Goal: Task Accomplishment & Management: Manage account settings

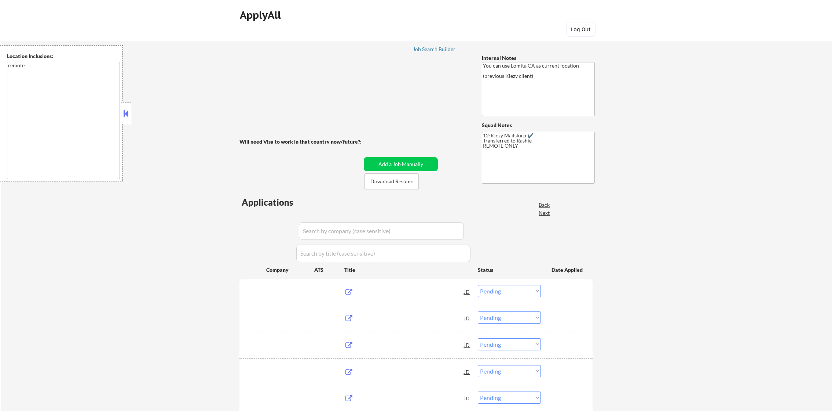
select select ""pending""
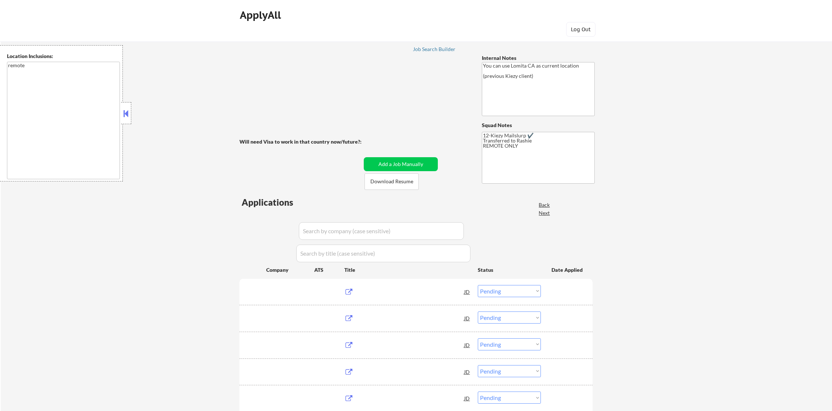
select select ""pending""
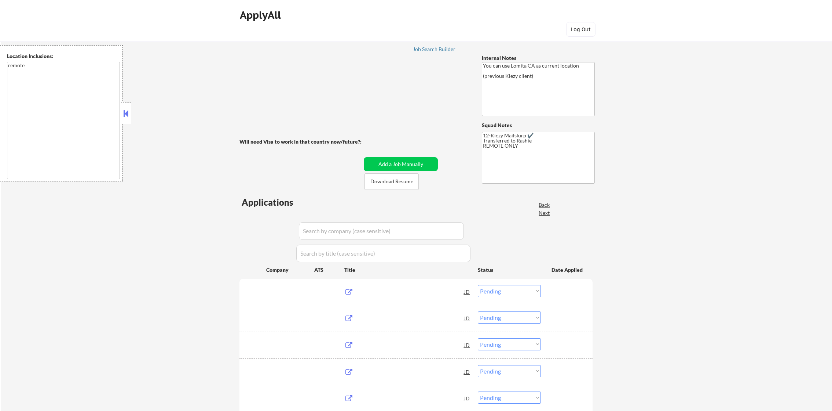
select select ""pending""
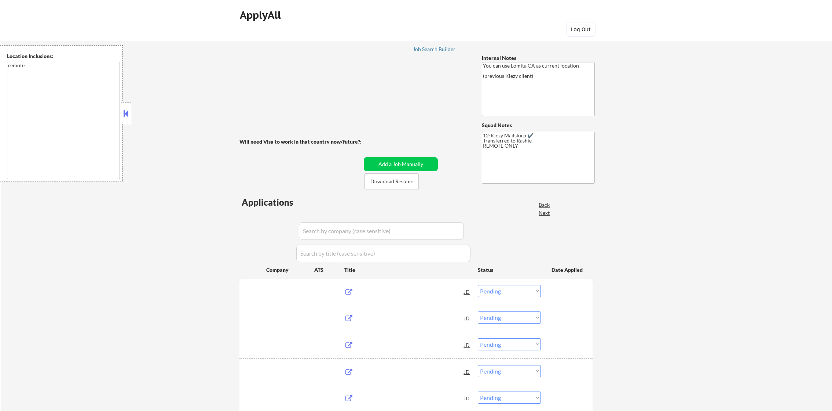
select select ""pending""
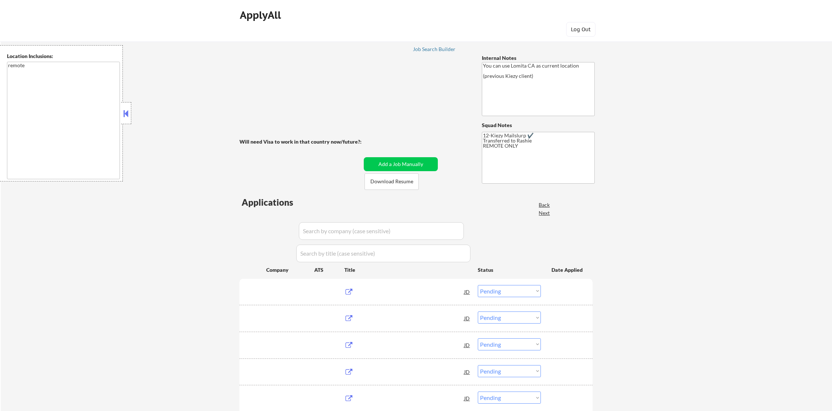
select select ""pending""
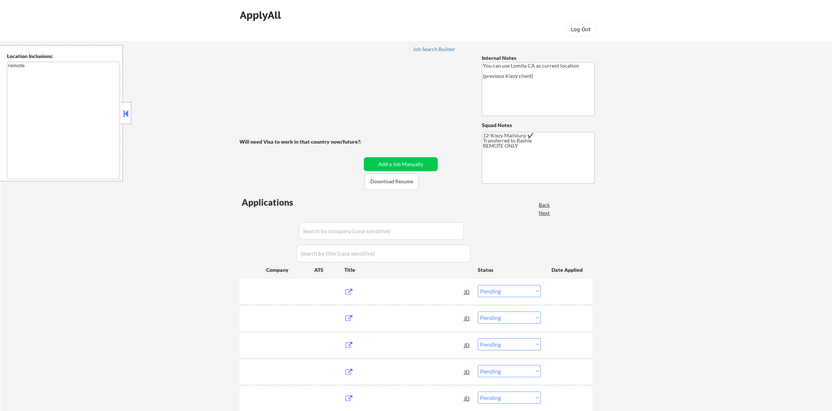
select select ""pending""
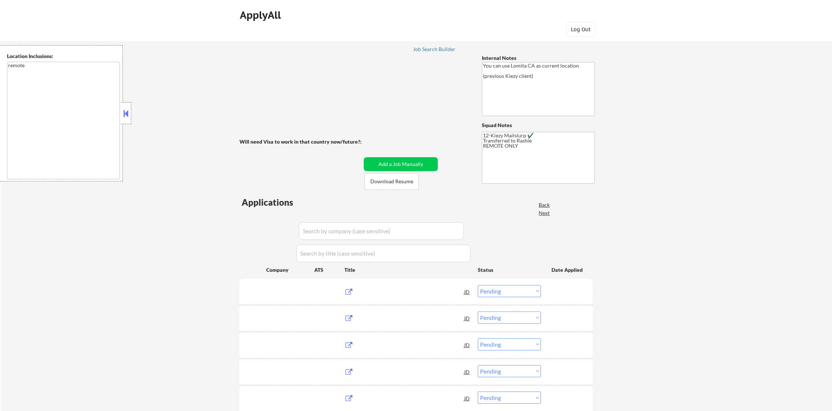
select select ""pending""
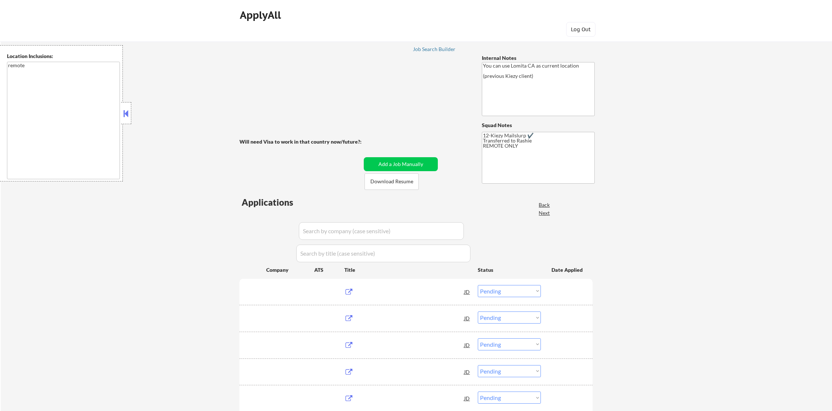
select select ""pending""
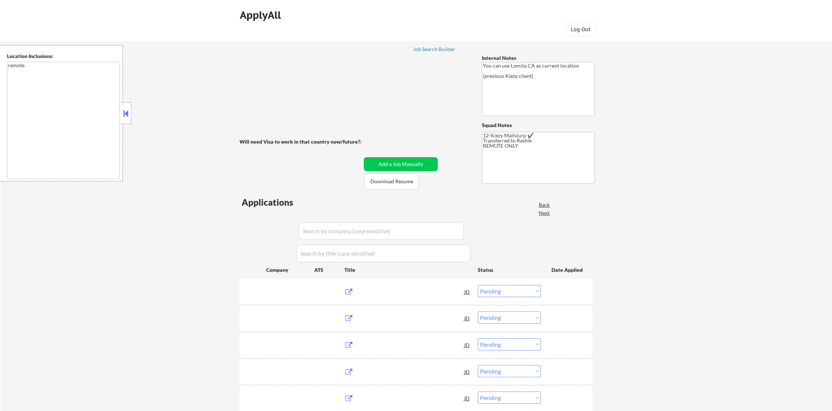
select select ""pending""
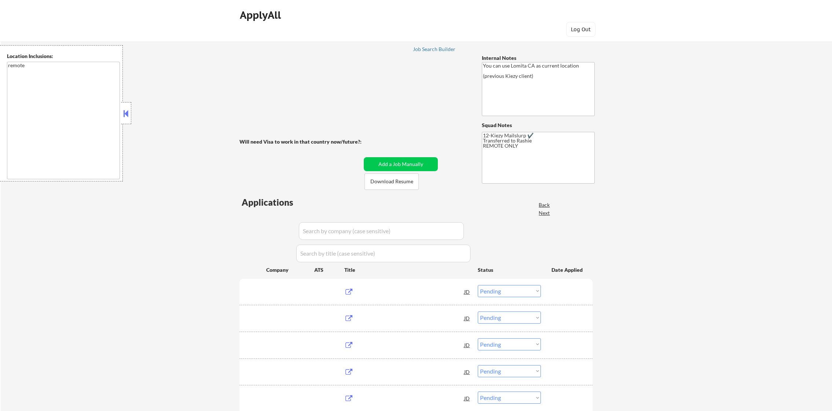
select select ""pending""
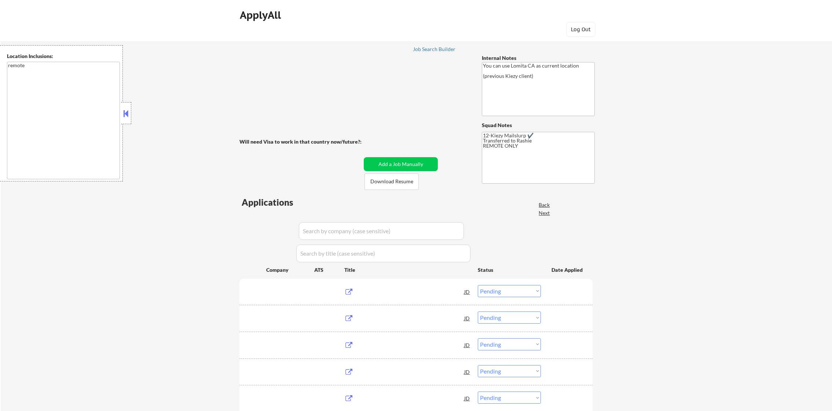
select select ""pending""
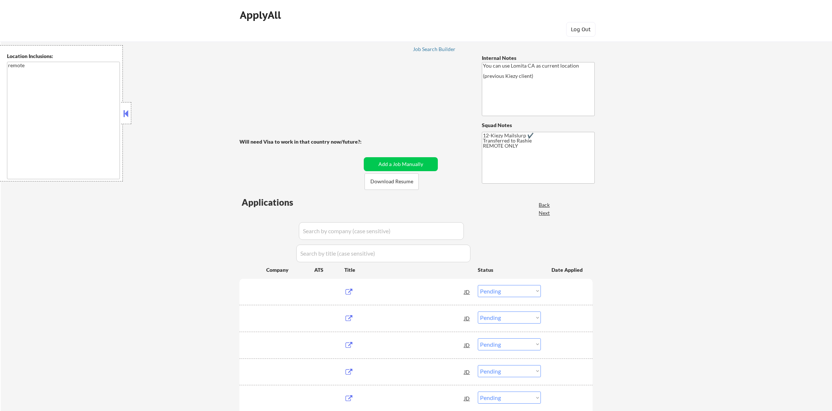
select select ""pending""
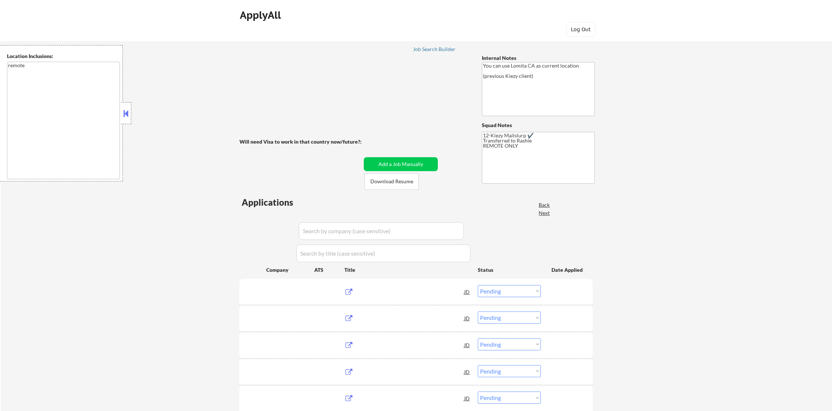
select select ""pending""
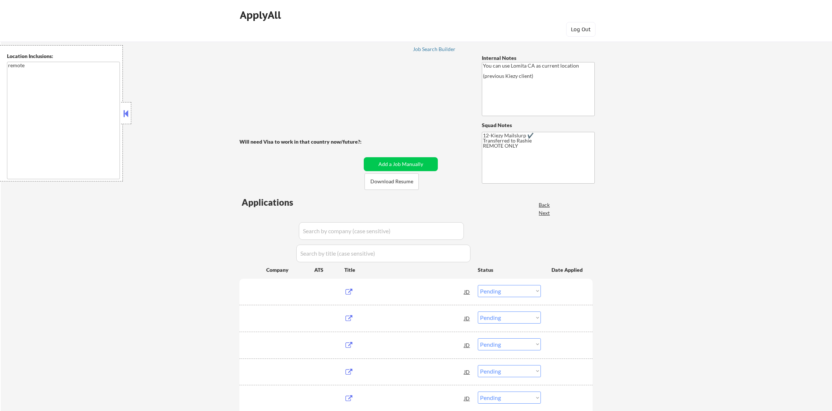
select select ""pending""
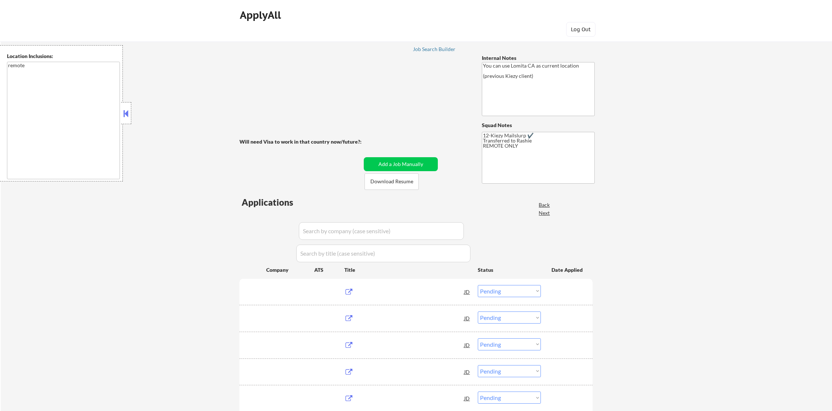
select select ""pending""
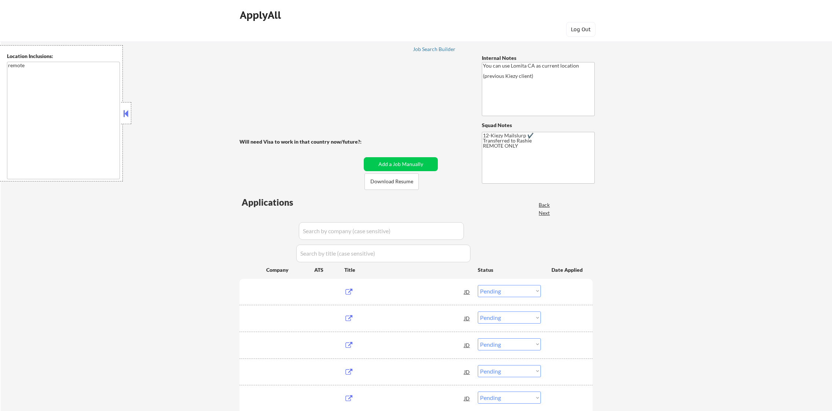
select select ""pending""
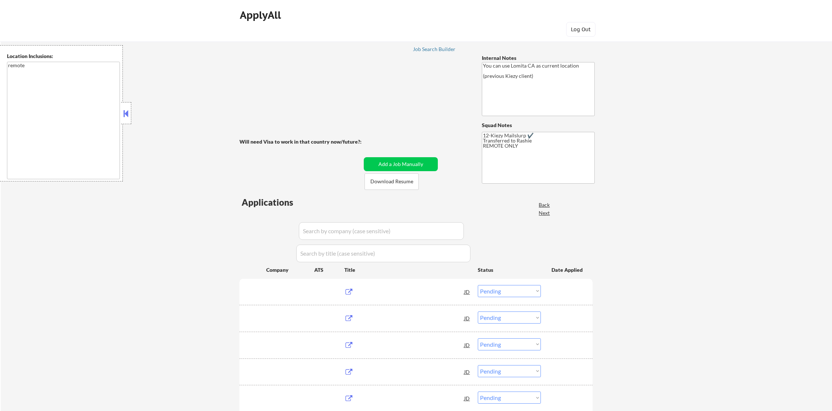
select select ""pending""
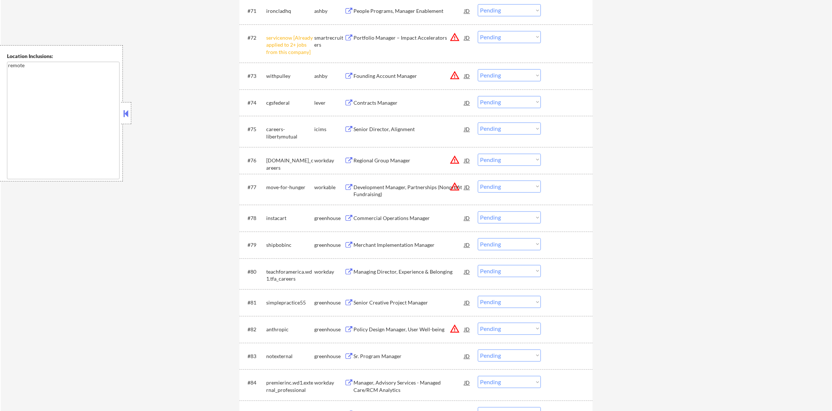
scroll to position [2313, 0]
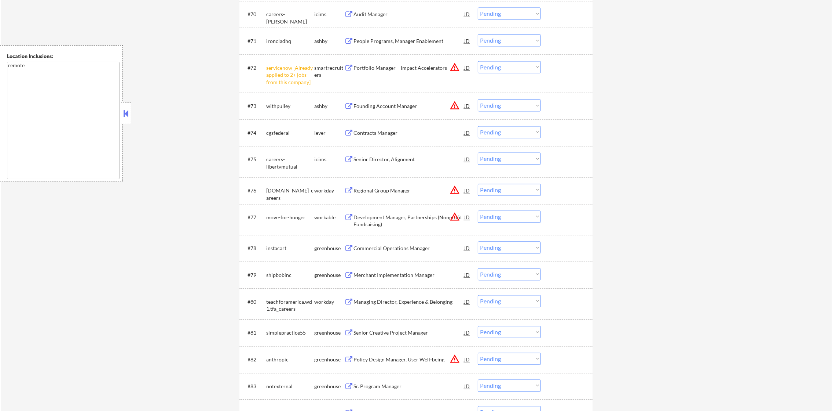
click at [494, 65] on select "Choose an option... Pending Applied Excluded (Questions) Excluded (Expired) Exc…" at bounding box center [509, 67] width 63 height 12
click at [478, 61] on select "Choose an option... Pending Applied Excluded (Questions) Excluded (Expired) Exc…" at bounding box center [509, 67] width 63 height 12
select select ""pending""
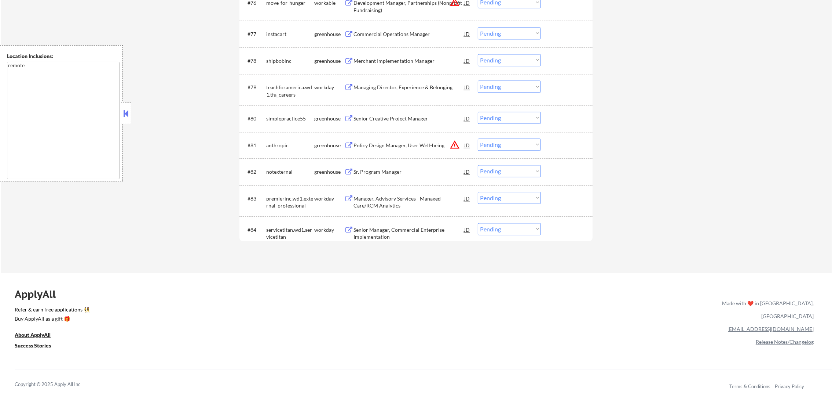
scroll to position [2570, 0]
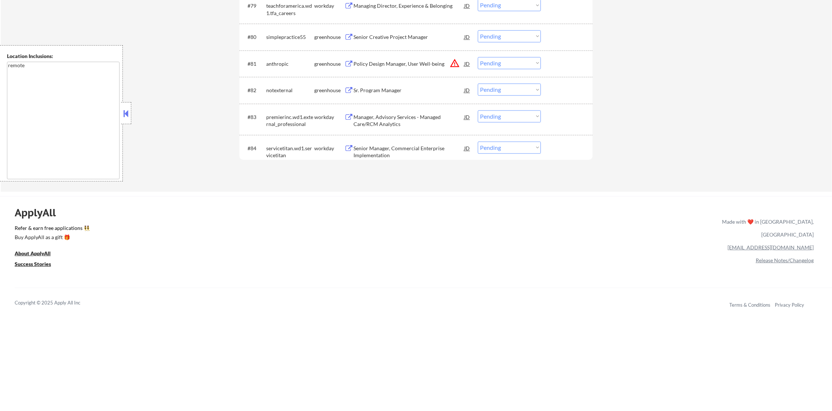
drag, startPoint x: 477, startPoint y: 147, endPoint x: 481, endPoint y: 147, distance: 4.1
click at [481, 147] on div "#84 servicetitan.wd1.servicetitan workday Senior Manager, Commercial Enterprise…" at bounding box center [415, 150] width 346 height 24
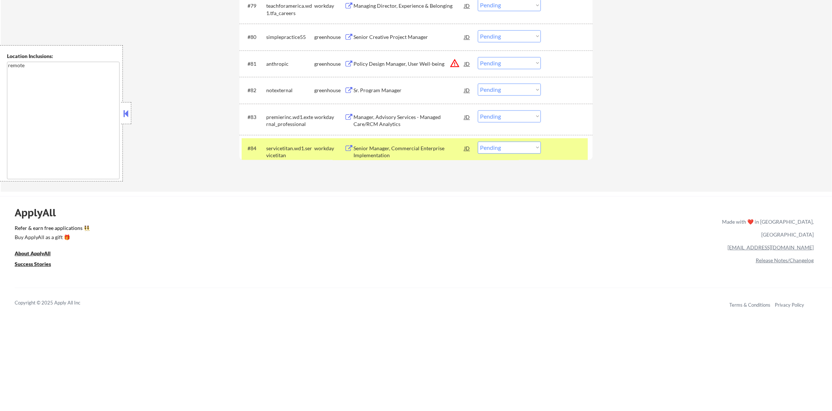
click at [493, 146] on select "Choose an option... Pending Applied Excluded (Questions) Excluded (Expired) Exc…" at bounding box center [509, 147] width 63 height 12
select select ""excluded""
click at [478, 141] on select "Choose an option... Pending Applied Excluded (Questions) Excluded (Expired) Exc…" at bounding box center [509, 147] width 63 height 12
click at [281, 150] on div "servicetitan.wd1.servicetitan" at bounding box center [290, 152] width 48 height 14
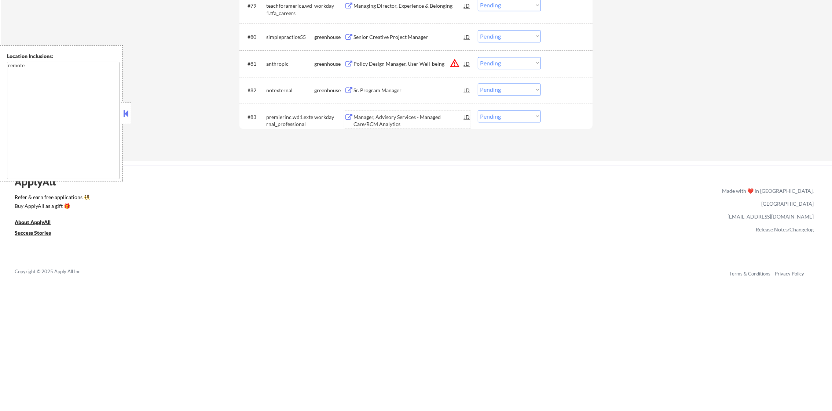
click at [402, 117] on div "Manager, Advisory Services - Managed Care/RCM Analytics" at bounding box center [409, 120] width 111 height 14
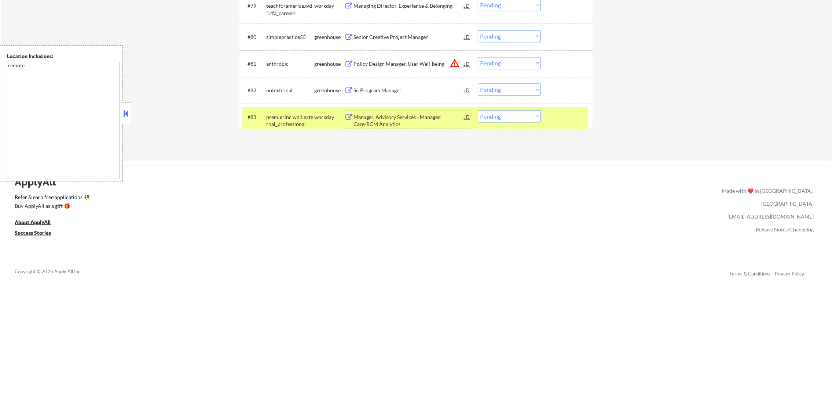
click at [508, 118] on select "Choose an option... Pending Applied Excluded (Questions) Excluded (Expired) Exc…" at bounding box center [509, 116] width 63 height 12
select select ""excluded__expired_""
click at [478, 110] on select "Choose an option... Pending Applied Excluded (Questions) Excluded (Expired) Exc…" at bounding box center [509, 116] width 63 height 12
click at [301, 121] on div "premierinc.wd1.external_professional" at bounding box center [290, 120] width 48 height 14
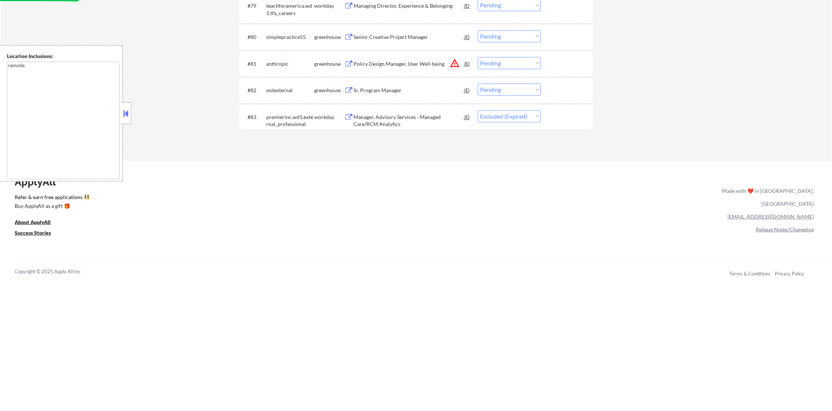
click at [387, 94] on div "Sr. Program Manager" at bounding box center [409, 89] width 111 height 13
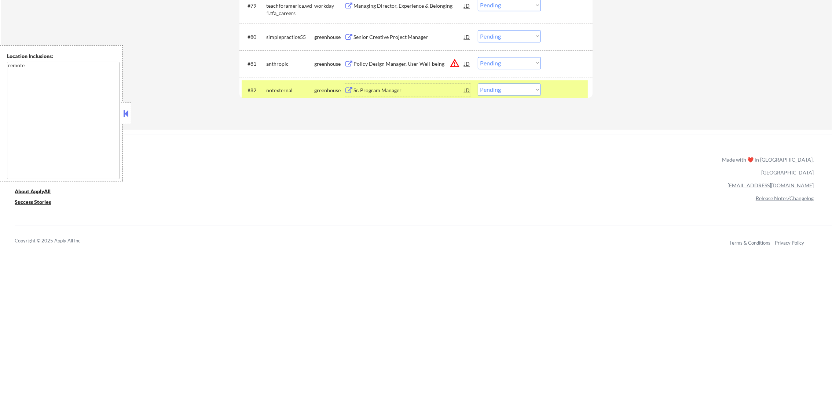
click at [491, 95] on select "Choose an option... Pending Applied Excluded (Questions) Excluded (Expired) Exc…" at bounding box center [509, 89] width 63 height 12
select select ""excluded""
click at [478, 83] on select "Choose an option... Pending Applied Excluded (Questions) Excluded (Expired) Exc…" at bounding box center [509, 89] width 63 height 12
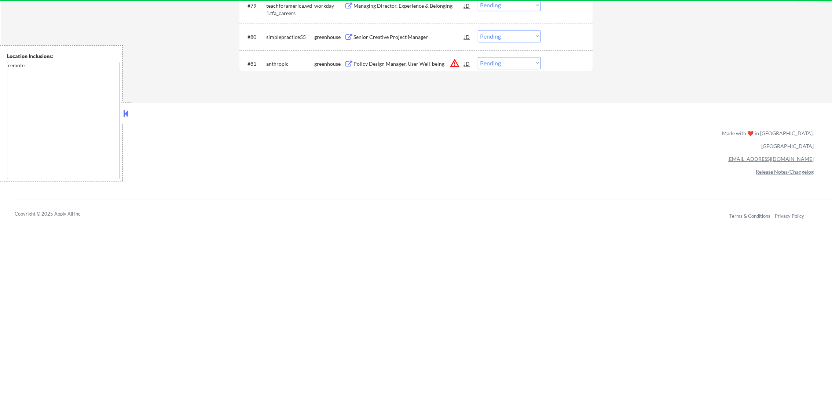
click at [452, 62] on button "warning_amber" at bounding box center [455, 63] width 10 height 10
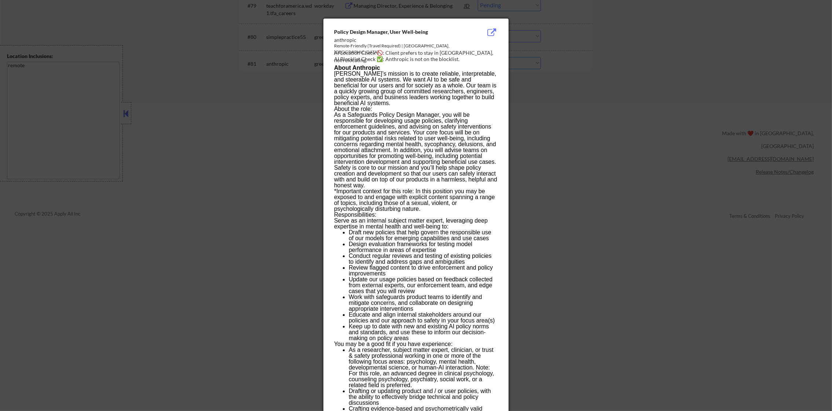
click at [562, 97] on div at bounding box center [416, 205] width 832 height 411
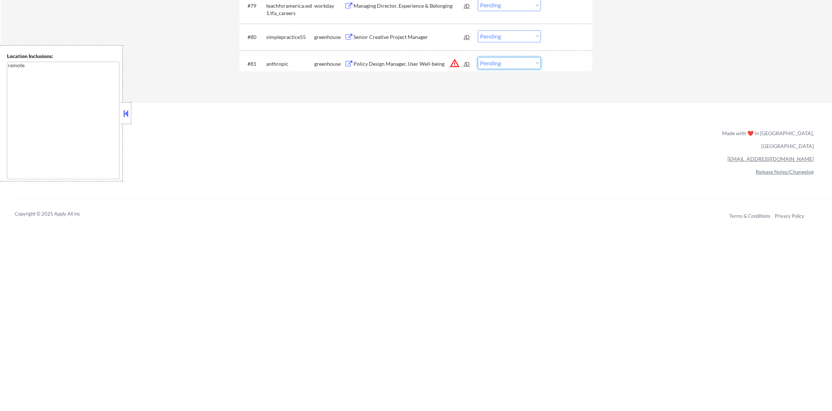
click at [503, 64] on select "Choose an option... Pending Applied Excluded (Questions) Excluded (Expired) Exc…" at bounding box center [509, 63] width 63 height 12
select select ""excluded__location_""
click at [478, 57] on select "Choose an option... Pending Applied Excluded (Questions) Excluded (Expired) Exc…" at bounding box center [509, 63] width 63 height 12
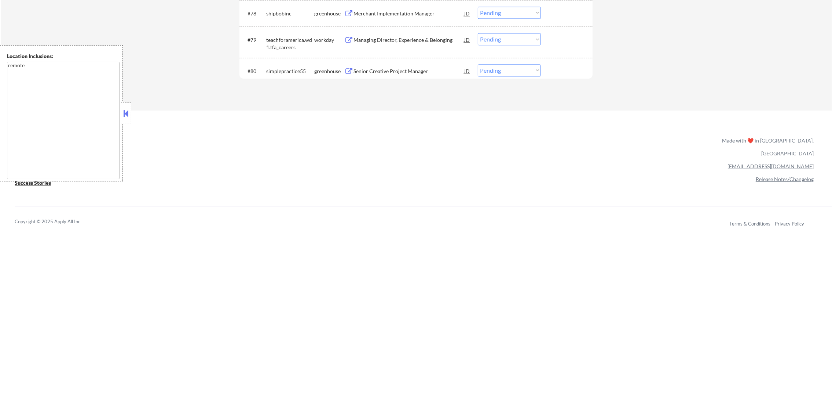
scroll to position [2533, 0]
click at [422, 70] on div "Senior Creative Project Manager" at bounding box center [409, 73] width 111 height 7
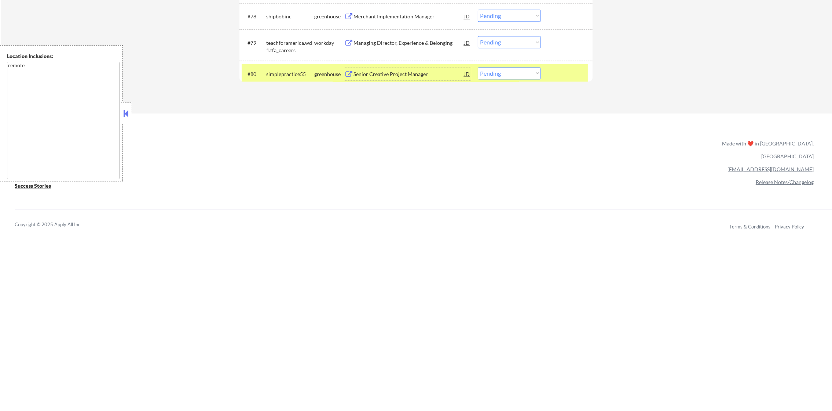
click at [495, 79] on div "#80 simplepractice55 greenhouse Senior Creative Project Manager JD Choose an op…" at bounding box center [415, 74] width 346 height 20
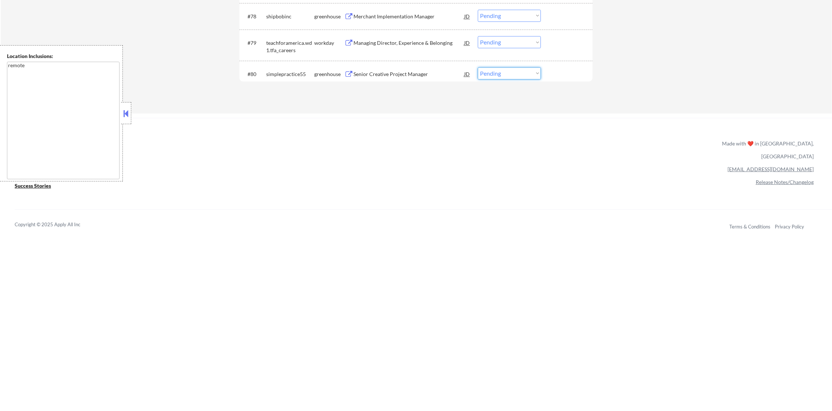
click at [504, 79] on select "Choose an option... Pending Applied Excluded (Questions) Excluded (Expired) Exc…" at bounding box center [509, 73] width 63 height 12
select select ""excluded""
click at [478, 67] on select "Choose an option... Pending Applied Excluded (Questions) Excluded (Expired) Exc…" at bounding box center [509, 73] width 63 height 12
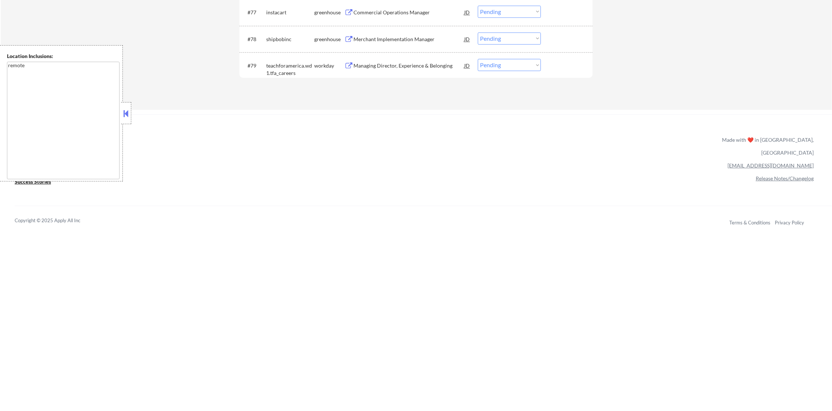
scroll to position [2496, 0]
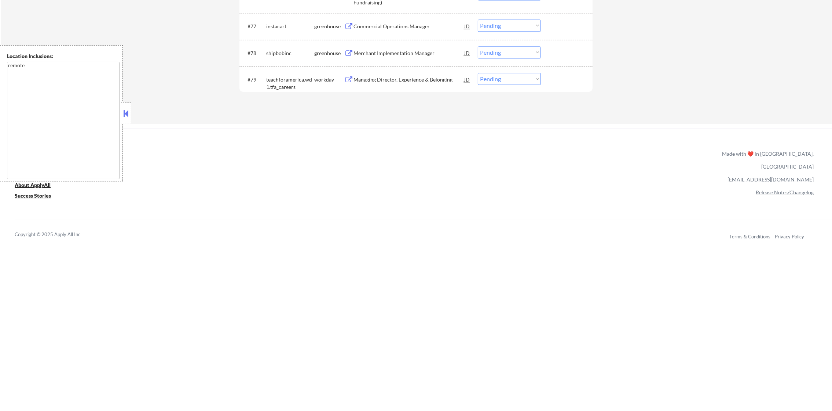
click at [410, 76] on div "Managing Director, Experience & Belonging" at bounding box center [409, 79] width 111 height 7
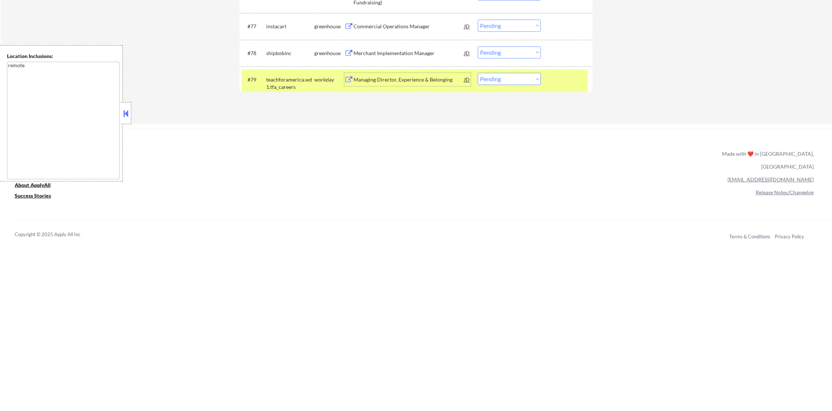
click at [517, 82] on select "Choose an option... Pending Applied Excluded (Questions) Excluded (Expired) Exc…" at bounding box center [509, 79] width 63 height 12
select select ""excluded__bad_match_""
click at [478, 73] on select "Choose an option... Pending Applied Excluded (Questions) Excluded (Expired) Exc…" at bounding box center [509, 79] width 63 height 12
click at [256, 60] on div "#78 shipbobinc greenhouse Merchant Implementation Manager JD Choose an option..…" at bounding box center [415, 53] width 346 height 20
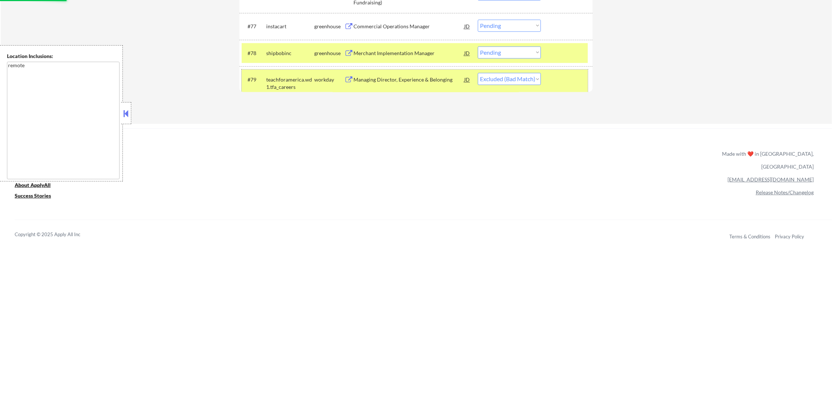
click at [276, 87] on div "teachforamerica.wd1.tfa_careers" at bounding box center [290, 83] width 48 height 14
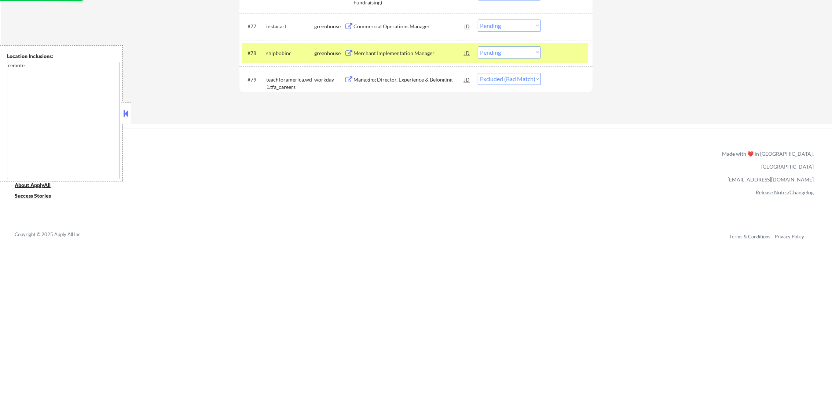
click at [284, 48] on div "shipbobinc" at bounding box center [290, 52] width 48 height 13
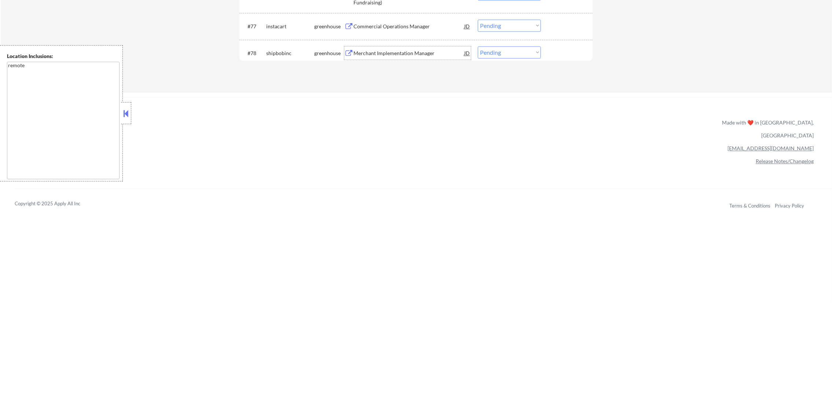
click at [397, 47] on div "Merchant Implementation Manager" at bounding box center [409, 52] width 111 height 13
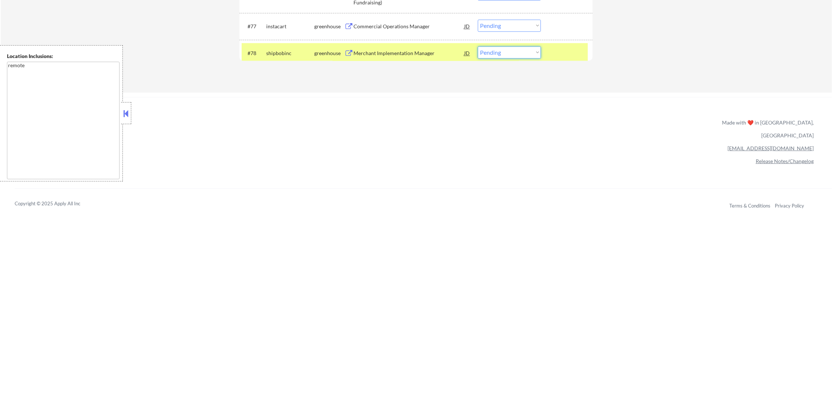
drag, startPoint x: 498, startPoint y: 50, endPoint x: 498, endPoint y: 58, distance: 7.3
click at [498, 50] on select "Choose an option... Pending Applied Excluded (Questions) Excluded (Expired) Exc…" at bounding box center [509, 52] width 63 height 12
select select ""applied""
click at [478, 46] on select "Choose an option... Pending Applied Excluded (Questions) Excluded (Expired) Exc…" at bounding box center [509, 52] width 63 height 12
click at [289, 53] on div "shipbobinc" at bounding box center [290, 53] width 48 height 7
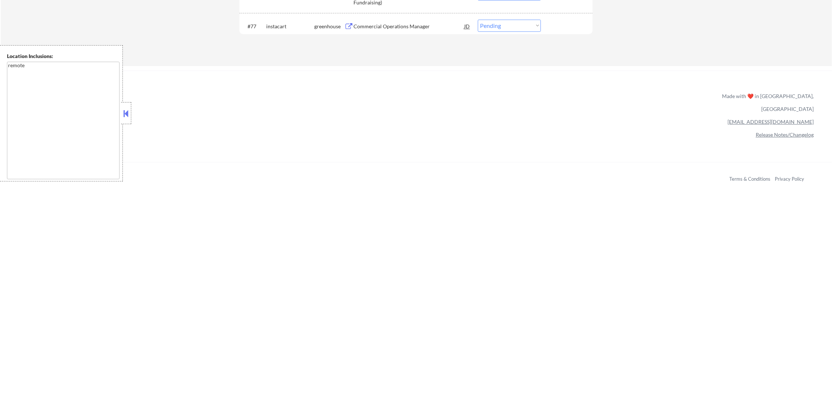
click at [377, 21] on div "Commercial Operations Manager" at bounding box center [409, 25] width 111 height 13
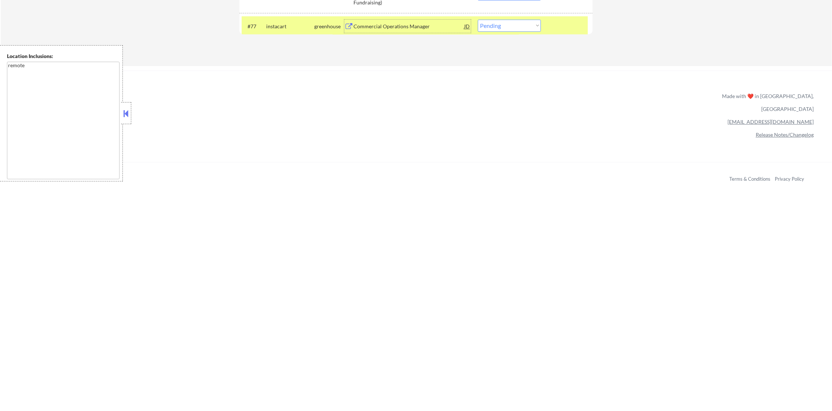
click at [485, 30] on select "Choose an option... Pending Applied Excluded (Questions) Excluded (Expired) Exc…" at bounding box center [509, 25] width 63 height 12
select select ""applied""
click at [478, 19] on select "Choose an option... Pending Applied Excluded (Questions) Excluded (Expired) Exc…" at bounding box center [509, 25] width 63 height 12
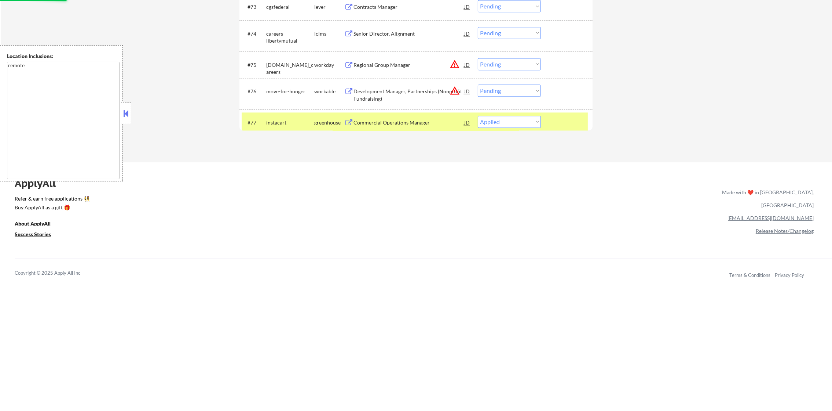
scroll to position [2386, 0]
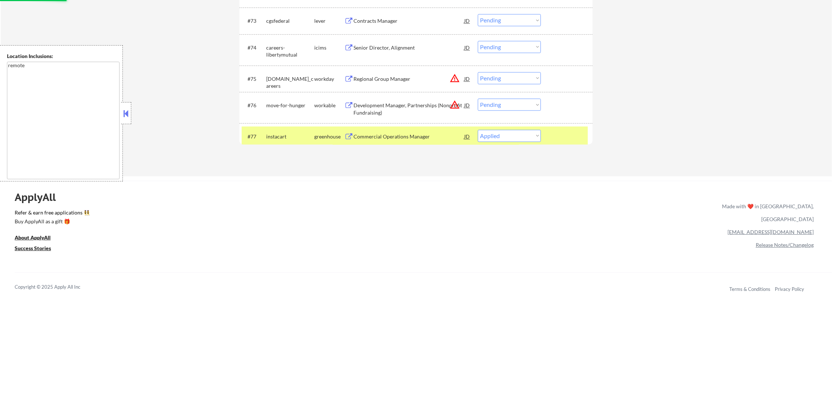
click at [300, 137] on div "instacart" at bounding box center [290, 136] width 48 height 7
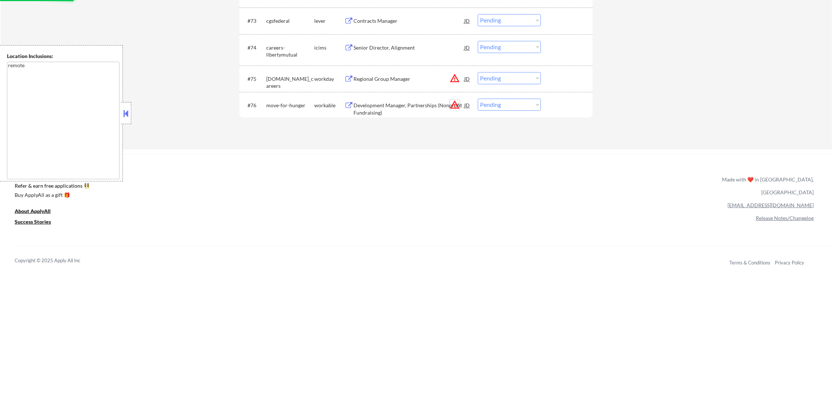
click at [454, 104] on button "warning_amber" at bounding box center [455, 104] width 10 height 10
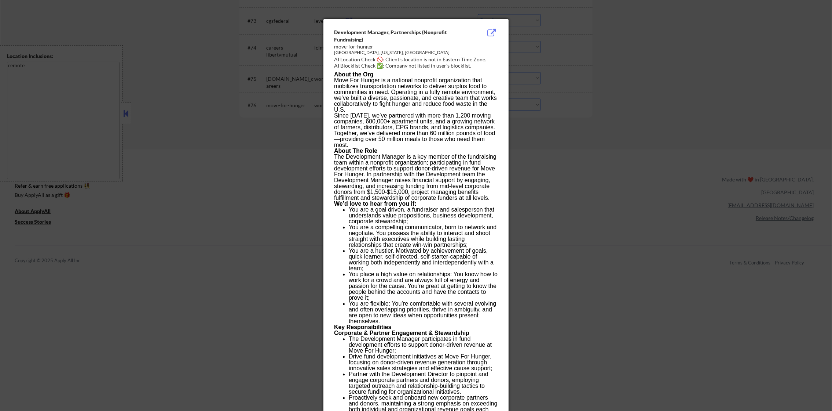
click at [613, 105] on div at bounding box center [416, 205] width 832 height 411
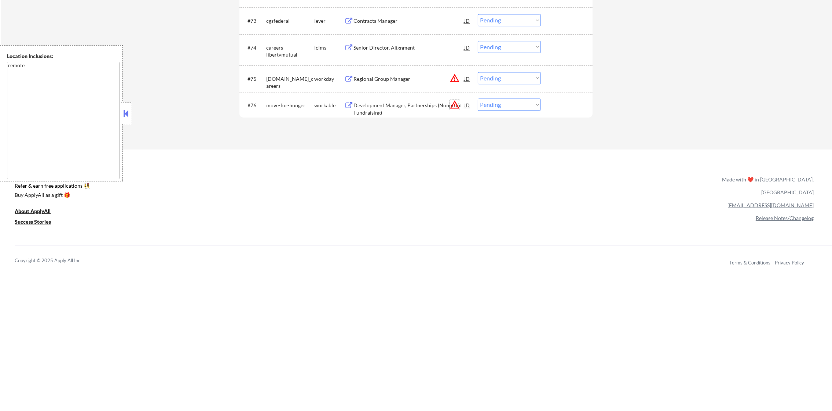
click at [452, 104] on button "warning_amber" at bounding box center [455, 104] width 10 height 10
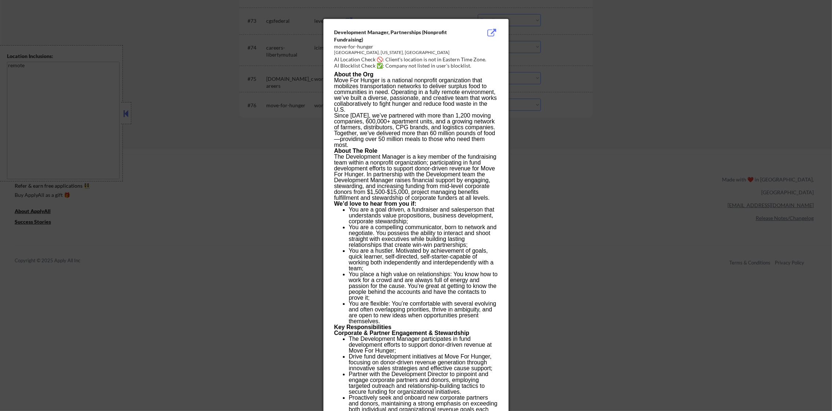
click at [549, 135] on div at bounding box center [416, 205] width 832 height 411
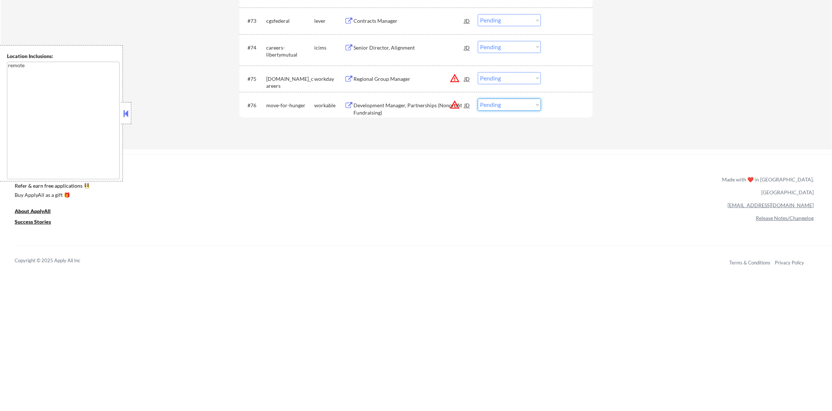
click at [523, 108] on select "Choose an option... Pending Applied Excluded (Questions) Excluded (Expired) Exc…" at bounding box center [509, 104] width 63 height 12
select select ""excluded__location_""
click at [478, 98] on select "Choose an option... Pending Applied Excluded (Questions) Excluded (Expired) Exc…" at bounding box center [509, 104] width 63 height 12
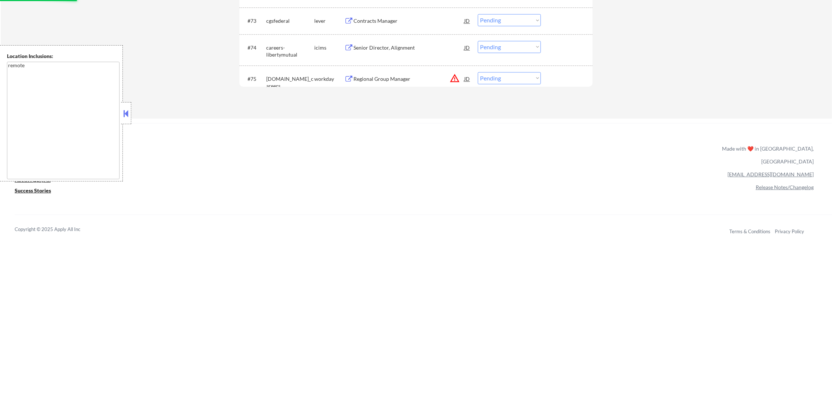
click at [454, 79] on button "warning_amber" at bounding box center [455, 78] width 10 height 10
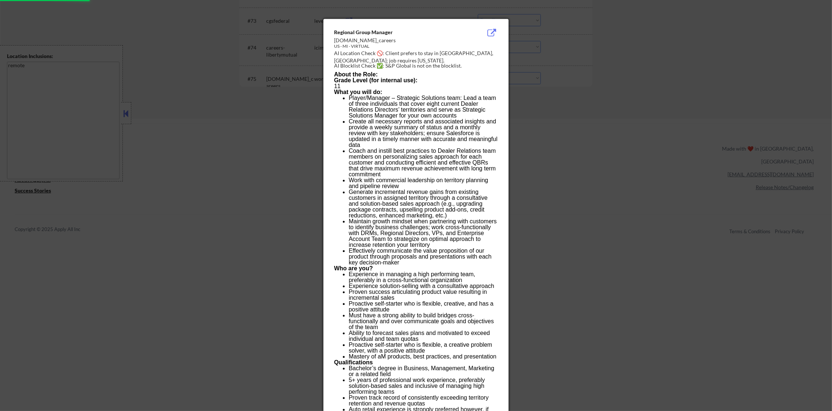
click at [534, 96] on div at bounding box center [416, 205] width 832 height 411
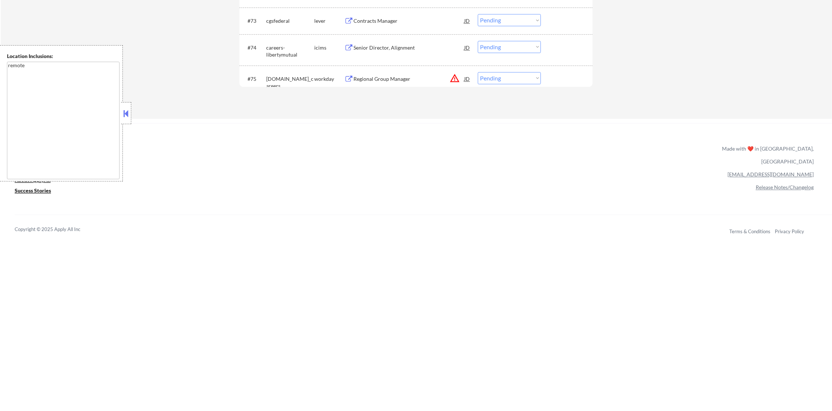
drag, startPoint x: 518, startPoint y: 80, endPoint x: 516, endPoint y: 83, distance: 4.0
click at [518, 80] on select "Choose an option... Pending Applied Excluded (Questions) Excluded (Expired) Exc…" at bounding box center [509, 78] width 63 height 12
select select ""excluded__location_""
click at [478, 72] on select "Choose an option... Pending Applied Excluded (Questions) Excluded (Expired) Exc…" at bounding box center [509, 78] width 63 height 12
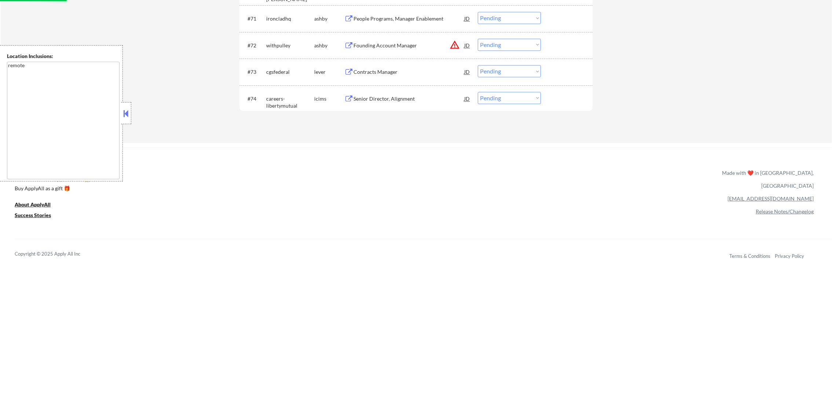
scroll to position [2331, 0]
click at [403, 76] on div "Contracts Manager" at bounding box center [409, 75] width 111 height 7
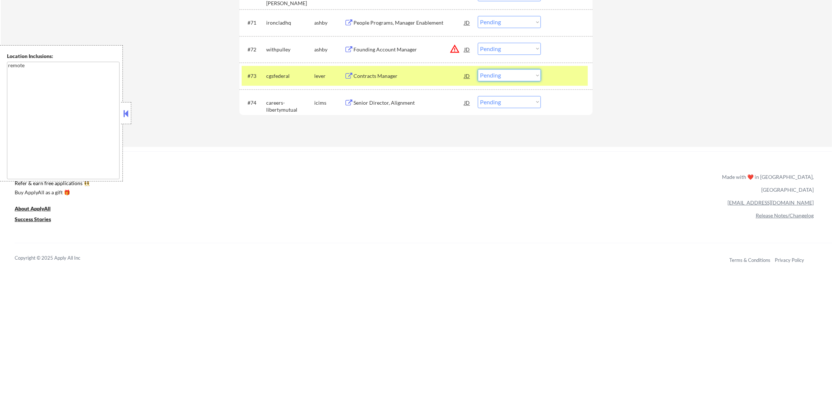
click at [493, 74] on select "Choose an option... Pending Applied Excluded (Questions) Excluded (Expired) Exc…" at bounding box center [509, 75] width 63 height 12
click at [478, 69] on select "Choose an option... Pending Applied Excluded (Questions) Excluded (Expired) Exc…" at bounding box center [509, 75] width 63 height 12
click at [280, 70] on div "cgsfederal" at bounding box center [290, 75] width 48 height 13
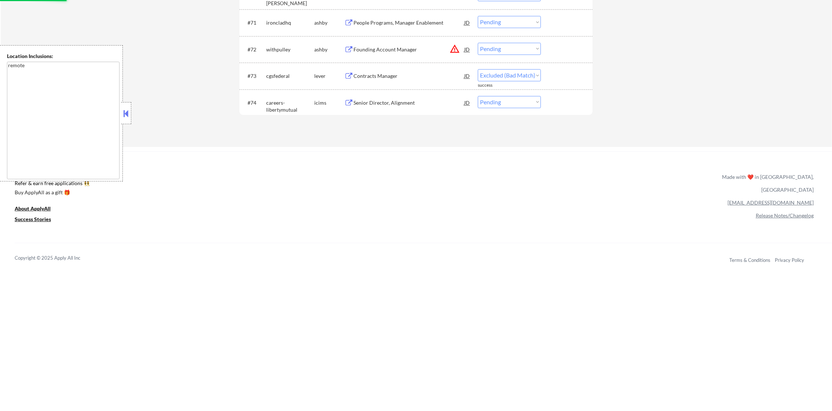
select select ""pending""
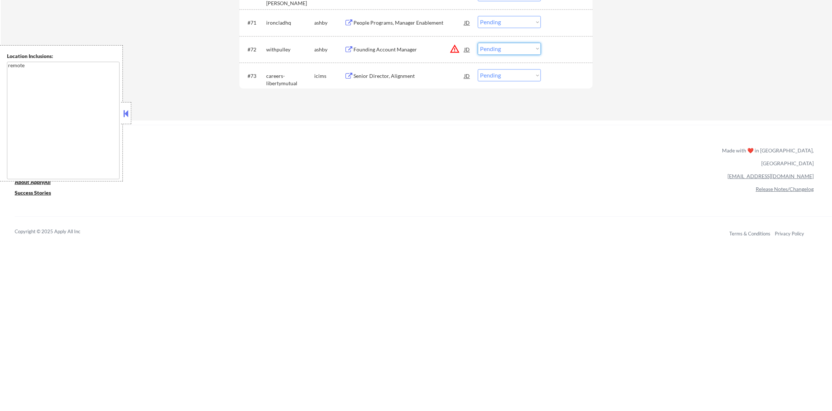
click at [488, 48] on select "Choose an option... Pending Applied Excluded (Questions) Excluded (Expired) Exc…" at bounding box center [509, 49] width 63 height 12
click at [478, 43] on select "Choose an option... Pending Applied Excluded (Questions) Excluded (Expired) Exc…" at bounding box center [509, 49] width 63 height 12
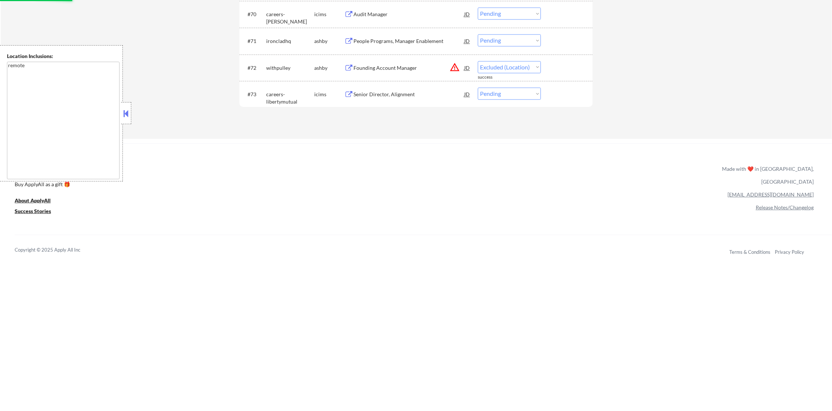
select select ""pending""
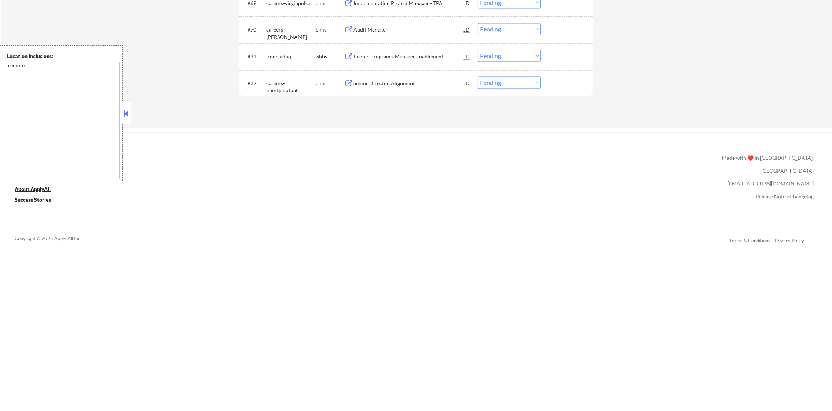
scroll to position [2276, 0]
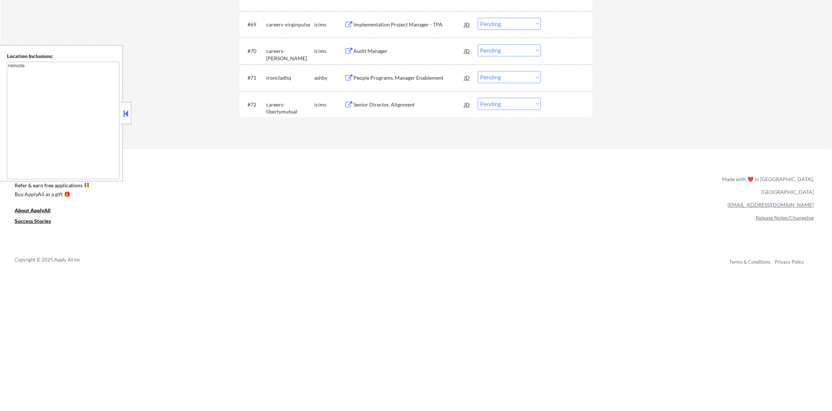
click at [404, 79] on div "People Programs, Manager Enablement" at bounding box center [409, 77] width 111 height 7
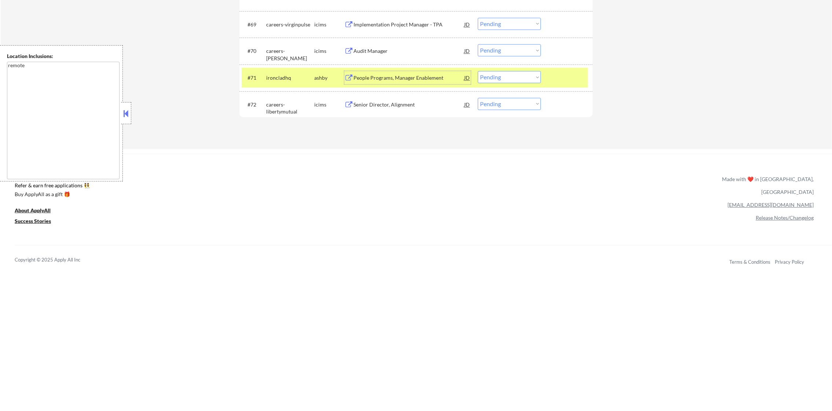
click at [495, 77] on select "Choose an option... Pending Applied Excluded (Questions) Excluded (Expired) Exc…" at bounding box center [509, 77] width 63 height 12
click at [478, 71] on select "Choose an option... Pending Applied Excluded (Questions) Excluded (Expired) Exc…" at bounding box center [509, 77] width 63 height 12
click at [291, 87] on div "#71 ironcladhq [PERSON_NAME] People Programs, Manager Enablement JD Choose an o…" at bounding box center [416, 77] width 353 height 27
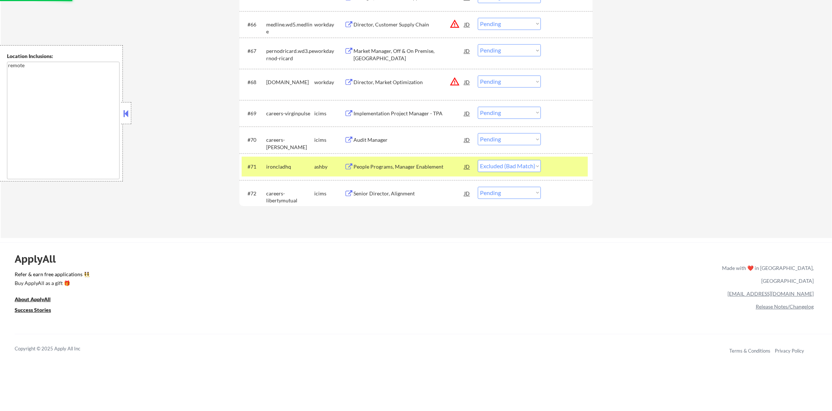
scroll to position [2166, 0]
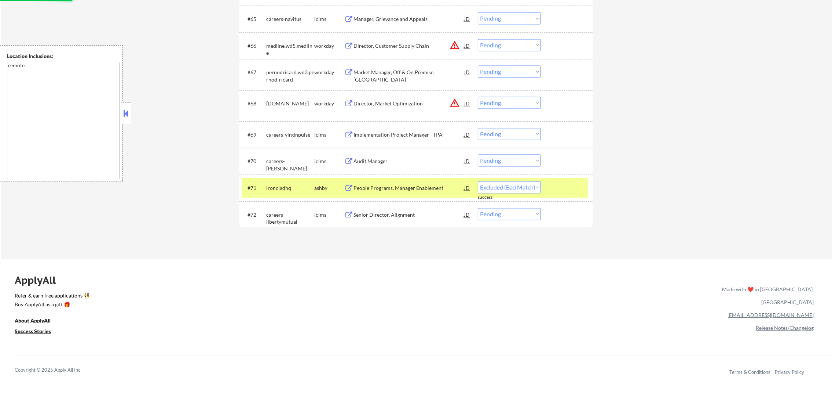
select select ""pending""
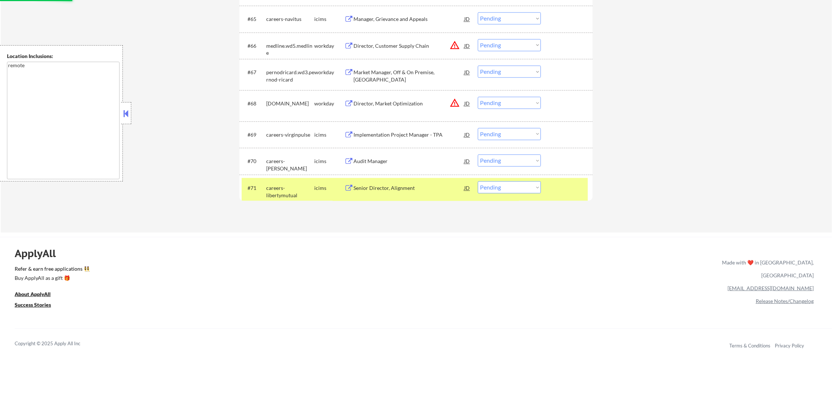
click at [287, 196] on div "careers-libertymutual" at bounding box center [290, 191] width 48 height 14
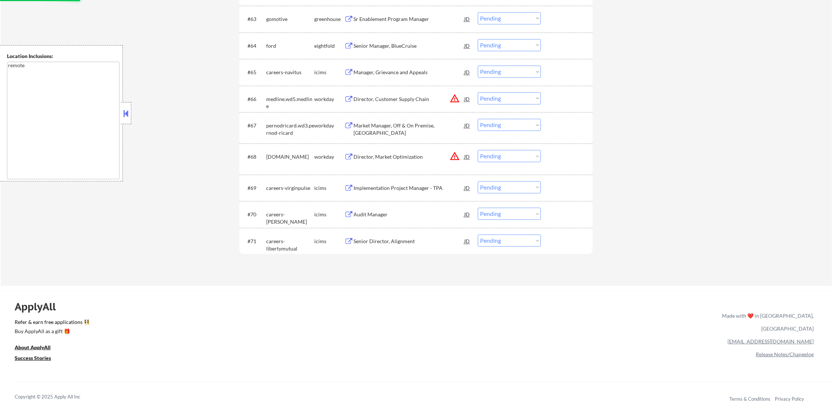
scroll to position [2111, 0]
click at [500, 162] on select "Choose an option... Pending Applied Excluded (Questions) Excluded (Expired) Exc…" at bounding box center [509, 158] width 63 height 12
click at [478, 152] on select "Choose an option... Pending Applied Excluded (Questions) Excluded (Expired) Exc…" at bounding box center [509, 158] width 63 height 12
click at [506, 100] on select "Choose an option... Pending Applied Excluded (Questions) Excluded (Expired) Exc…" at bounding box center [509, 100] width 63 height 12
select select ""pending""
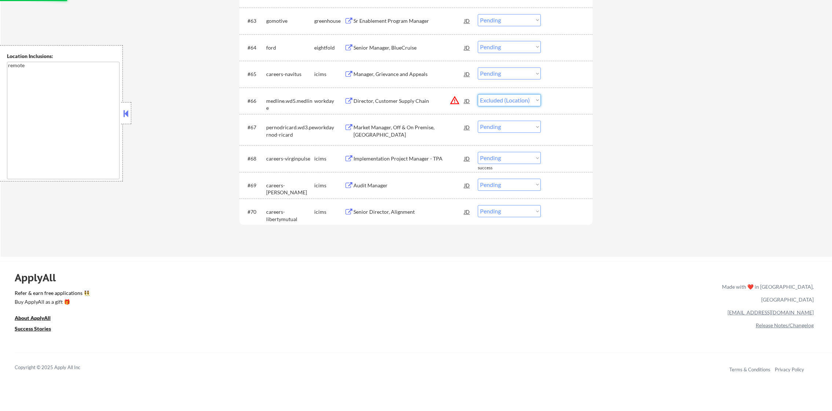
click at [478, 94] on select "Choose an option... Pending Applied Excluded (Questions) Excluded (Expired) Exc…" at bounding box center [509, 100] width 63 height 12
select select ""pending""
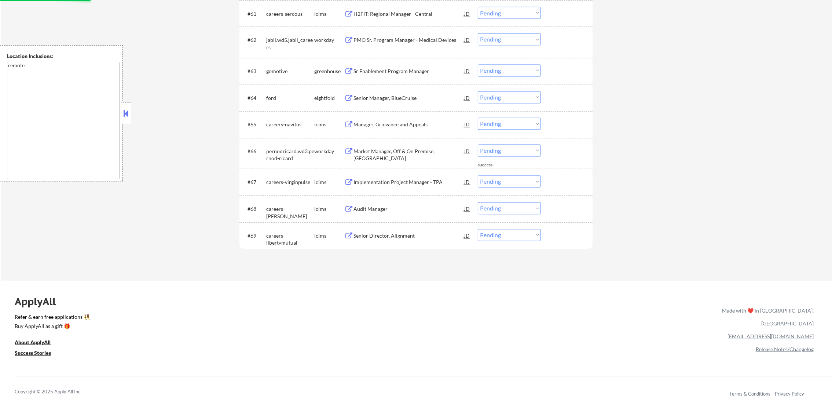
scroll to position [2056, 0]
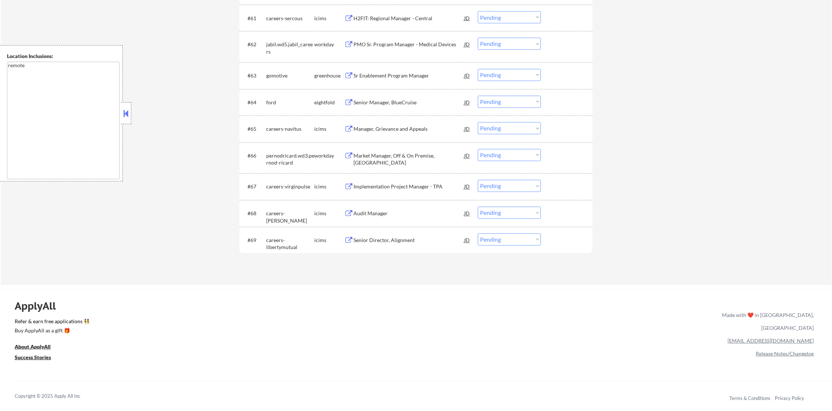
click at [416, 74] on div "Sr Enablement Program Manager" at bounding box center [409, 75] width 111 height 7
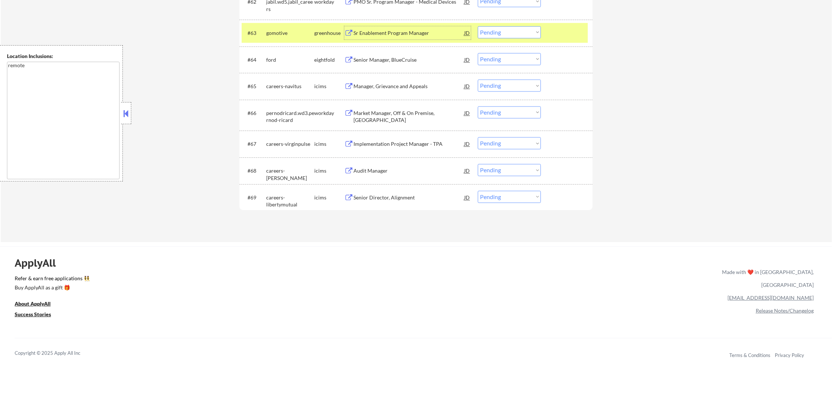
scroll to position [2111, 0]
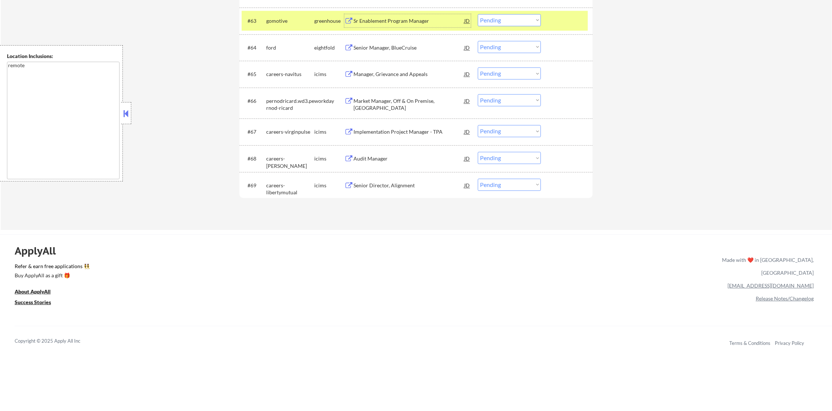
click at [506, 22] on select "Choose an option... Pending Applied Excluded (Questions) Excluded (Expired) Exc…" at bounding box center [509, 20] width 63 height 12
click at [478, 14] on select "Choose an option... Pending Applied Excluded (Questions) Excluded (Expired) Exc…" at bounding box center [509, 20] width 63 height 12
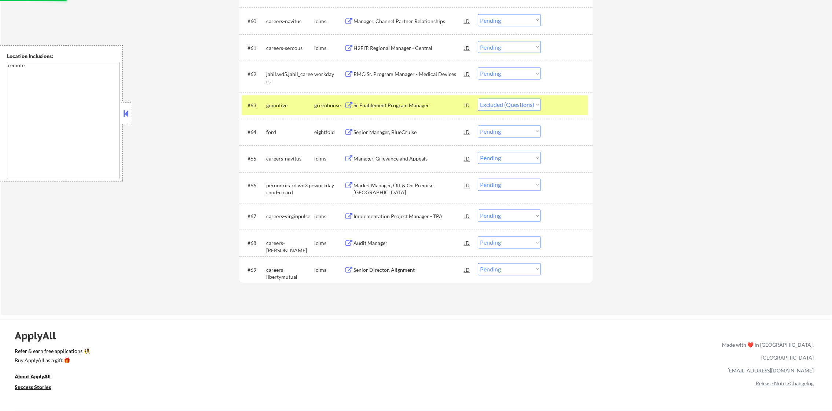
scroll to position [2001, 0]
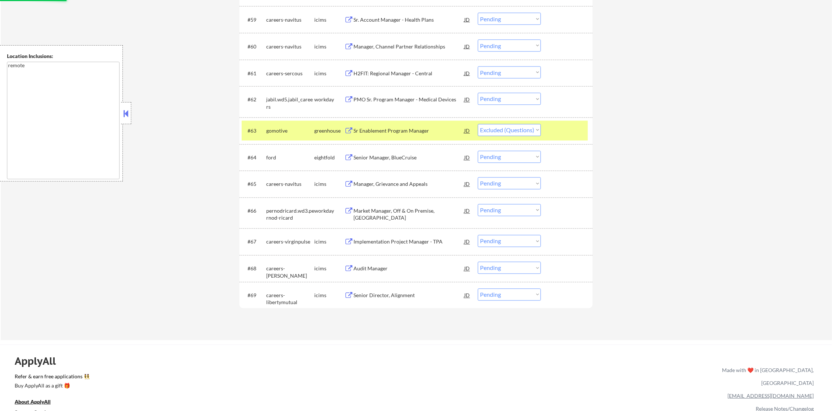
click at [278, 131] on div "gomotive" at bounding box center [290, 130] width 48 height 7
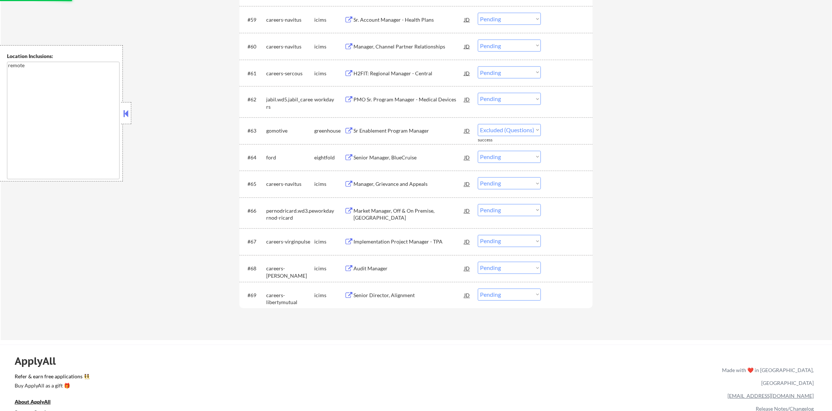
select select ""pending""
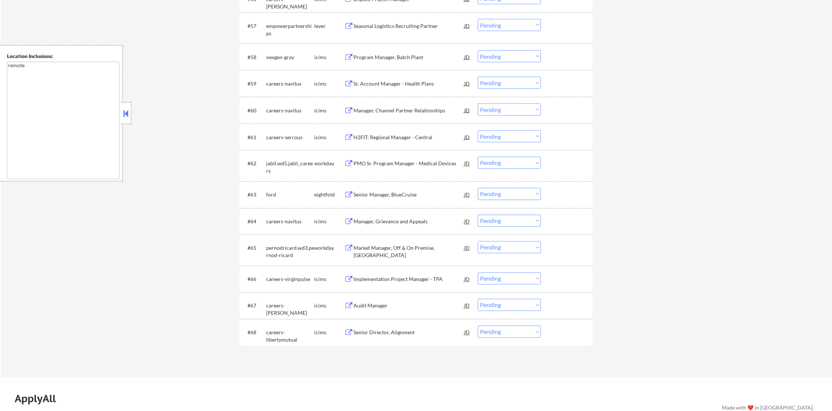
scroll to position [1946, 0]
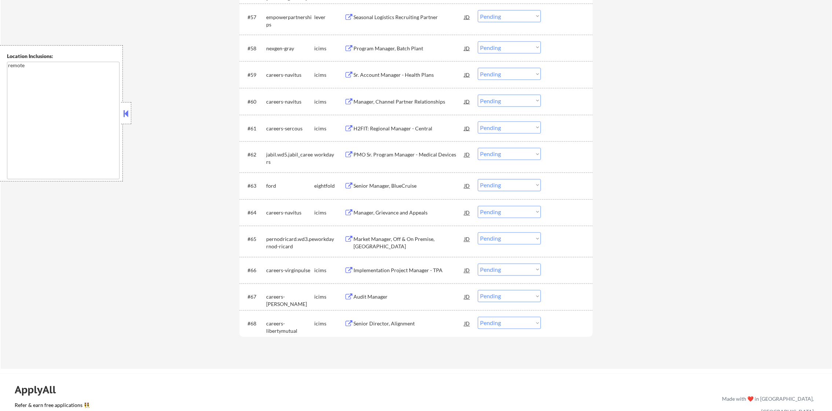
click at [401, 15] on div "Seasonal Logistics Recruiting Partner" at bounding box center [409, 17] width 111 height 7
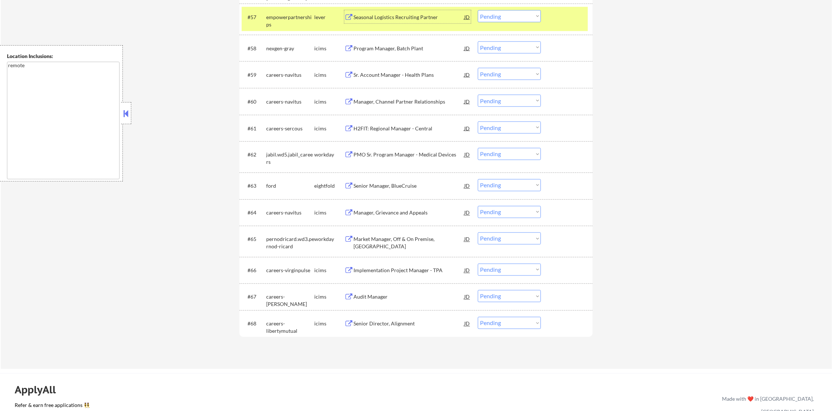
click at [519, 15] on select "Choose an option... Pending Applied Excluded (Questions) Excluded (Expired) Exc…" at bounding box center [509, 16] width 63 height 12
click at [478, 10] on select "Choose an option... Pending Applied Excluded (Questions) Excluded (Expired) Exc…" at bounding box center [509, 16] width 63 height 12
click at [280, 18] on div "empowerpartnerships" at bounding box center [290, 21] width 48 height 14
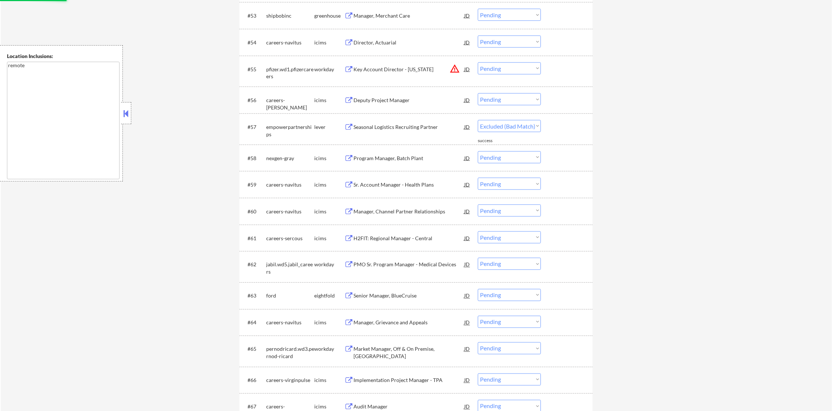
select select ""pending""
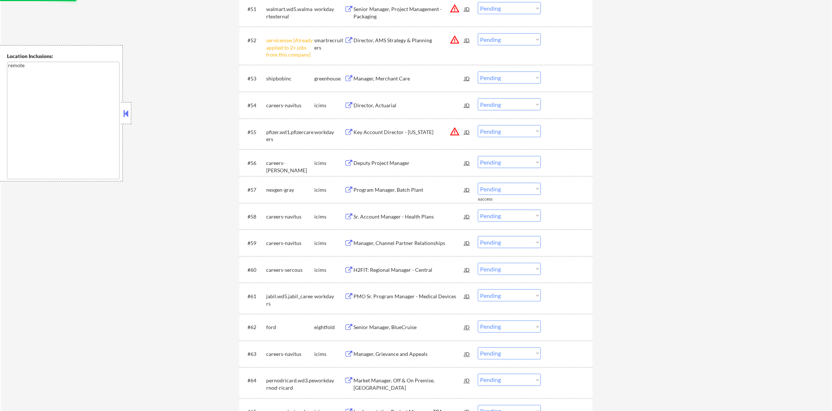
scroll to position [1762, 0]
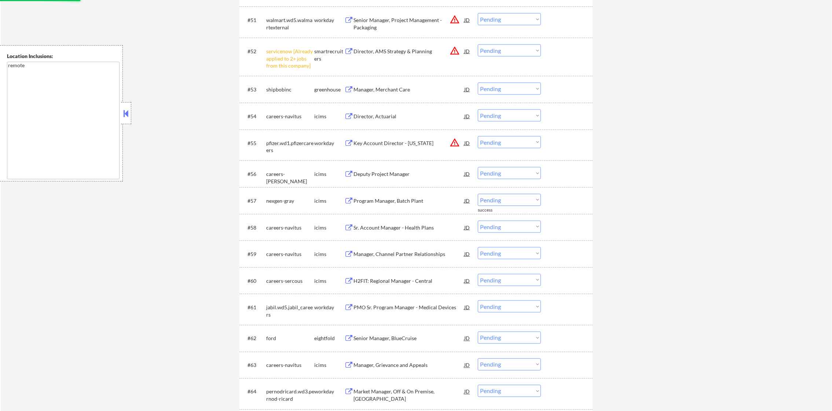
click at [492, 139] on select "Choose an option... Pending Applied Excluded (Questions) Excluded (Expired) Exc…" at bounding box center [509, 142] width 63 height 12
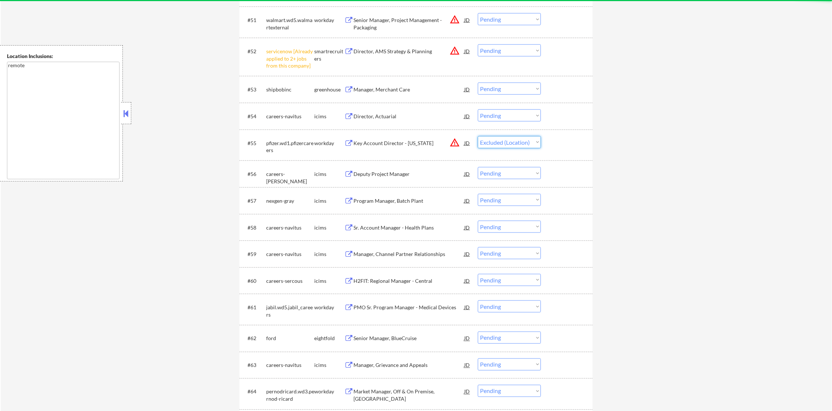
click at [478, 136] on select "Choose an option... Pending Applied Excluded (Questions) Excluded (Expired) Exc…" at bounding box center [509, 142] width 63 height 12
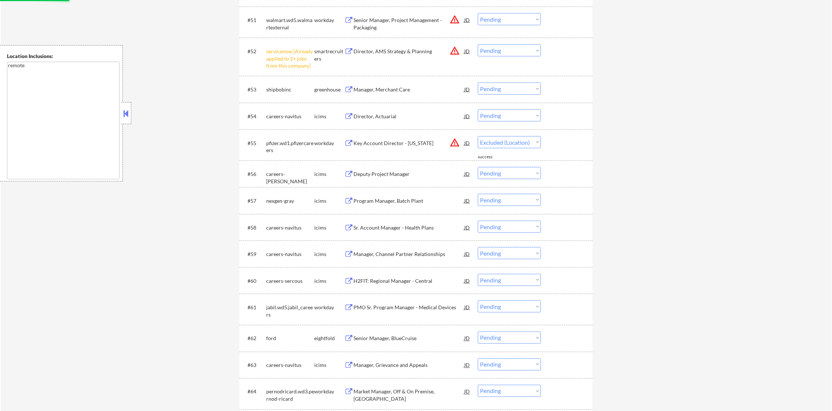
select select ""pending""
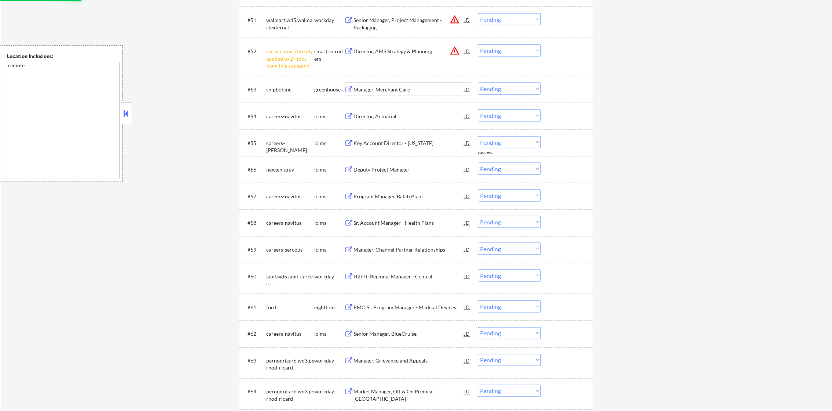
click at [407, 92] on div "Manager, Merchant Care" at bounding box center [409, 89] width 111 height 7
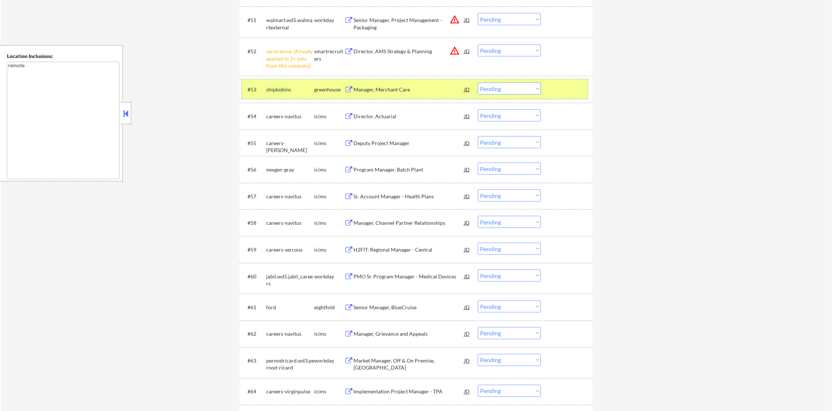
click at [485, 80] on div "#53 shipbobinc greenhouse Manager, Merchant Care JD Choose an option... Pending…" at bounding box center [415, 89] width 346 height 20
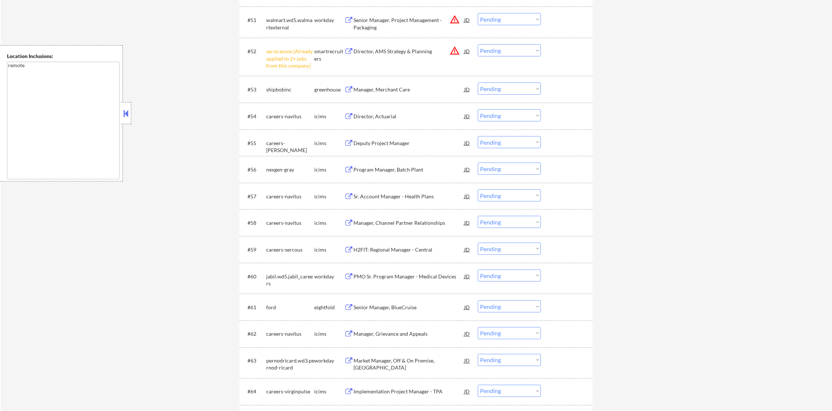
click at [486, 91] on select "Choose an option... Pending Applied Excluded (Questions) Excluded (Expired) Exc…" at bounding box center [509, 89] width 63 height 12
click at [478, 83] on select "Choose an option... Pending Applied Excluded (Questions) Excluded (Expired) Exc…" at bounding box center [509, 89] width 63 height 12
click at [494, 41] on div "#52 servicenow [Already applied to 2+ jobs from this company] smartrecruiters D…" at bounding box center [415, 57] width 346 height 32
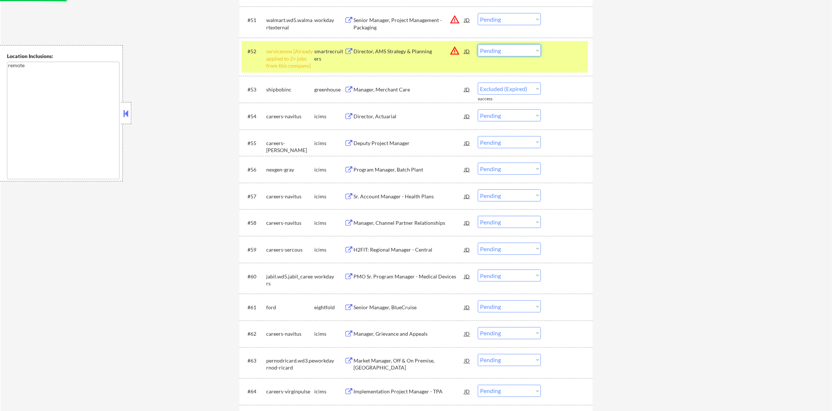
drag, startPoint x: 495, startPoint y: 51, endPoint x: 496, endPoint y: 58, distance: 7.1
click at [495, 51] on select "Choose an option... Pending Applied Excluded (Questions) Excluded (Expired) Exc…" at bounding box center [509, 50] width 63 height 12
select select ""pending""
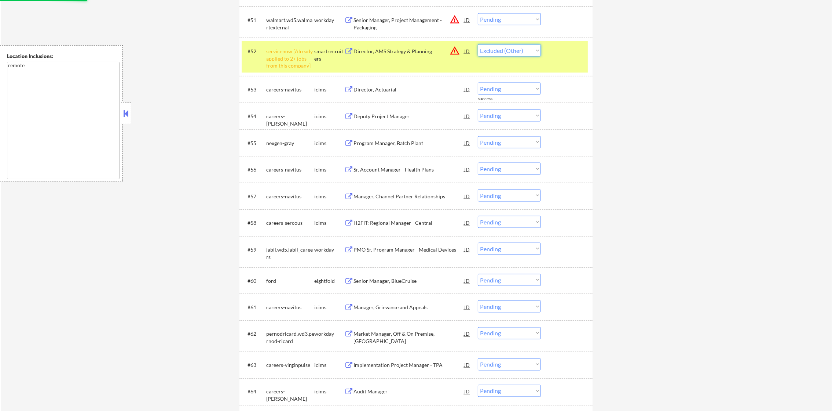
click at [478, 44] on select "Choose an option... Pending Applied Excluded (Questions) Excluded (Expired) Exc…" at bounding box center [509, 50] width 63 height 12
click at [296, 67] on div "servicenow [Already applied to 2+ jobs from this company]" at bounding box center [290, 59] width 48 height 22
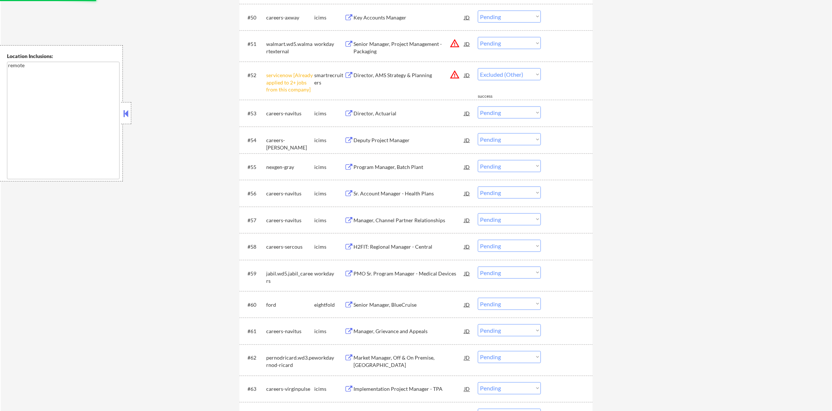
scroll to position [1671, 0]
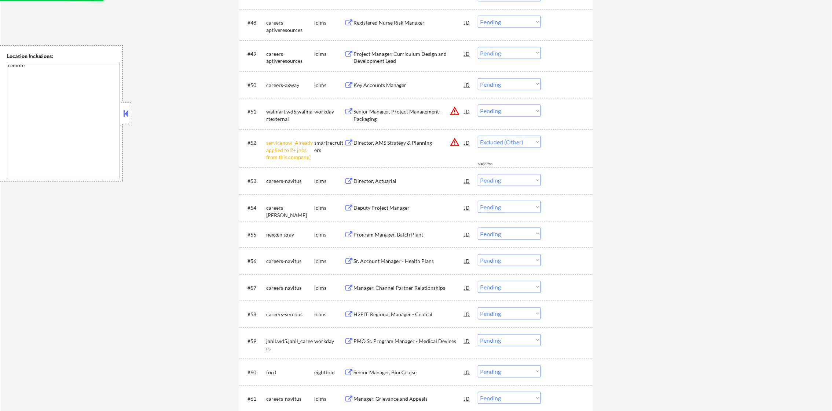
select select ""pending""
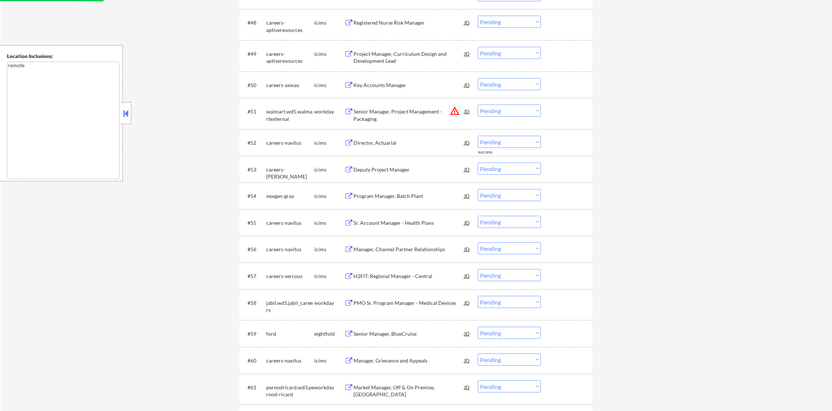
click at [452, 112] on button "warning_amber" at bounding box center [455, 111] width 10 height 10
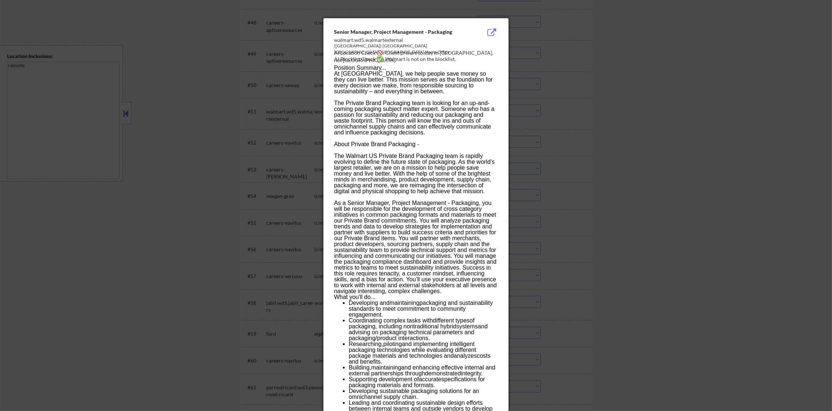
click at [532, 110] on div at bounding box center [416, 205] width 832 height 411
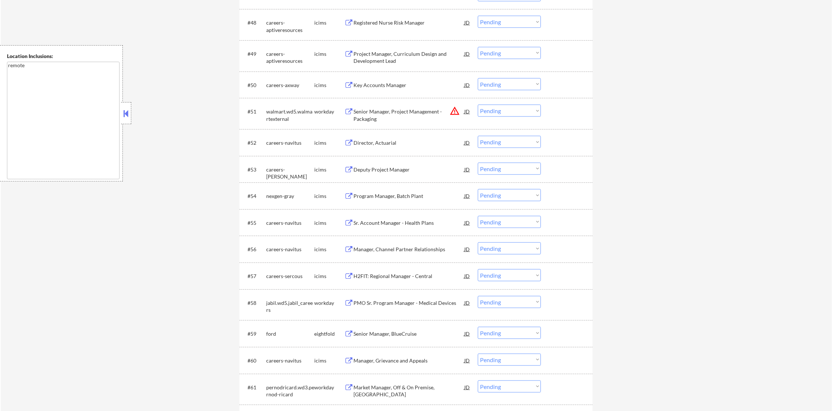
click at [515, 109] on select "Choose an option... Pending Applied Excluded (Questions) Excluded (Expired) Exc…" at bounding box center [509, 111] width 63 height 12
click at [478, 105] on select "Choose an option... Pending Applied Excluded (Questions) Excluded (Expired) Exc…" at bounding box center [509, 111] width 63 height 12
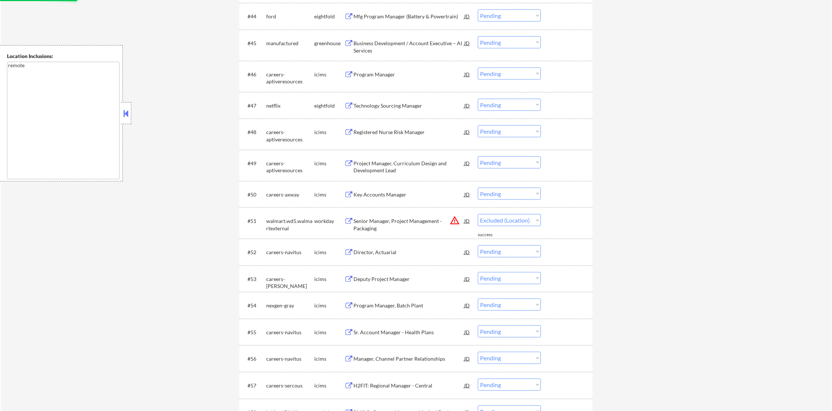
select select ""pending""
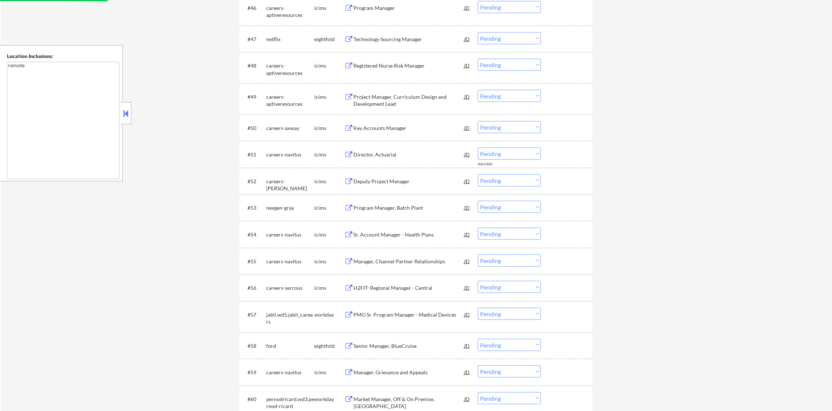
scroll to position [1634, 0]
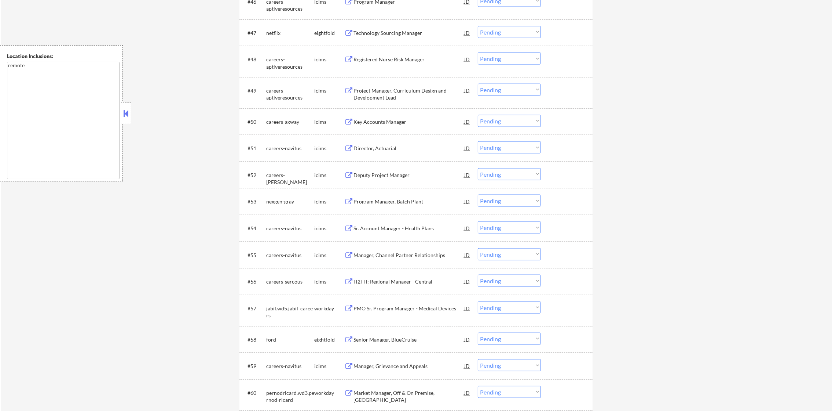
click at [414, 30] on div "Technology Sourcing Manager" at bounding box center [409, 32] width 111 height 7
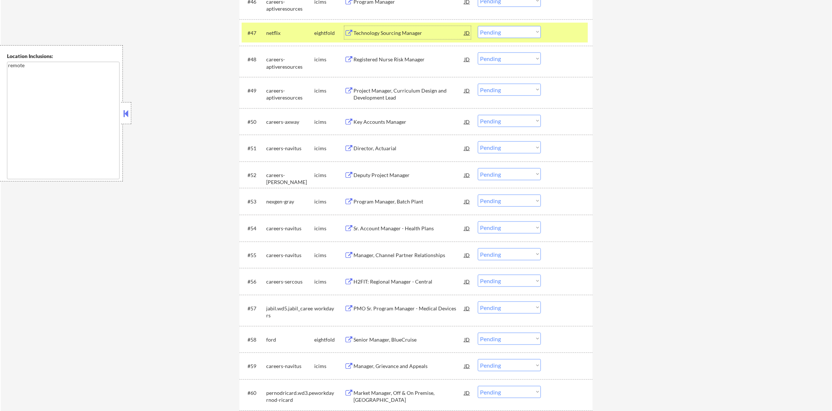
click at [505, 35] on select "Choose an option... Pending Applied Excluded (Questions) Excluded (Expired) Exc…" at bounding box center [509, 32] width 63 height 12
click at [478, 26] on select "Choose an option... Pending Applied Excluded (Questions) Excluded (Expired) Exc…" at bounding box center [509, 32] width 63 height 12
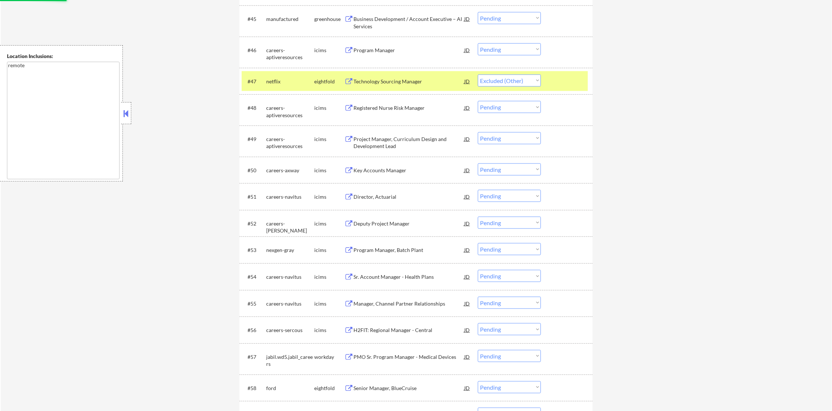
scroll to position [1542, 0]
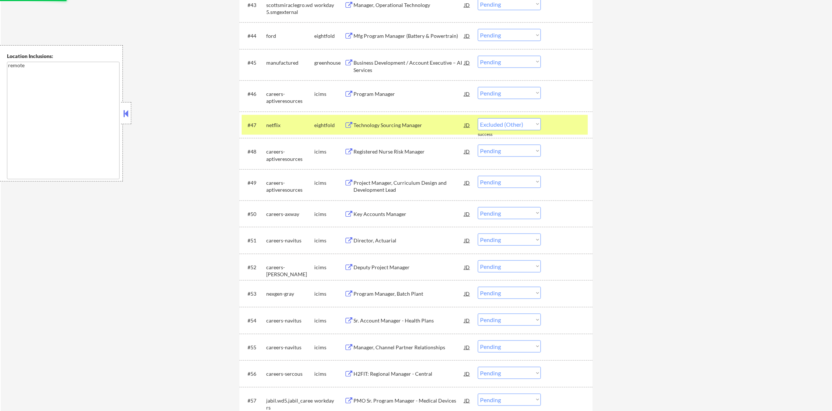
select select ""pending""
click at [297, 123] on div "netflix" at bounding box center [290, 124] width 48 height 7
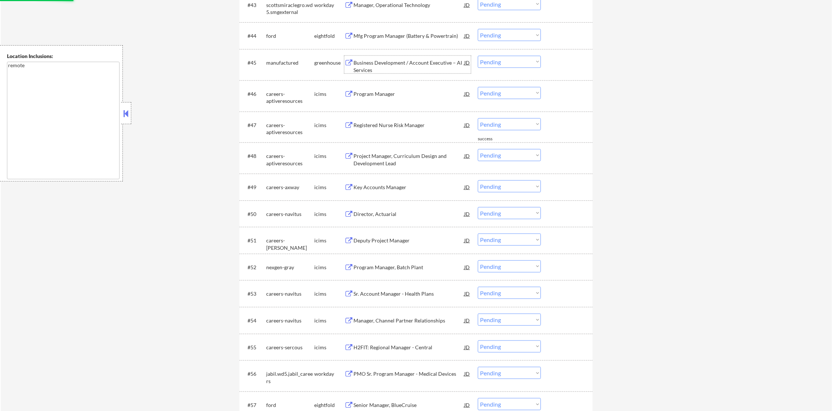
click at [406, 64] on div "Business Development / Account Executive – AI Services" at bounding box center [409, 66] width 111 height 14
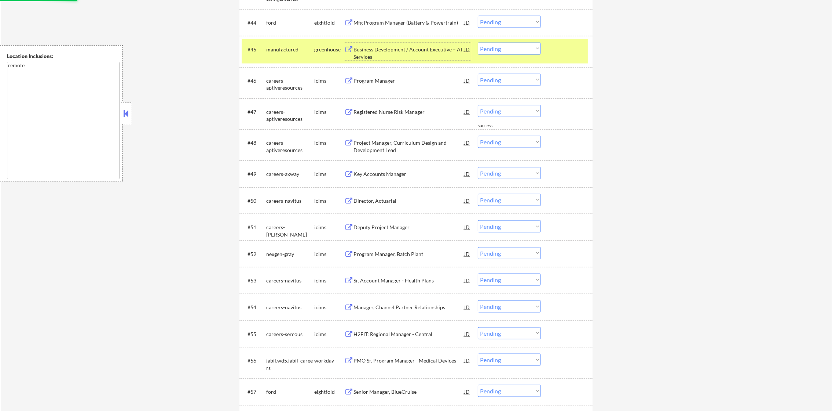
scroll to position [1579, 0]
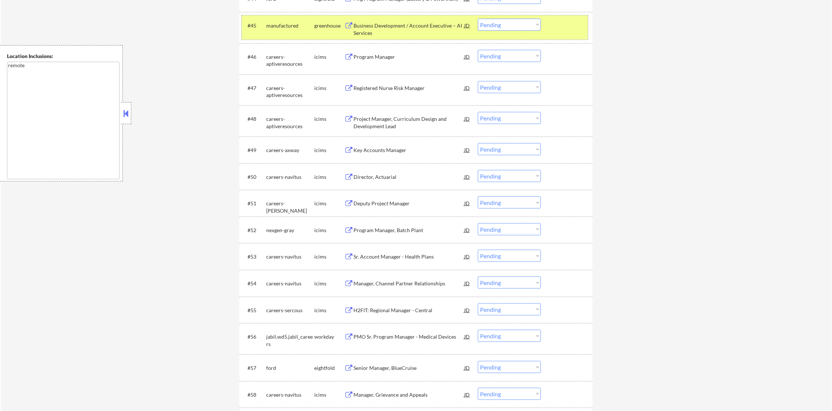
click at [487, 31] on div "#45 manufactured greenhouse Business Development / Account Executive – AI Servi…" at bounding box center [415, 27] width 346 height 24
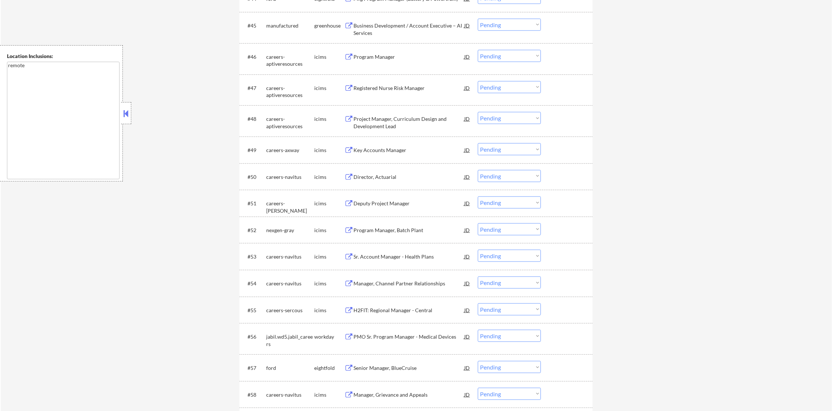
click at [509, 33] on div "#45 manufactured greenhouse Business Development / Account Executive – AI Servi…" at bounding box center [415, 27] width 346 height 24
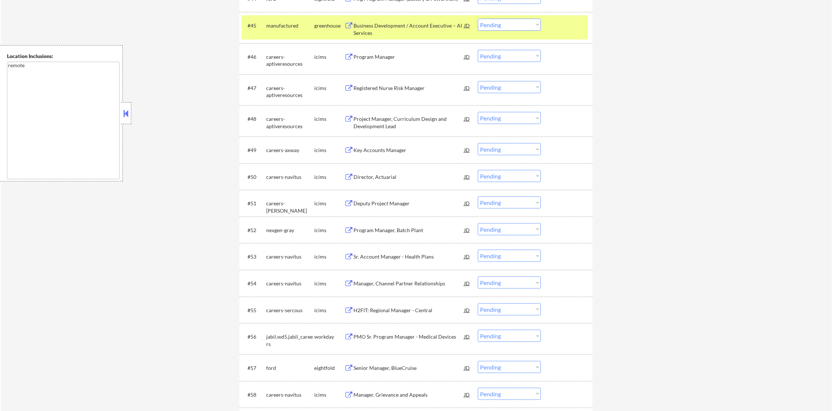
drag, startPoint x: 515, startPoint y: 23, endPoint x: 517, endPoint y: 32, distance: 8.2
click at [515, 23] on select "Choose an option... Pending Applied Excluded (Questions) Excluded (Expired) Exc…" at bounding box center [509, 25] width 63 height 12
click at [478, 19] on select "Choose an option... Pending Applied Excluded (Questions) Excluded (Expired) Exc…" at bounding box center [509, 25] width 63 height 12
click at [296, 34] on div "#45 manufactured greenhouse Business Development / Account Executive – AI Servi…" at bounding box center [415, 27] width 346 height 24
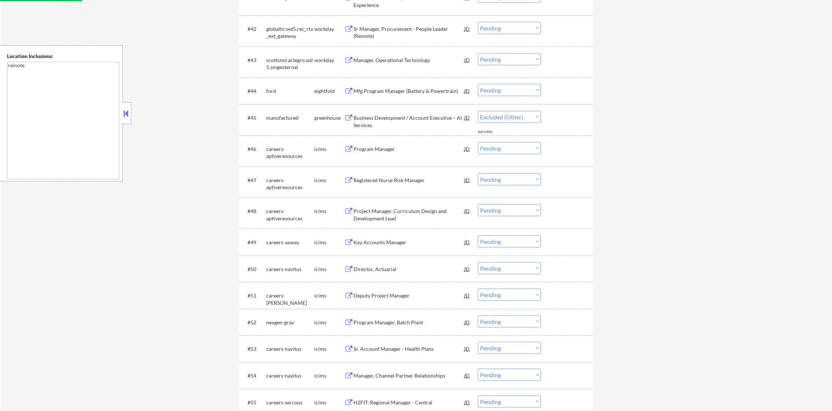
select select ""pending""
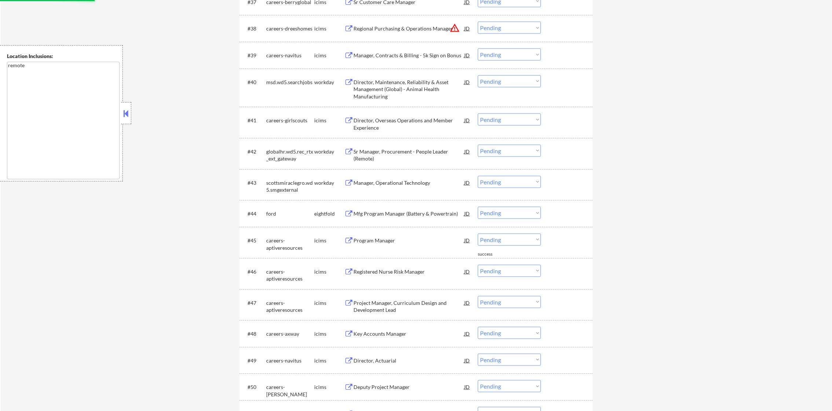
scroll to position [1359, 0]
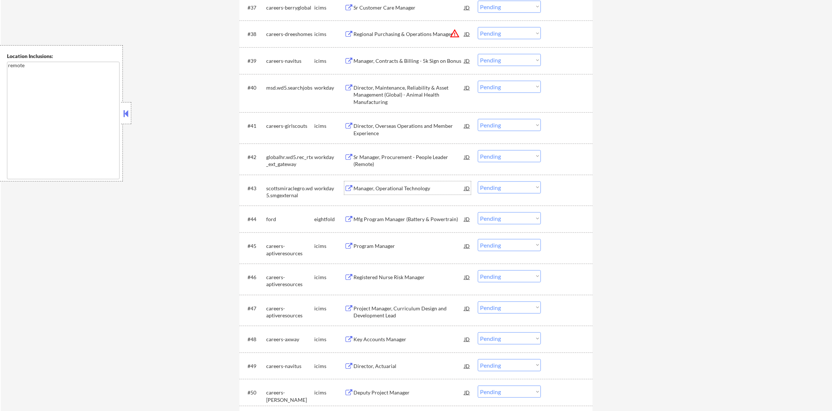
click at [411, 192] on div "Manager, Operational Technology" at bounding box center [409, 187] width 111 height 13
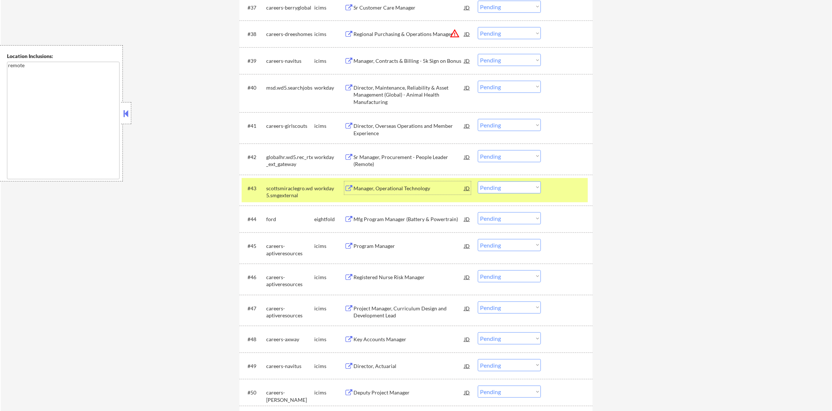
click at [498, 192] on select "Choose an option... Pending Applied Excluded (Questions) Excluded (Expired) Exc…" at bounding box center [509, 187] width 63 height 12
click at [478, 181] on select "Choose an option... Pending Applied Excluded (Questions) Excluded (Expired) Exc…" at bounding box center [509, 187] width 63 height 12
select select ""pending""
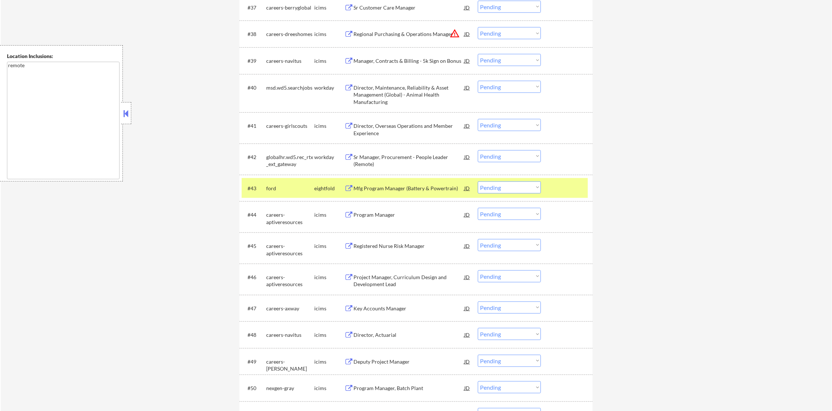
click at [278, 187] on div "ford" at bounding box center [290, 188] width 48 height 7
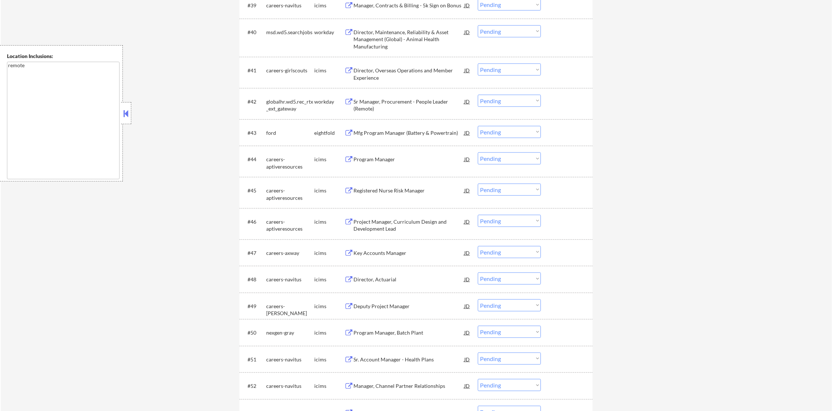
scroll to position [1414, 0]
click at [400, 101] on div "Sr Manager, Procurement - People Leader (Remote)" at bounding box center [409, 105] width 111 height 14
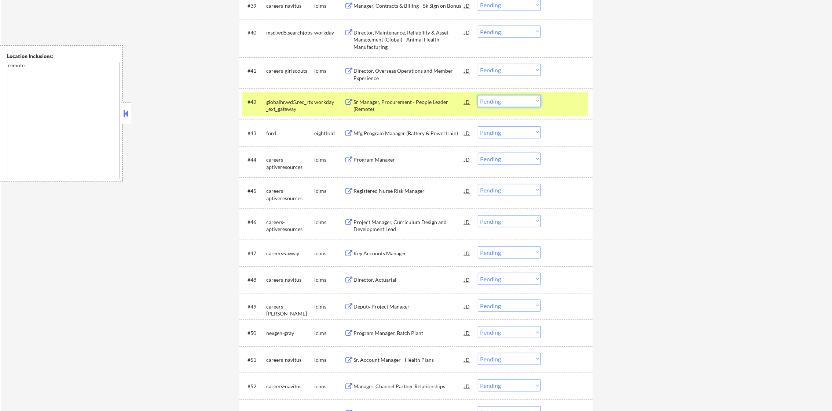
click at [496, 105] on select "Choose an option... Pending Applied Excluded (Questions) Excluded (Expired) Exc…" at bounding box center [509, 101] width 63 height 12
click at [478, 95] on select "Choose an option... Pending Applied Excluded (Questions) Excluded (Expired) Exc…" at bounding box center [509, 101] width 63 height 12
click at [290, 105] on div "globalhr.wd5.rec_rtx_ext_gateway" at bounding box center [290, 105] width 48 height 14
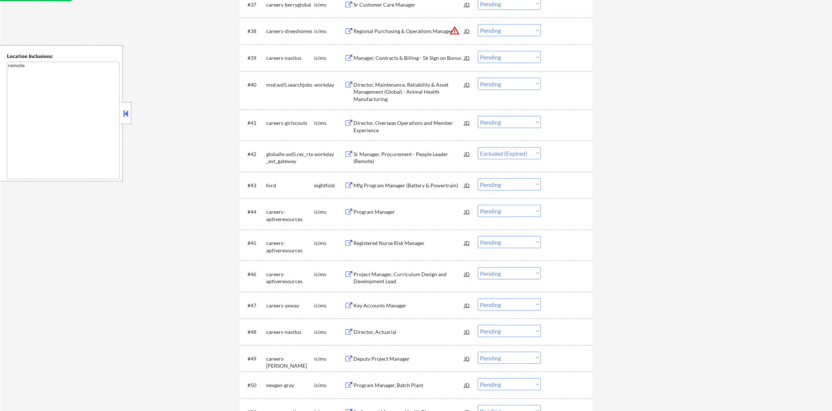
scroll to position [1359, 0]
select select ""pending""
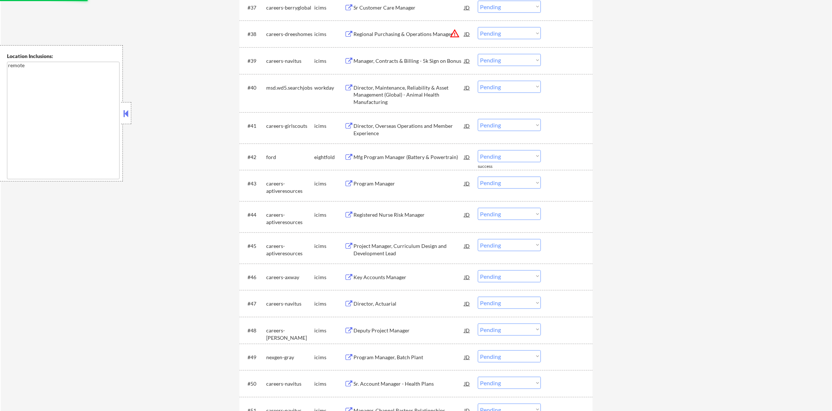
click at [389, 95] on div "Director, Maintenance, Reliability & Asset Management (Global) - Animal Health …" at bounding box center [409, 95] width 111 height 22
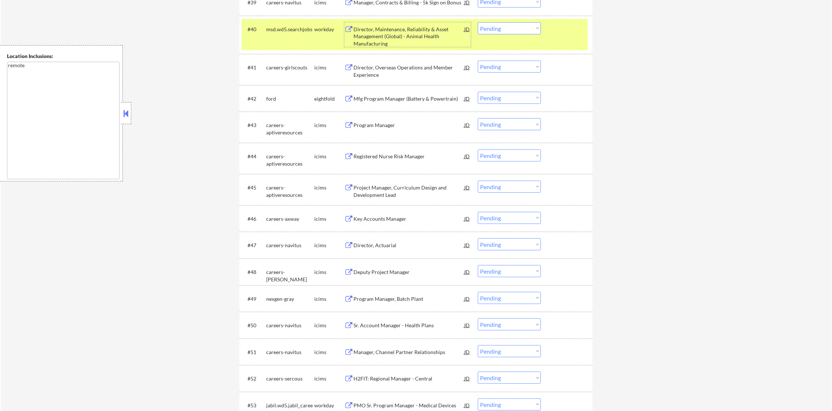
scroll to position [1414, 0]
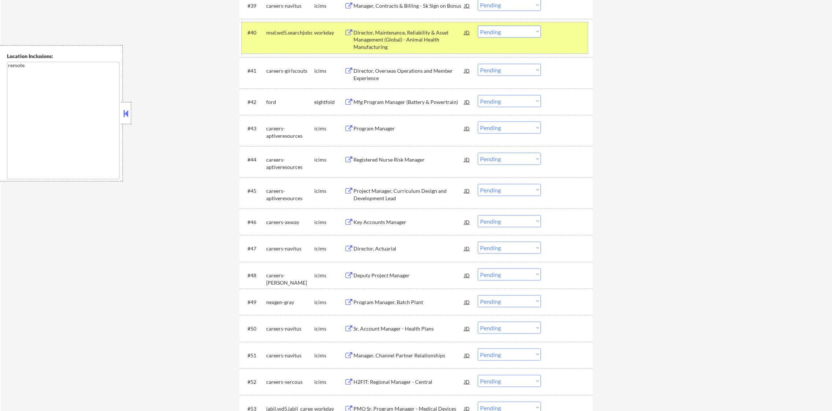
drag, startPoint x: 518, startPoint y: 40, endPoint x: 518, endPoint y: 34, distance: 5.2
click at [518, 35] on div "#40 msd.wd5.searchjobs workday Director, Maintenance, Reliability & Asset Manag…" at bounding box center [415, 38] width 346 height 32
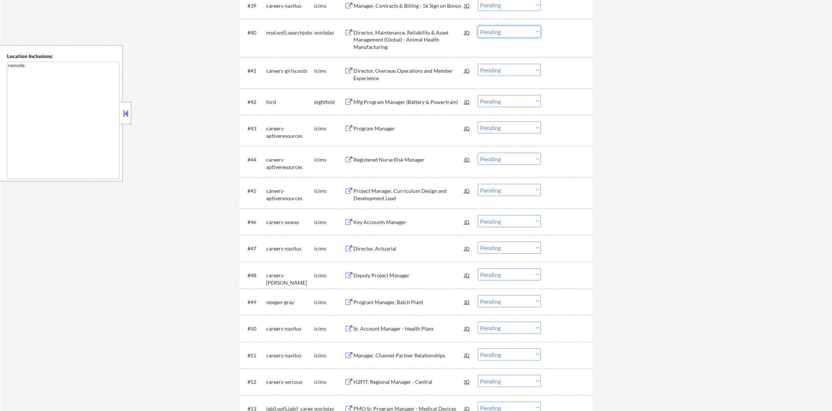
click at [518, 34] on select "Choose an option... Pending Applied Excluded (Questions) Excluded (Expired) Exc…" at bounding box center [509, 32] width 63 height 12
click at [478, 26] on select "Choose an option... Pending Applied Excluded (Questions) Excluded (Expired) Exc…" at bounding box center [509, 32] width 63 height 12
select select ""pending""
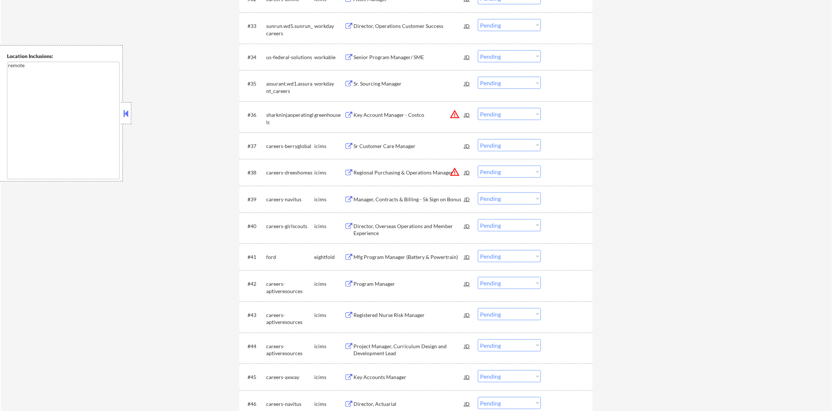
scroll to position [1212, 0]
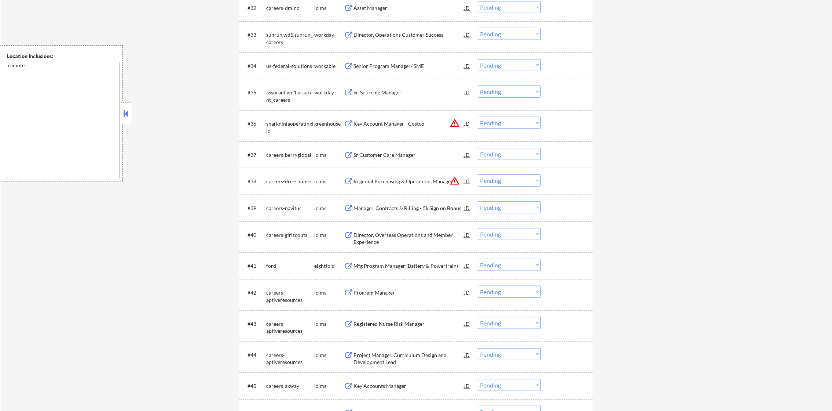
drag, startPoint x: 483, startPoint y: 183, endPoint x: 486, endPoint y: 187, distance: 5.6
click at [483, 183] on select "Choose an option... Pending Applied Excluded (Questions) Excluded (Expired) Exc…" at bounding box center [509, 180] width 63 height 12
select select ""excluded__location_""
click at [478, 174] on select "Choose an option... Pending Applied Excluded (Questions) Excluded (Expired) Exc…" at bounding box center [509, 180] width 63 height 12
click at [499, 122] on select "Choose an option... Pending Applied Excluded (Questions) Excluded (Expired) Exc…" at bounding box center [509, 123] width 63 height 12
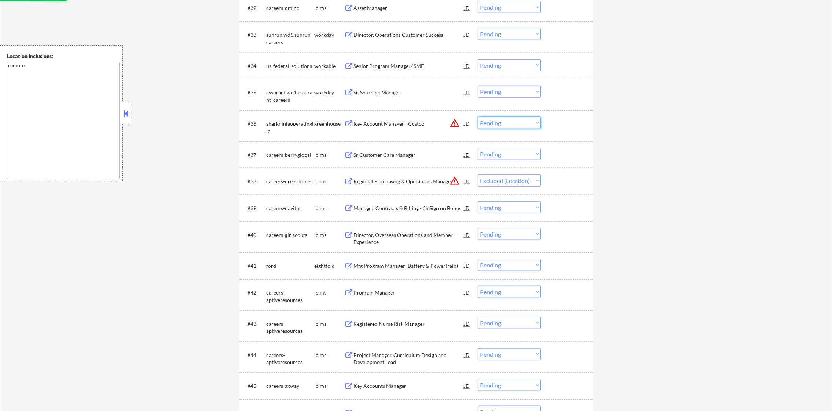
select select ""excluded__location_""
click at [478, 117] on select "Choose an option... Pending Applied Excluded (Questions) Excluded (Expired) Exc…" at bounding box center [509, 123] width 63 height 12
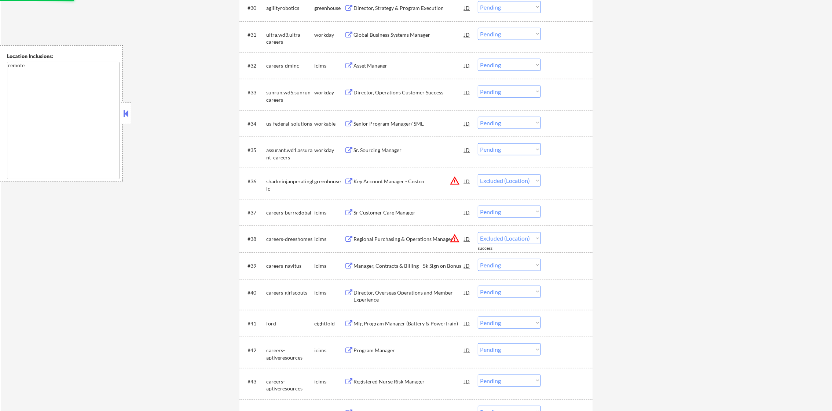
scroll to position [1120, 0]
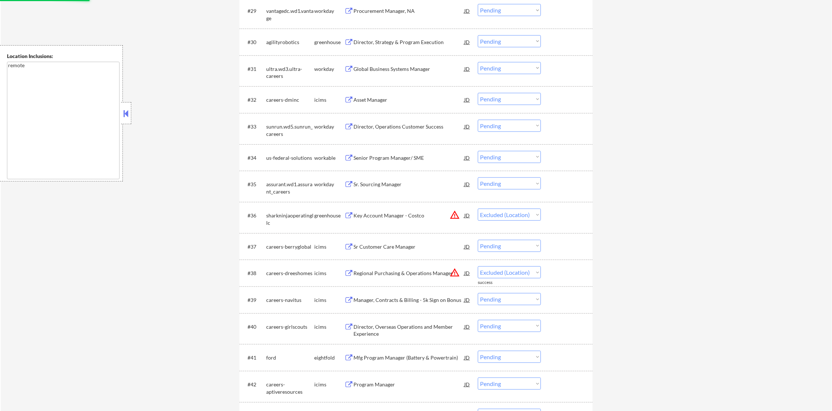
select select ""pending""
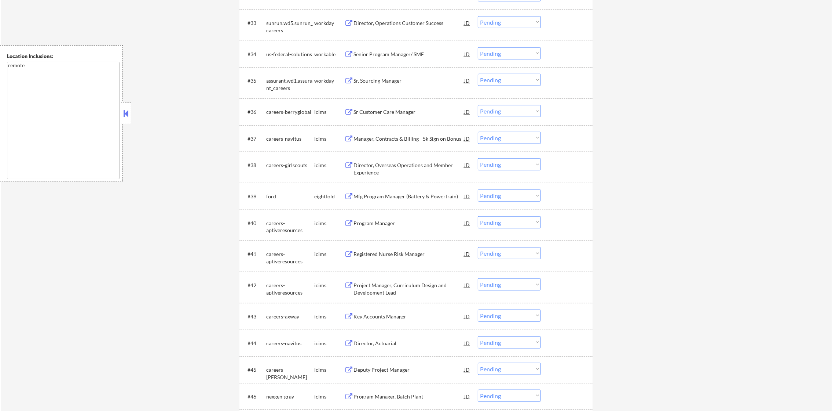
scroll to position [1230, 0]
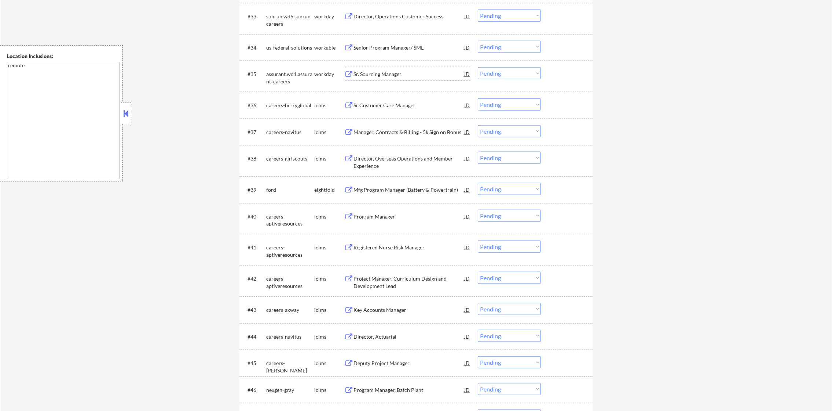
click at [396, 73] on div "Sr. Sourcing Manager" at bounding box center [409, 73] width 111 height 7
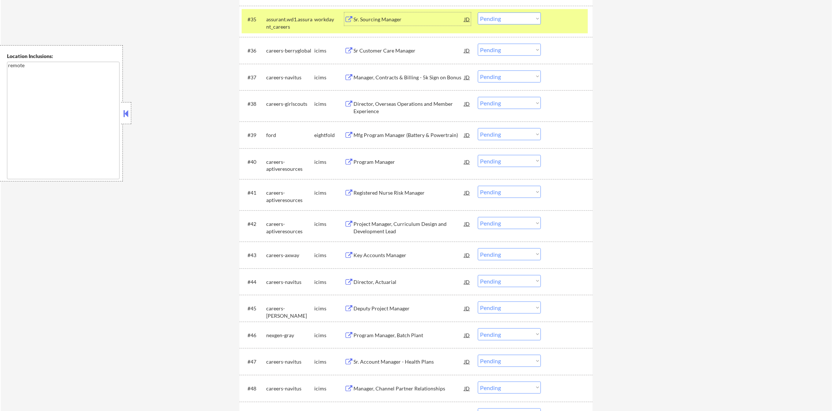
scroll to position [1285, 0]
drag, startPoint x: 515, startPoint y: 13, endPoint x: 515, endPoint y: 17, distance: 4.0
click at [515, 13] on select "Choose an option... Pending Applied Excluded (Questions) Excluded (Expired) Exc…" at bounding box center [509, 18] width 63 height 12
click at [478, 12] on select "Choose an option... Pending Applied Excluded (Questions) Excluded (Expired) Exc…" at bounding box center [509, 18] width 63 height 12
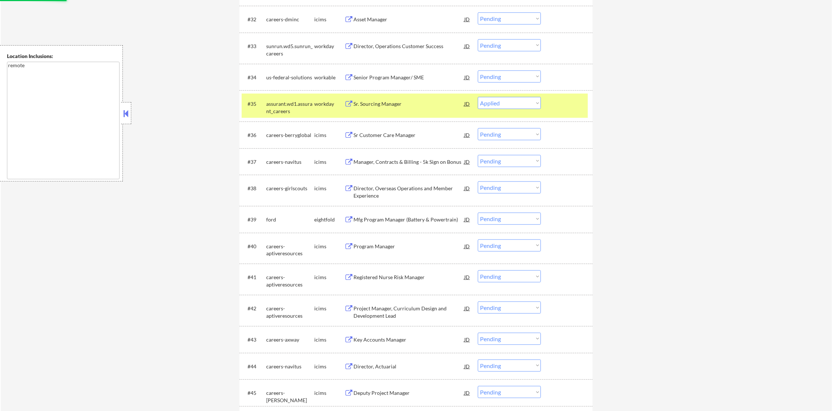
scroll to position [1194, 0]
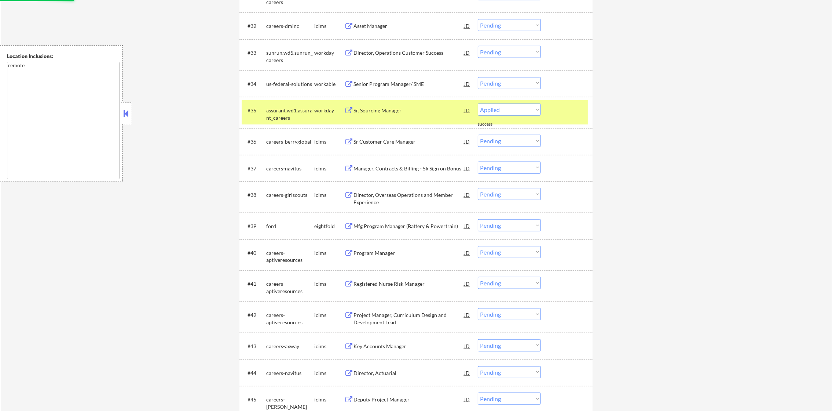
select select ""pending""
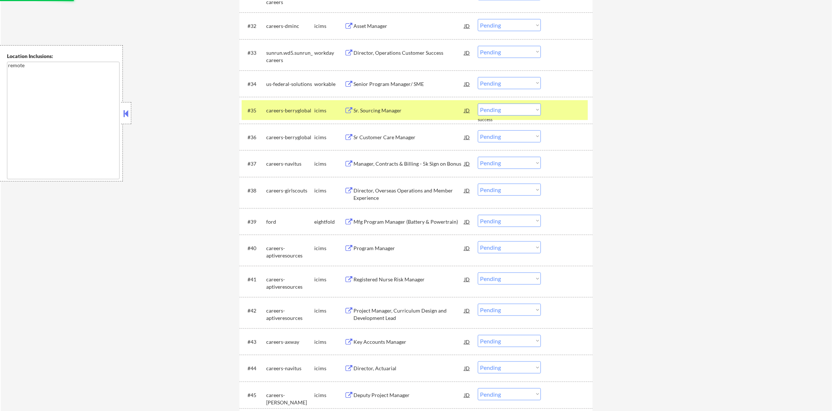
click at [286, 124] on div "#36 careers-berryglobal icims Sr Customer Care Manager JD warning_amber Choose …" at bounding box center [416, 137] width 353 height 27
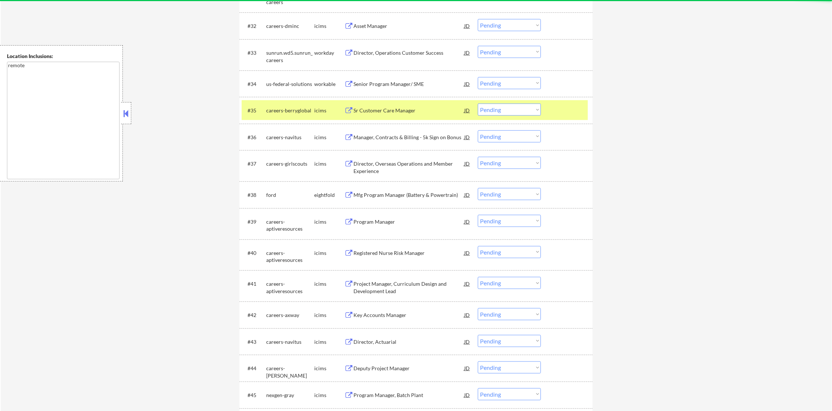
click at [286, 117] on div "#35 careers-berryglobal icims Sr Customer Care Manager JD Choose an option... P…" at bounding box center [415, 110] width 346 height 20
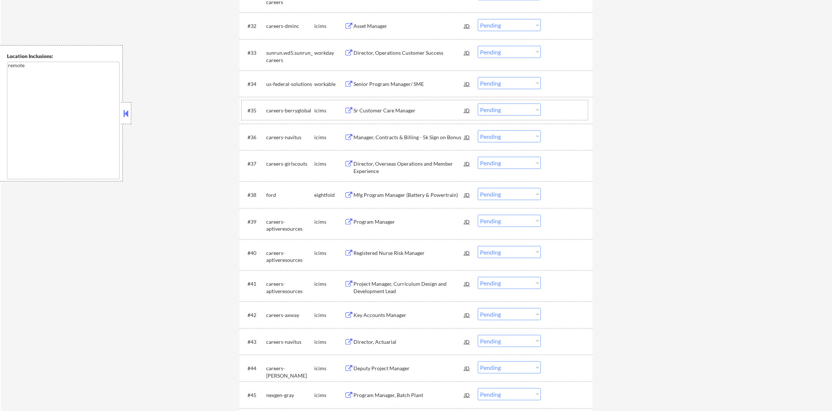
click at [405, 82] on div "Senior Program Manager/ SME" at bounding box center [409, 83] width 111 height 7
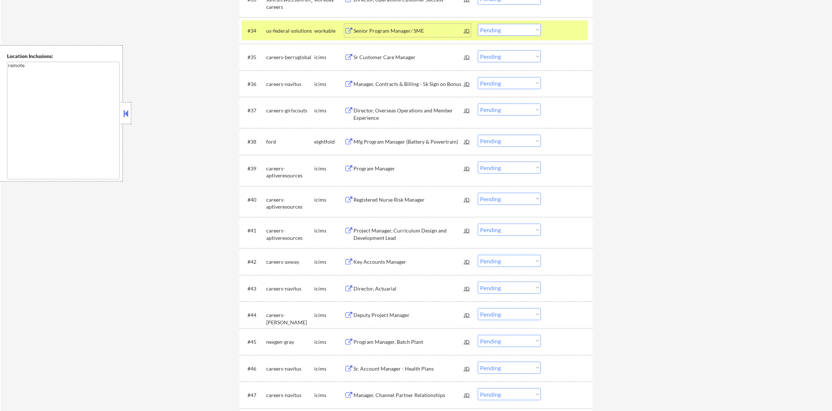
scroll to position [1249, 0]
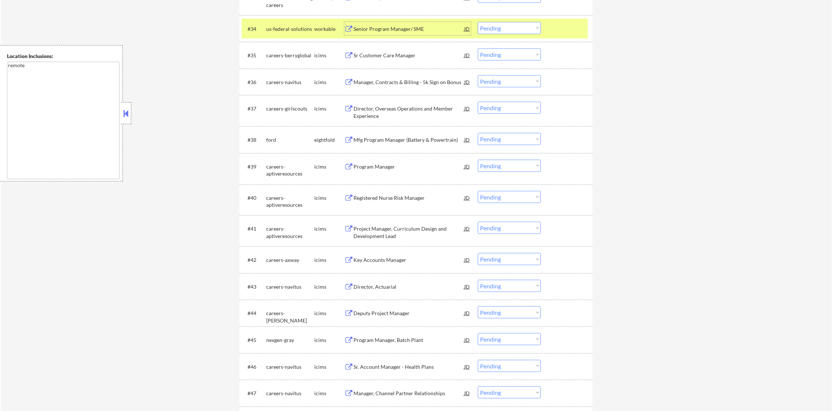
click at [516, 30] on select "Choose an option... Pending Applied Excluded (Questions) Excluded (Expired) Exc…" at bounding box center [509, 28] width 63 height 12
click at [478, 22] on select "Choose an option... Pending Applied Excluded (Questions) Excluded (Expired) Exc…" at bounding box center [509, 28] width 63 height 12
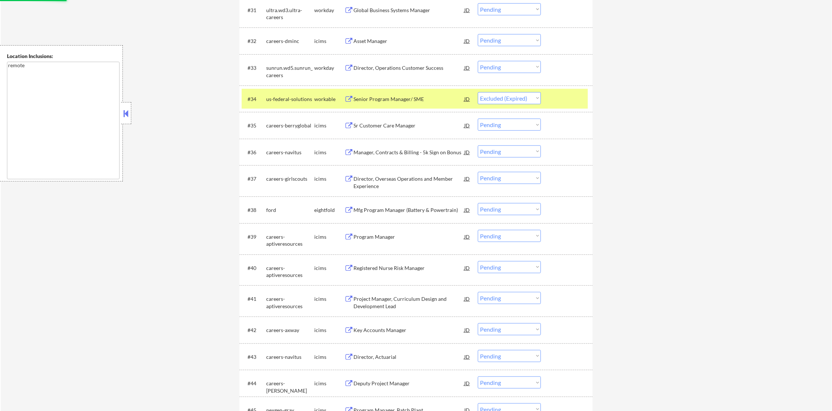
scroll to position [1175, 0]
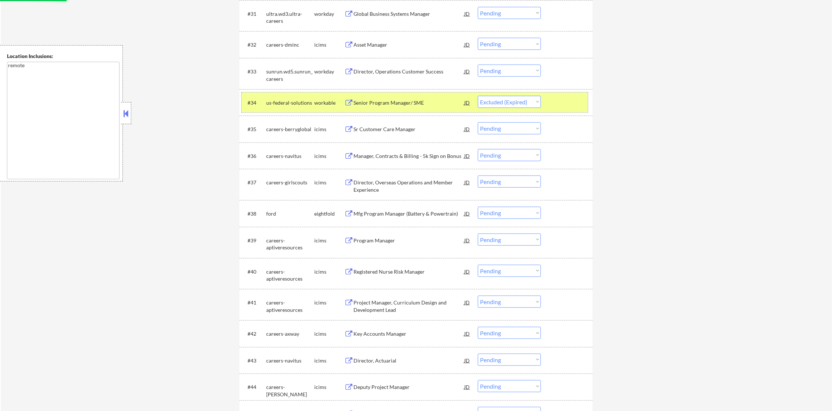
click at [296, 100] on div "us-federal-solutions" at bounding box center [290, 102] width 48 height 7
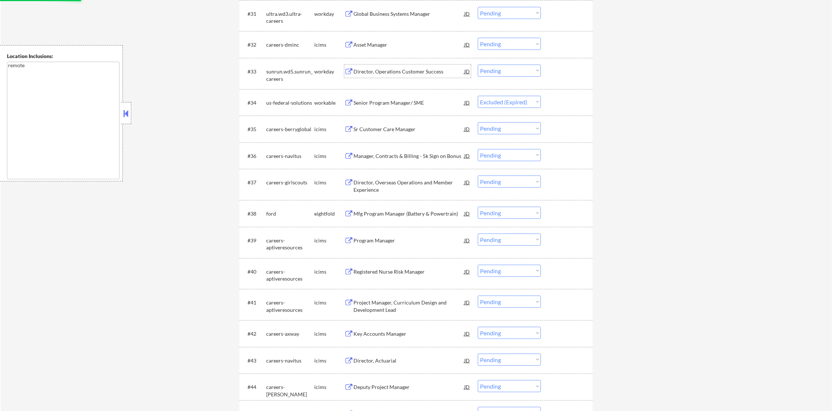
click at [369, 73] on div "Director, Operations Customer Success" at bounding box center [409, 71] width 111 height 7
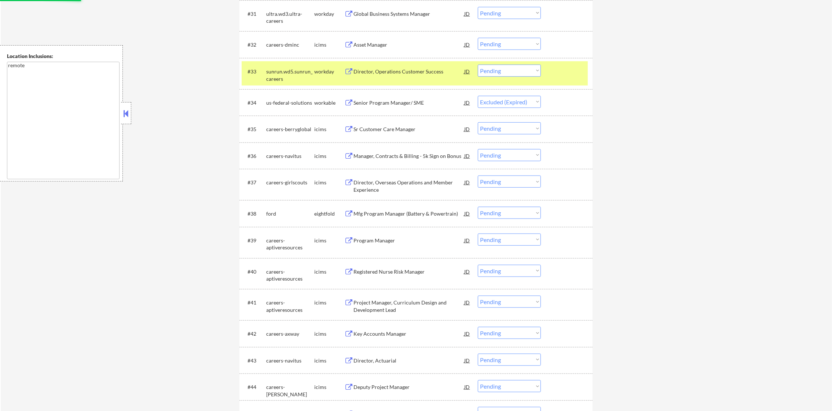
select select ""pending""
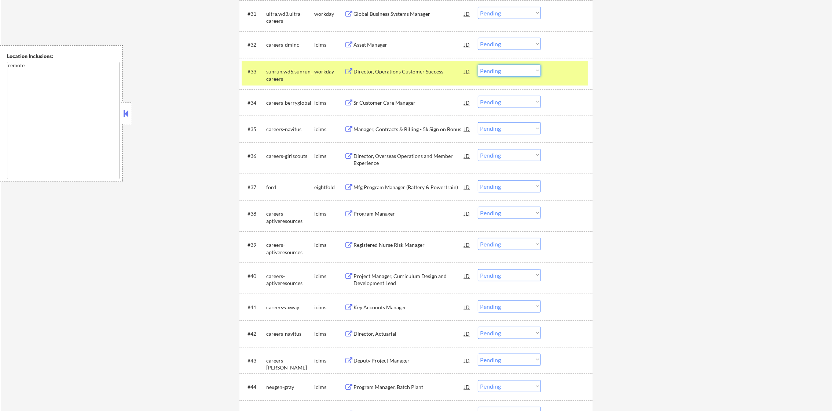
drag, startPoint x: 524, startPoint y: 65, endPoint x: 524, endPoint y: 76, distance: 11.0
click at [524, 65] on select "Choose an option... Pending Applied Excluded (Questions) Excluded (Expired) Exc…" at bounding box center [509, 71] width 63 height 12
click at [478, 65] on select "Choose an option... Pending Applied Excluded (Questions) Excluded (Expired) Exc…" at bounding box center [509, 71] width 63 height 12
click at [281, 73] on div "sunrun.wd5.sunrun_careers" at bounding box center [290, 75] width 48 height 14
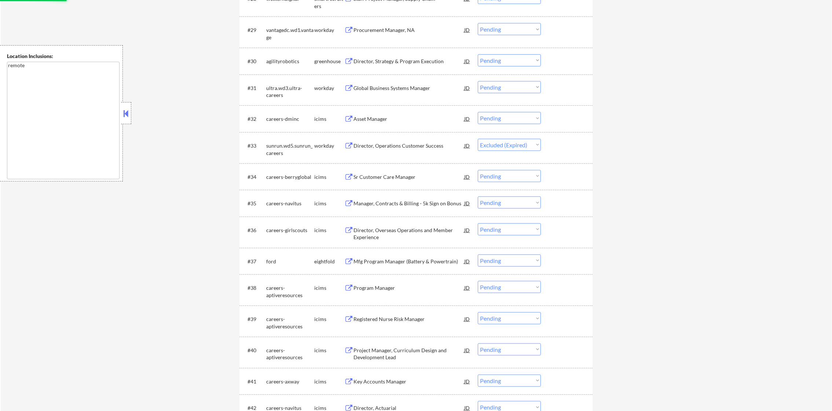
scroll to position [1084, 0]
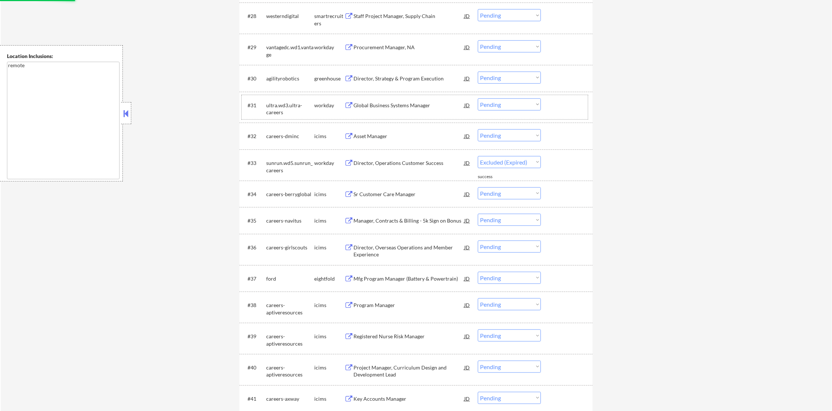
click at [389, 96] on div "#31 ultra.wd3.ultra-careers workday Global Business Systems Manager [PERSON_NAM…" at bounding box center [415, 107] width 346 height 24
select select ""pending""
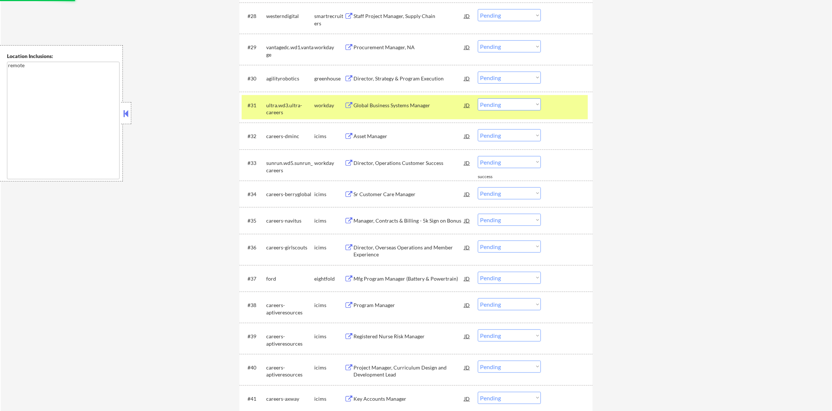
click at [389, 104] on div "Global Business Systems Manager" at bounding box center [409, 105] width 111 height 7
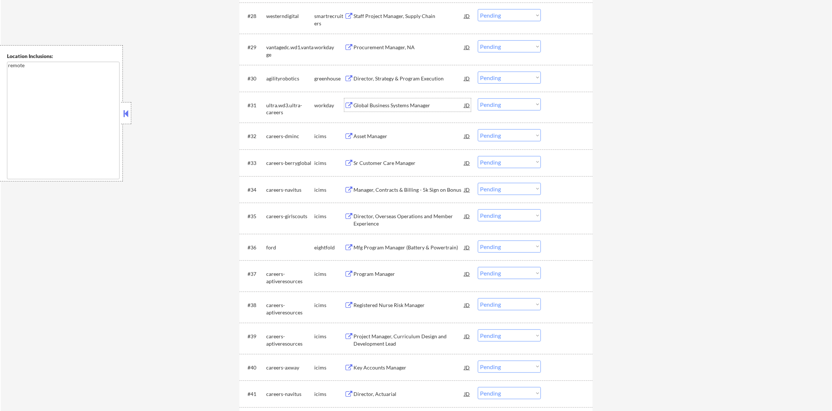
drag, startPoint x: 515, startPoint y: 104, endPoint x: 515, endPoint y: 109, distance: 4.5
click at [515, 104] on select "Choose an option... Pending Applied Excluded (Questions) Excluded (Expired) Exc…" at bounding box center [509, 104] width 63 height 12
click at [478, 98] on select "Choose an option... Pending Applied Excluded (Questions) Excluded (Expired) Exc…" at bounding box center [509, 104] width 63 height 12
select select ""pending""
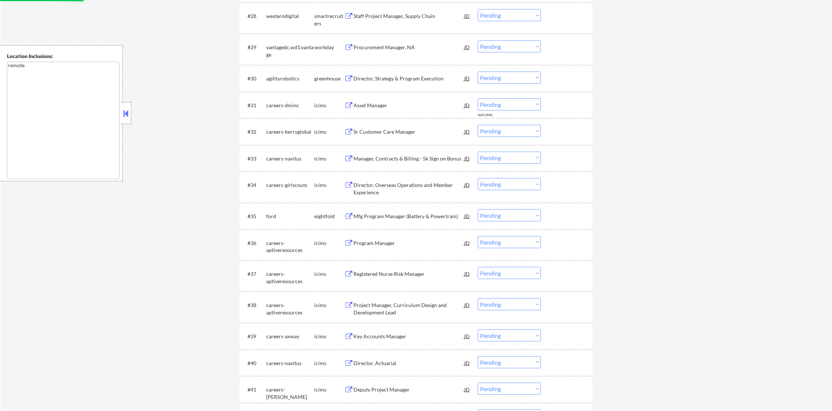
click at [406, 74] on div "Director, Strategy & Program Execution" at bounding box center [409, 78] width 111 height 13
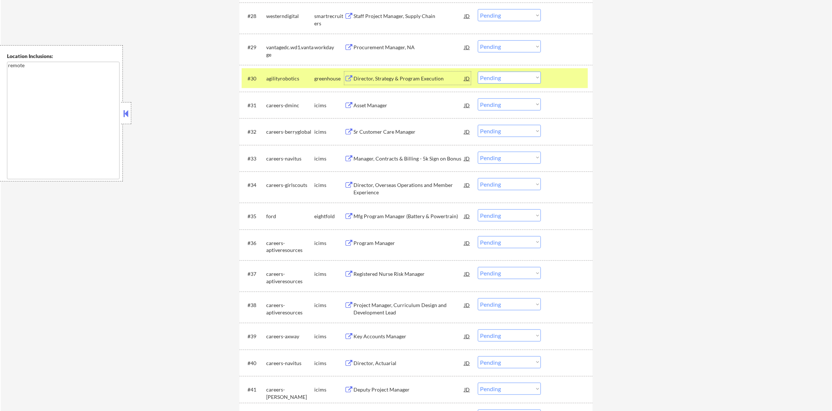
click at [496, 77] on select "Choose an option... Pending Applied Excluded (Questions) Excluded (Expired) Exc…" at bounding box center [509, 78] width 63 height 12
click at [478, 72] on select "Choose an option... Pending Applied Excluded (Questions) Excluded (Expired) Exc…" at bounding box center [509, 78] width 63 height 12
select select ""pending""
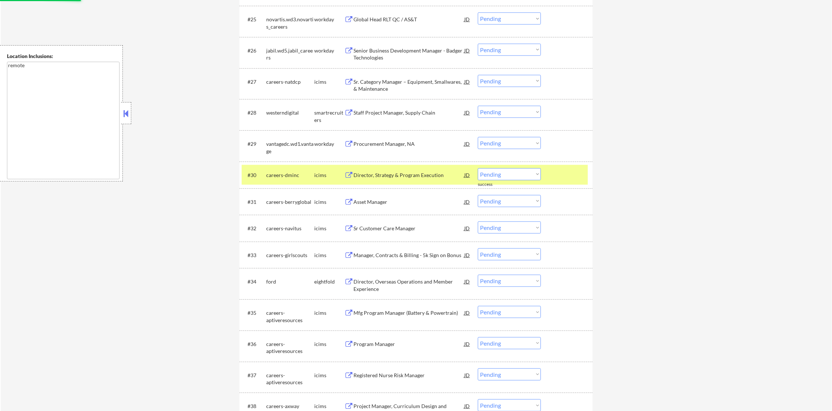
scroll to position [974, 0]
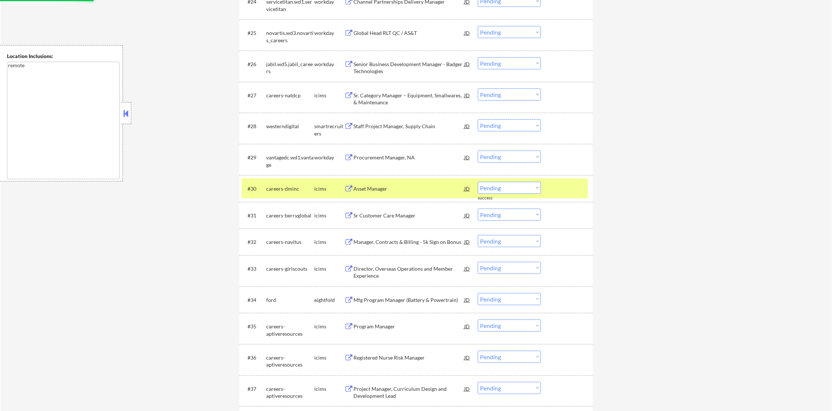
click at [277, 187] on div "careers-dminc" at bounding box center [290, 188] width 48 height 7
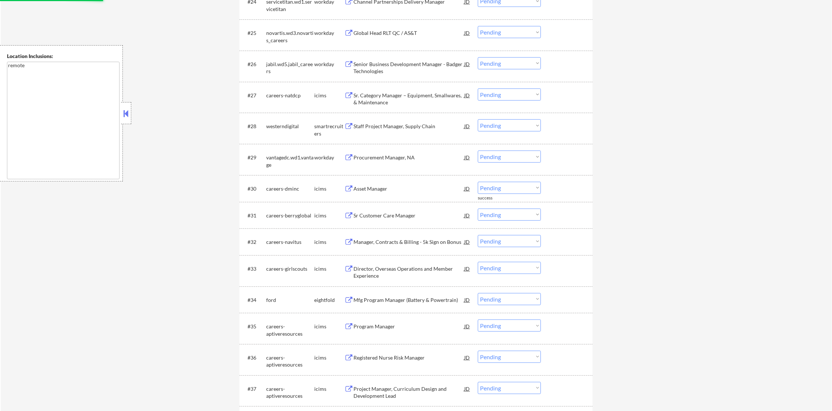
click at [397, 152] on div "Procurement Manager, NA" at bounding box center [409, 156] width 111 height 13
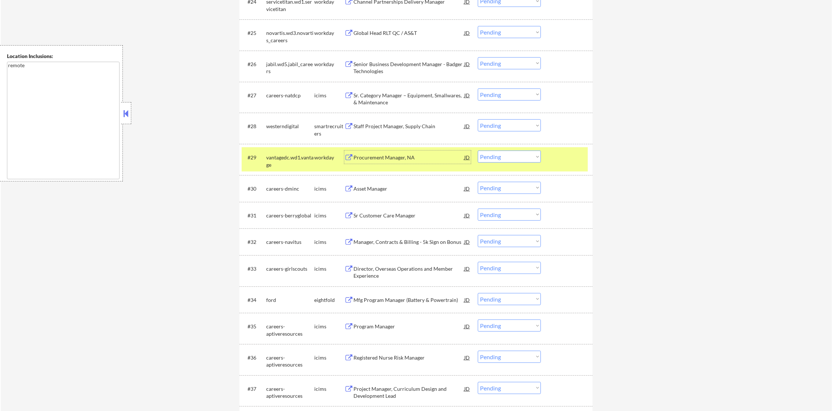
click at [377, 146] on div "#29 vantagedc.wd1.vantage workday Procurement Manager, NA JD Choose an option..…" at bounding box center [416, 159] width 353 height 31
click at [374, 154] on div "Procurement Manager, NA" at bounding box center [409, 157] width 111 height 7
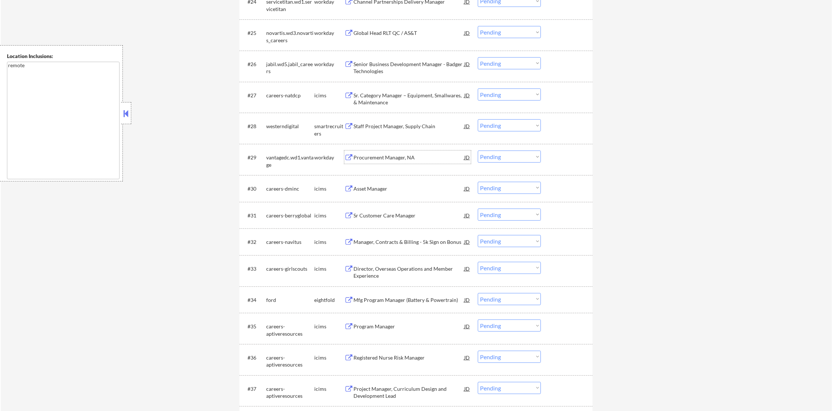
click at [272, 159] on div "vantagedc.wd1.vantage" at bounding box center [290, 161] width 48 height 14
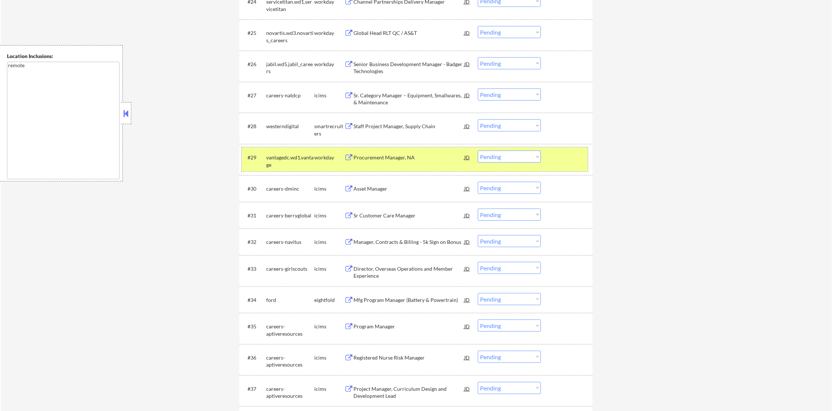
click at [493, 155] on select "Choose an option... Pending Applied Excluded (Questions) Excluded (Expired) Exc…" at bounding box center [509, 156] width 63 height 12
click at [478, 150] on select "Choose an option... Pending Applied Excluded (Questions) Excluded (Expired) Exc…" at bounding box center [509, 156] width 63 height 12
click at [283, 152] on div "vantagedc.wd1.vantage" at bounding box center [290, 159] width 48 height 18
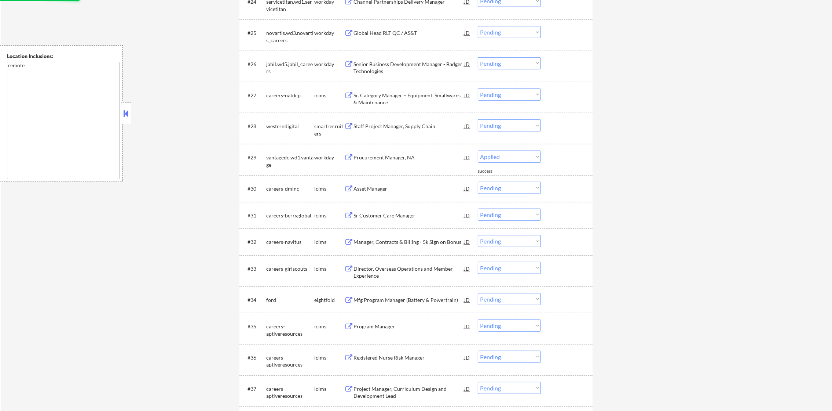
select select ""pending""
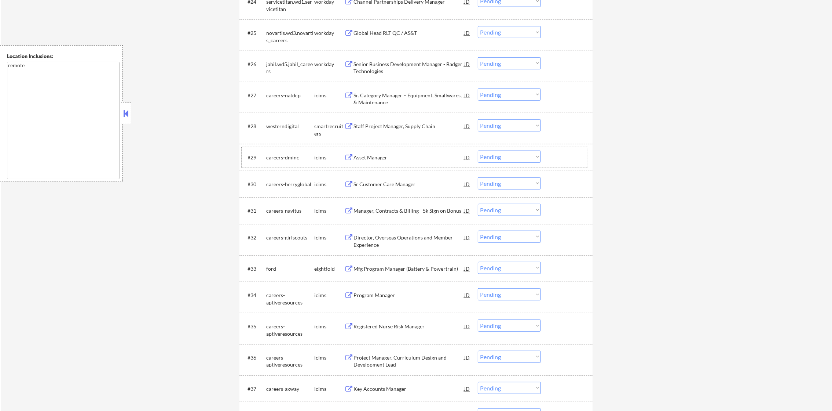
click at [390, 121] on div "Staff Project Manager, Supply Chain" at bounding box center [409, 125] width 111 height 13
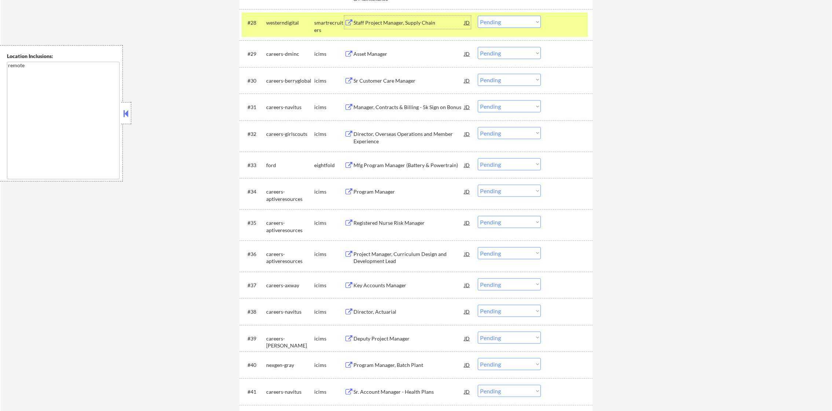
scroll to position [1084, 0]
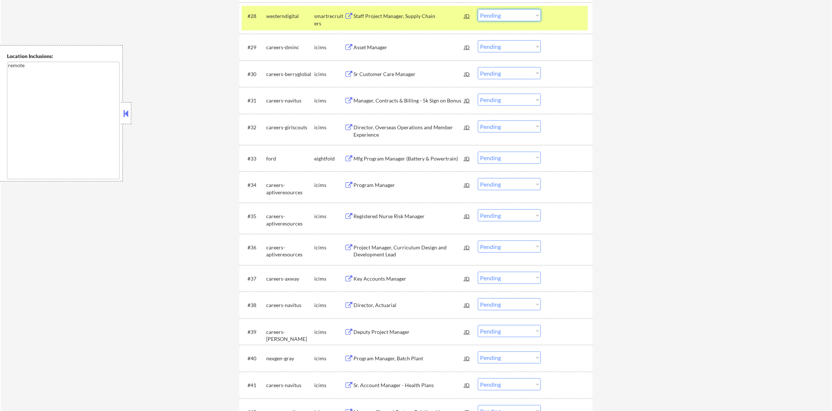
click at [532, 15] on select "Choose an option... Pending Applied Excluded (Questions) Excluded (Expired) Exc…" at bounding box center [509, 15] width 63 height 12
click at [478, 9] on select "Choose an option... Pending Applied Excluded (Questions) Excluded (Expired) Exc…" at bounding box center [509, 15] width 63 height 12
click at [292, 20] on div "westerndigital" at bounding box center [290, 15] width 48 height 13
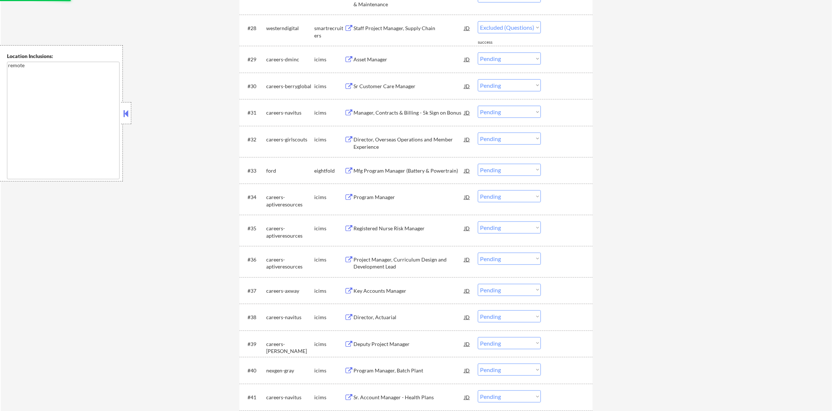
select select ""pending""
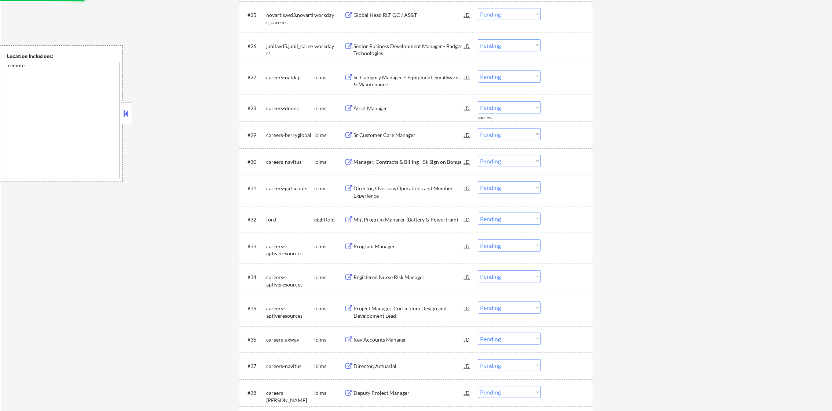
scroll to position [974, 0]
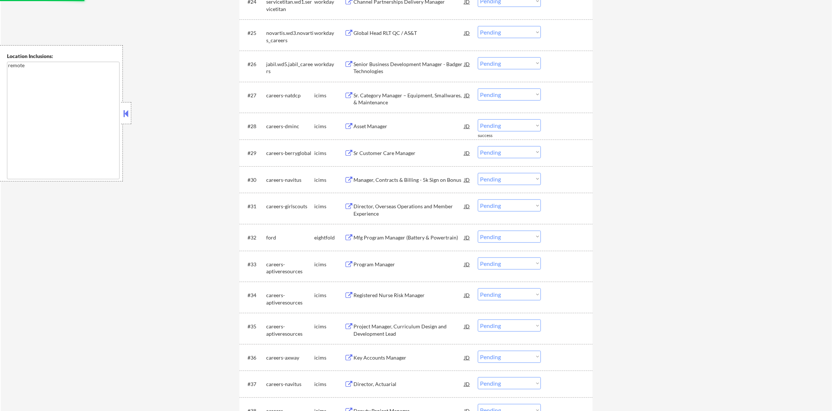
click at [378, 59] on div "Senior Business Development Manager - Badger Technologies" at bounding box center [409, 66] width 111 height 18
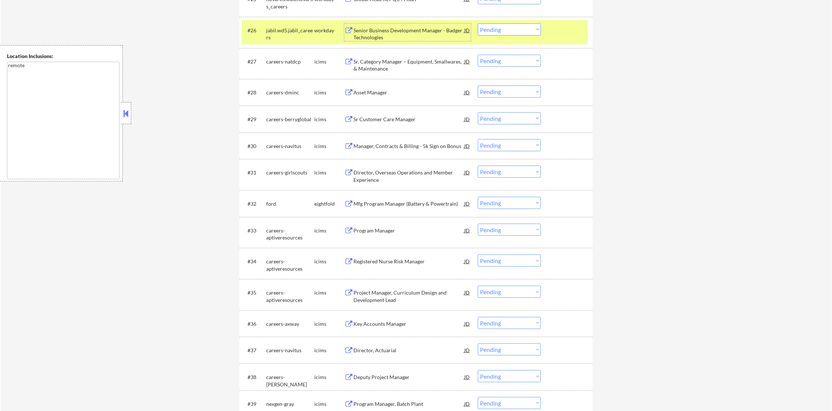
scroll to position [1010, 0]
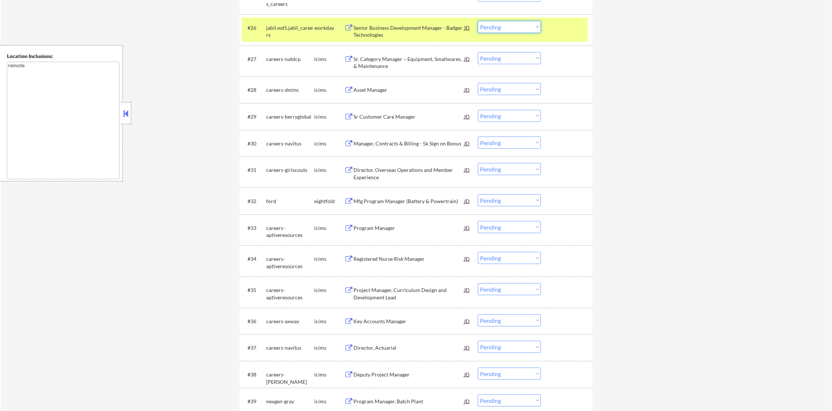
click at [501, 26] on select "Choose an option... Pending Applied Excluded (Questions) Excluded (Expired) Exc…" at bounding box center [509, 27] width 63 height 12
click at [478, 21] on select "Choose an option... Pending Applied Excluded (Questions) Excluded (Expired) Exc…" at bounding box center [509, 27] width 63 height 12
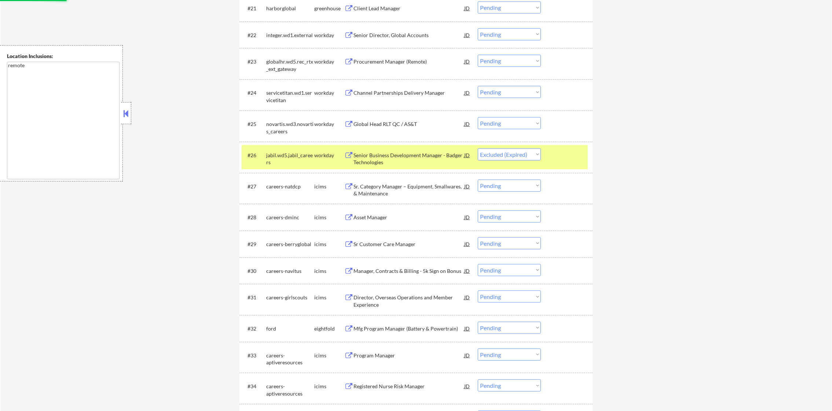
scroll to position [882, 0]
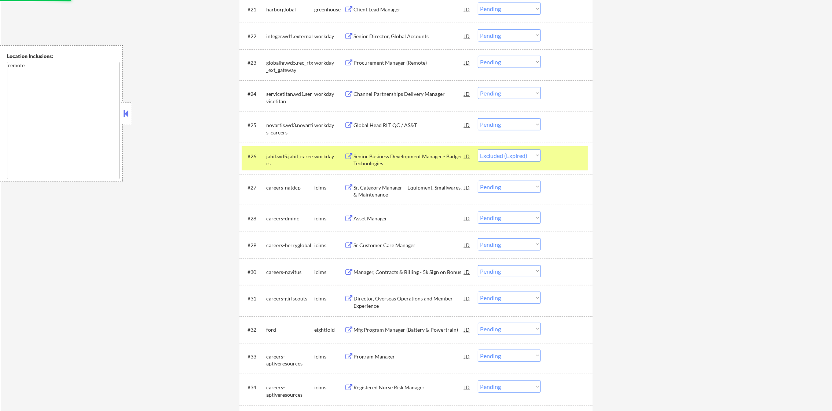
click at [284, 160] on div "jabil.wd5.jabil_careers" at bounding box center [290, 160] width 48 height 14
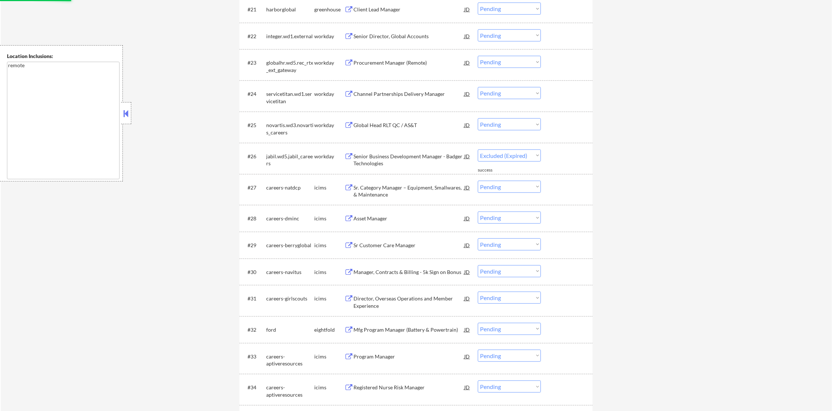
select select ""pending""
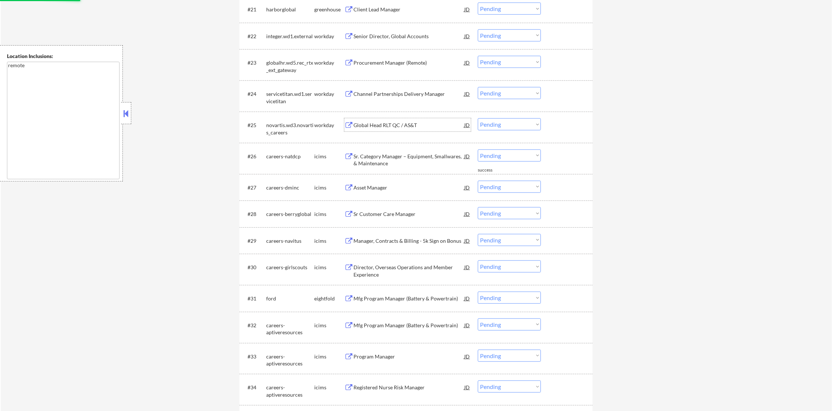
click at [409, 122] on div "Global Head RLT QC / AS&T" at bounding box center [409, 124] width 111 height 7
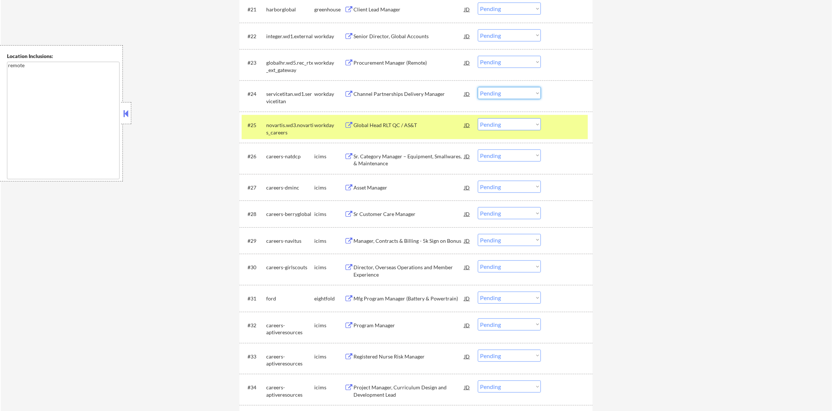
click at [499, 91] on select "Choose an option... Pending Applied Excluded (Questions) Excluded (Expired) Exc…" at bounding box center [509, 93] width 63 height 12
click at [478, 87] on select "Choose an option... Pending Applied Excluded (Questions) Excluded (Expired) Exc…" at bounding box center [509, 93] width 63 height 12
select select ""pending""
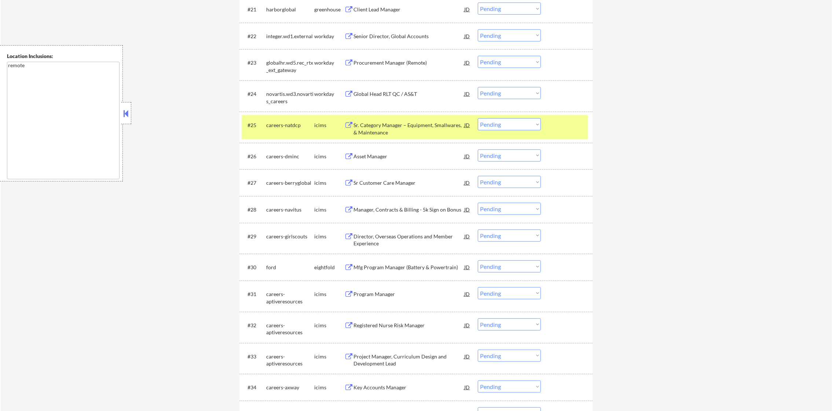
click at [495, 126] on select "Choose an option... Pending Applied Excluded (Questions) Excluded (Expired) Exc…" at bounding box center [509, 124] width 63 height 12
click at [478, 118] on select "Choose an option... Pending Applied Excluded (Questions) Excluded (Expired) Exc…" at bounding box center [509, 124] width 63 height 12
click at [294, 125] on div "careers-natdcp" at bounding box center [290, 124] width 48 height 7
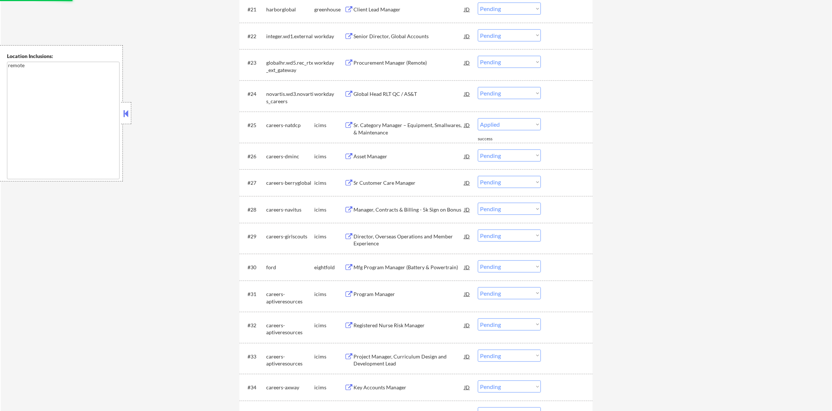
select select ""pending""
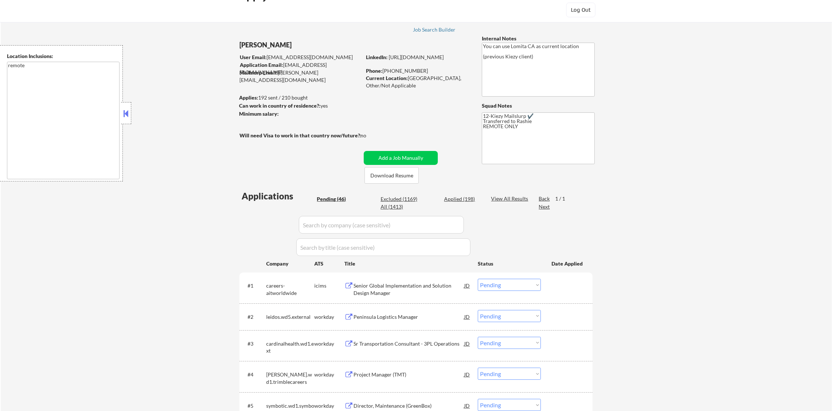
scroll to position [17, 0]
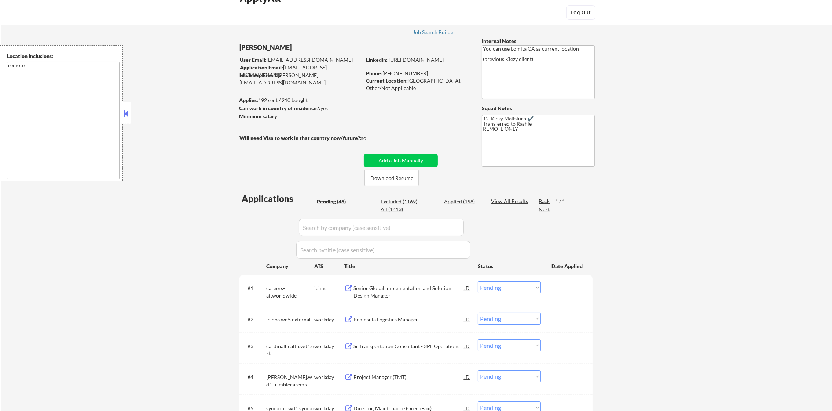
click at [463, 198] on div "Applied (198)" at bounding box center [462, 201] width 37 height 7
select select ""applied""
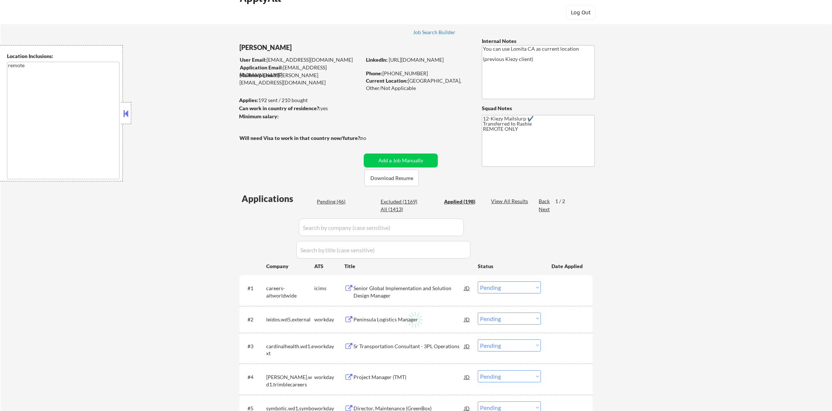
select select ""applied""
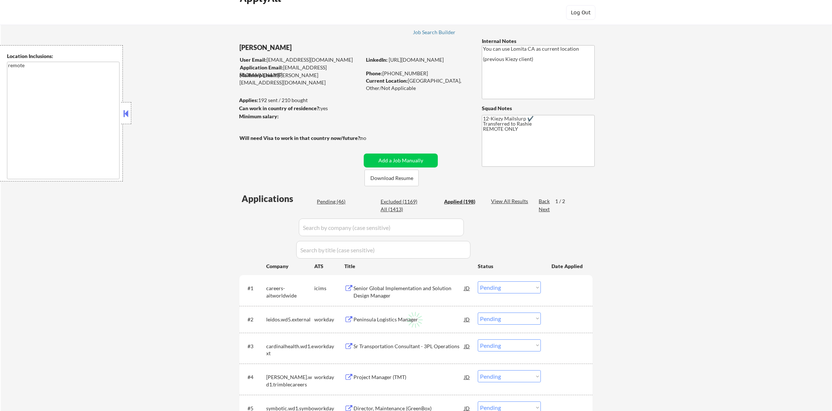
select select ""applied""
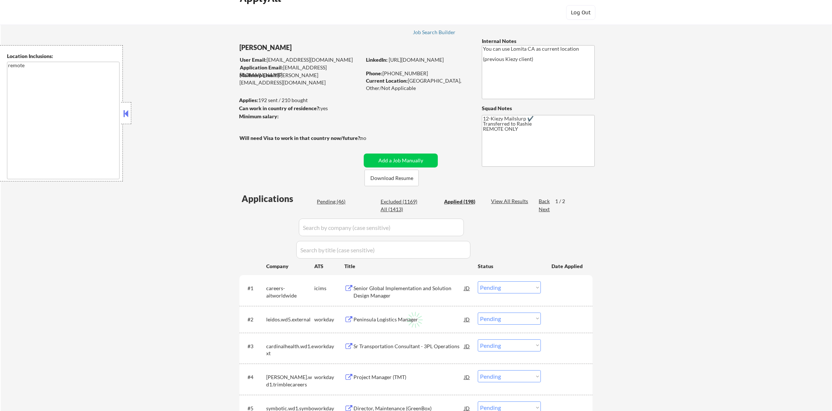
select select ""applied""
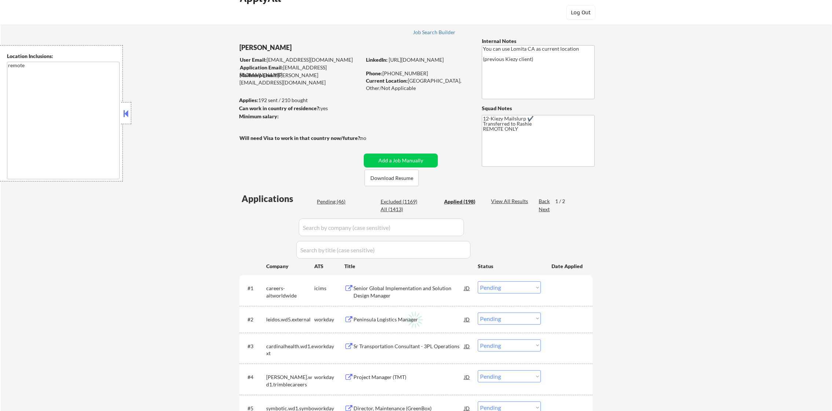
select select ""applied""
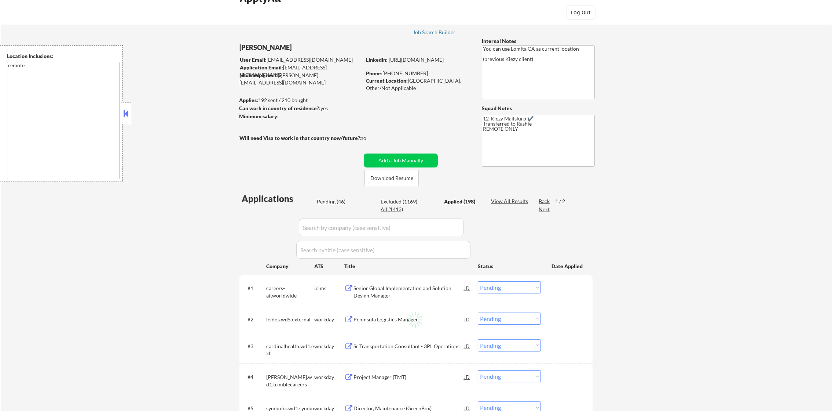
select select ""applied""
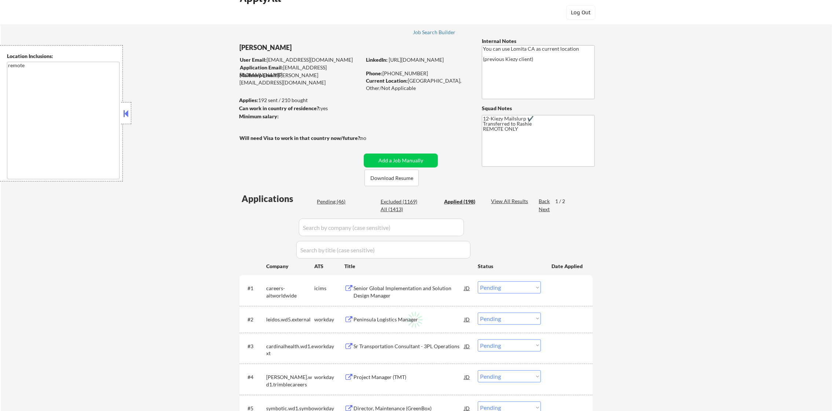
select select ""applied""
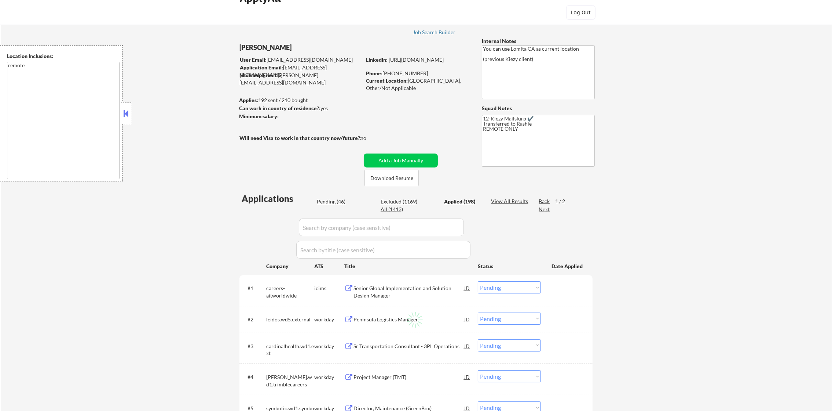
select select ""applied""
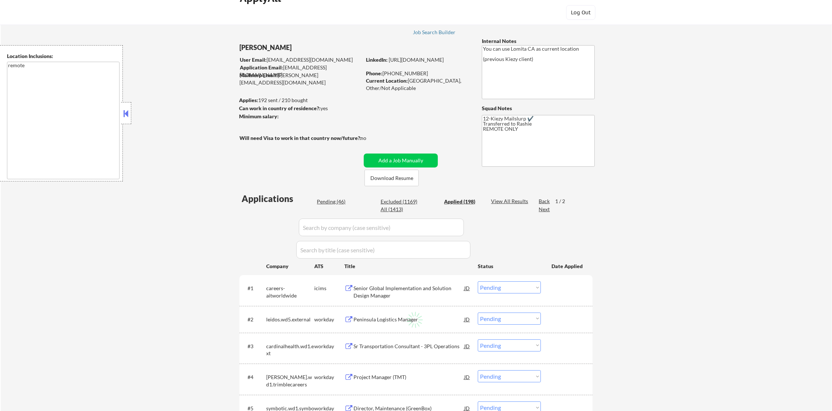
select select ""applied""
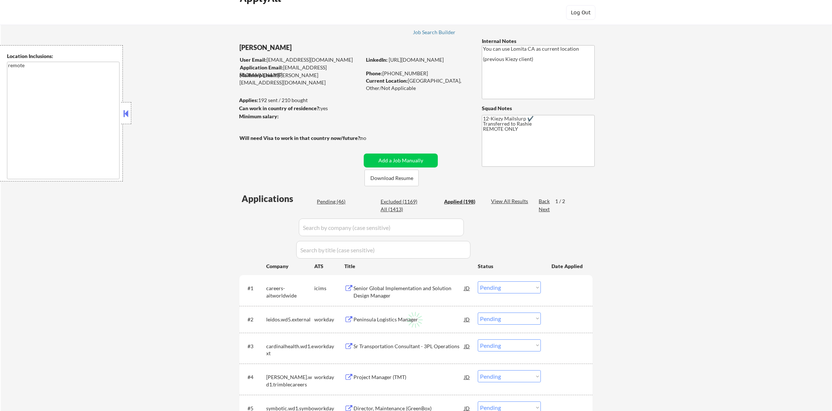
select select ""applied""
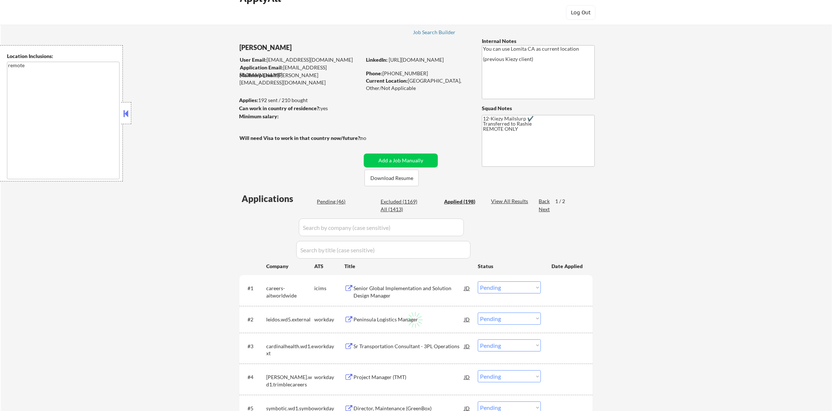
select select ""applied""
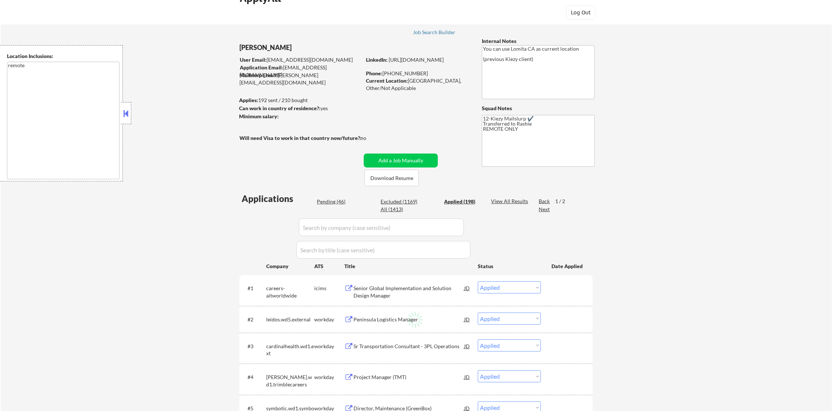
select select ""applied""
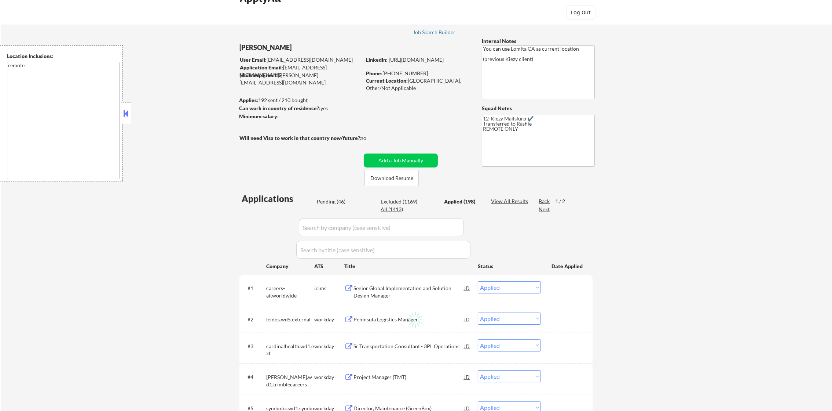
select select ""applied""
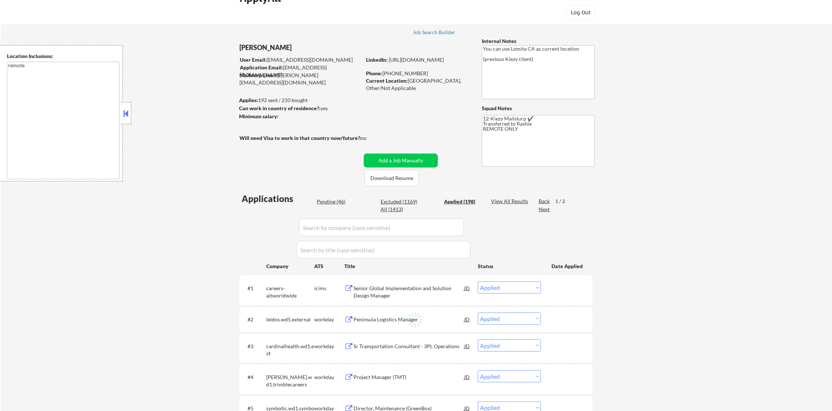
select select ""applied""
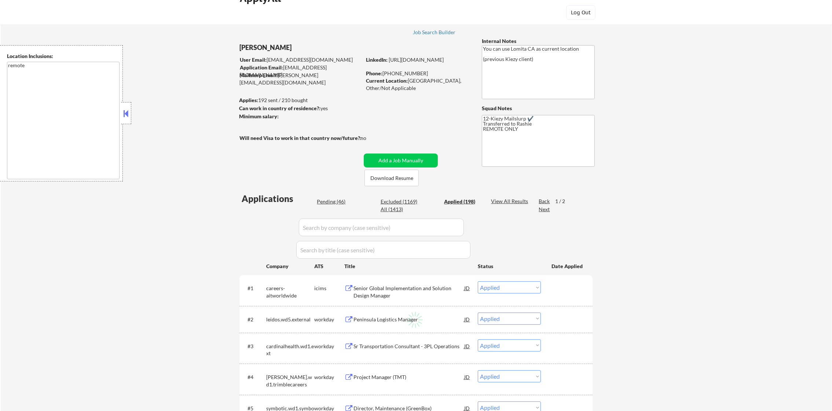
select select ""applied""
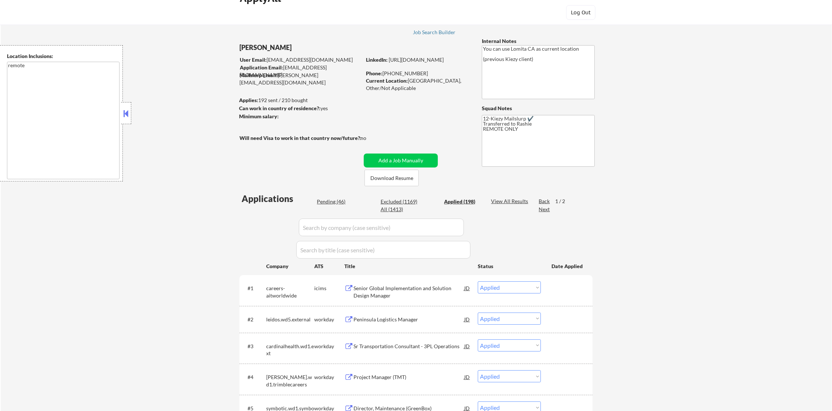
scroll to position [91, 0]
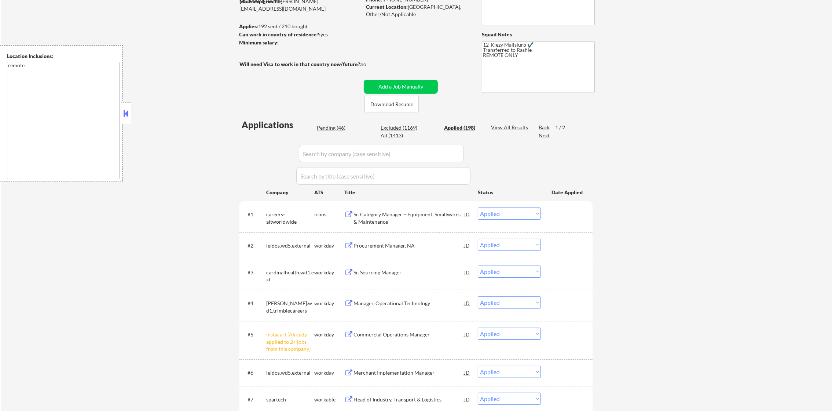
click at [514, 215] on select "Choose an option... Pending Applied Excluded (Questions) Excluded (Expired) Exc…" at bounding box center [509, 213] width 63 height 12
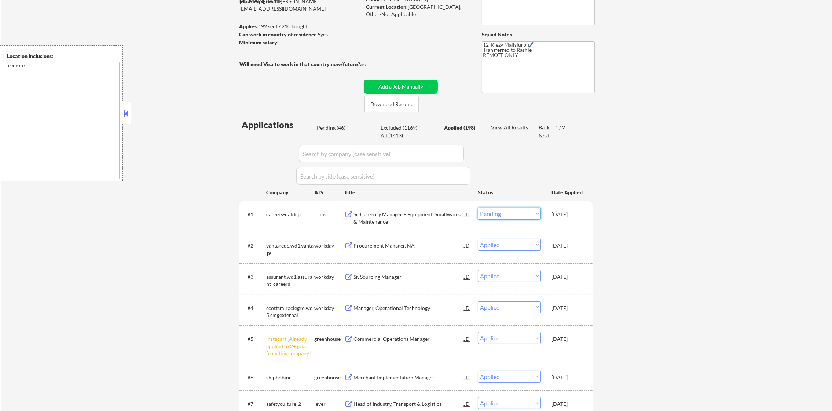
click at [478, 207] on select "Choose an option... Pending Applied Excluded (Questions) Excluded (Expired) Exc…" at bounding box center [509, 213] width 63 height 12
click at [332, 124] on div "Pending (46)" at bounding box center [335, 127] width 37 height 7
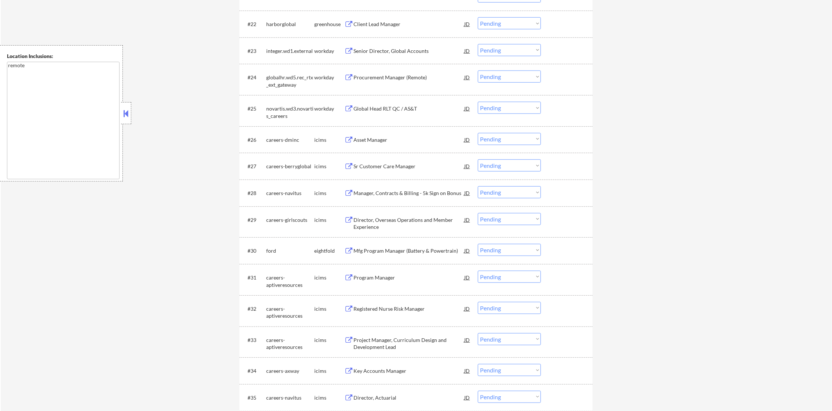
scroll to position [897, 0]
click at [505, 103] on select "Choose an option... Pending Applied Excluded (Questions) Excluded (Expired) Exc…" at bounding box center [509, 108] width 63 height 12
click at [478, 102] on select "Choose an option... Pending Applied Excluded (Questions) Excluded (Expired) Exc…" at bounding box center [509, 108] width 63 height 12
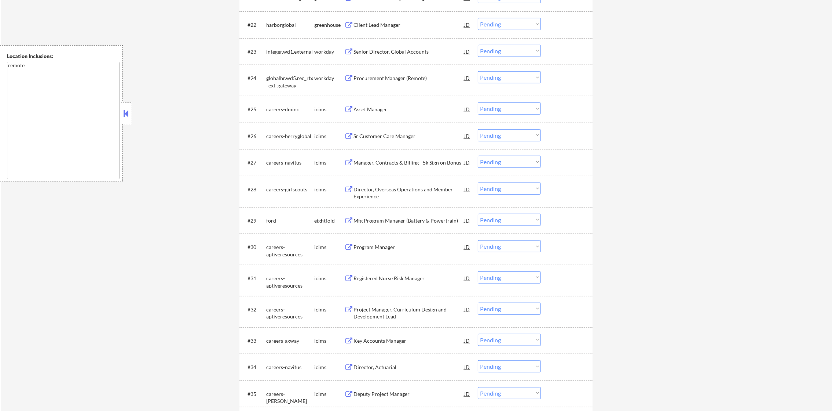
click at [409, 77] on div "Procurement Manager (Remote)" at bounding box center [409, 77] width 111 height 7
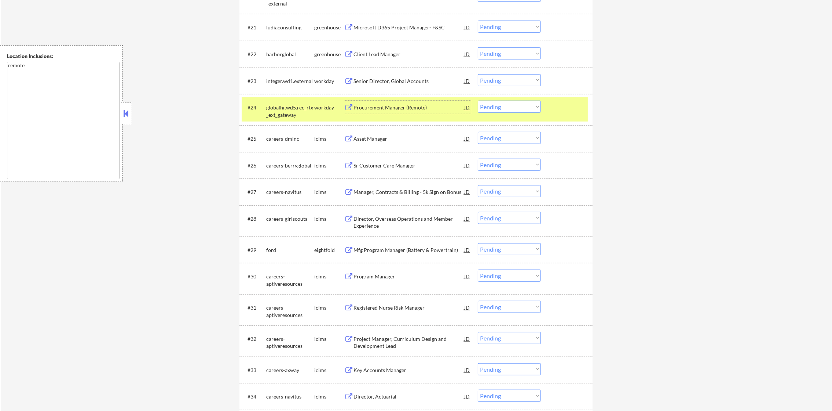
scroll to position [787, 0]
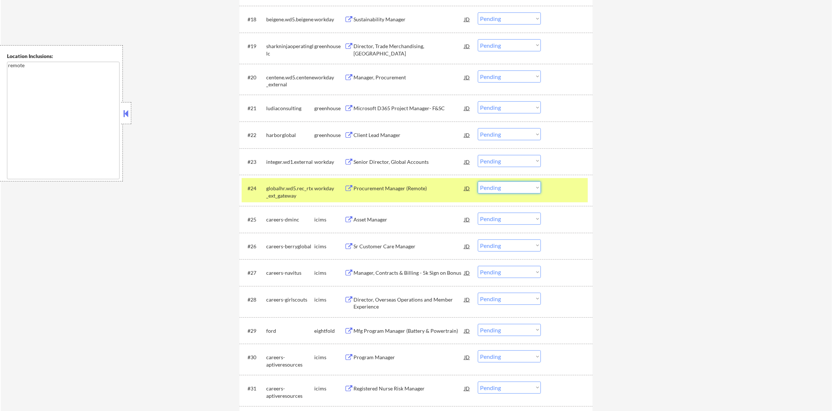
drag, startPoint x: 490, startPoint y: 186, endPoint x: 492, endPoint y: 194, distance: 8.0
click at [490, 187] on select "Choose an option... Pending Applied Excluded (Questions) Excluded (Expired) Exc…" at bounding box center [509, 187] width 63 height 12
click at [478, 181] on select "Choose an option... Pending Applied Excluded (Questions) Excluded (Expired) Exc…" at bounding box center [509, 187] width 63 height 12
click at [296, 195] on div "globalhr.wd5.rec_rtx_ext_gateway" at bounding box center [290, 192] width 48 height 14
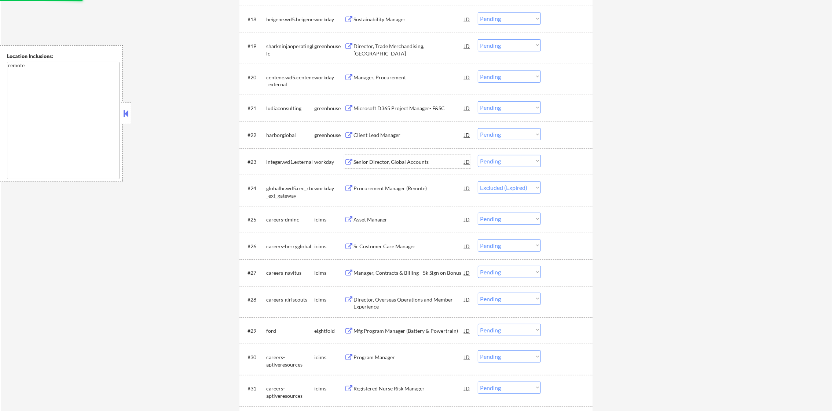
click at [418, 159] on div "Senior Director, Global Accounts" at bounding box center [409, 161] width 111 height 7
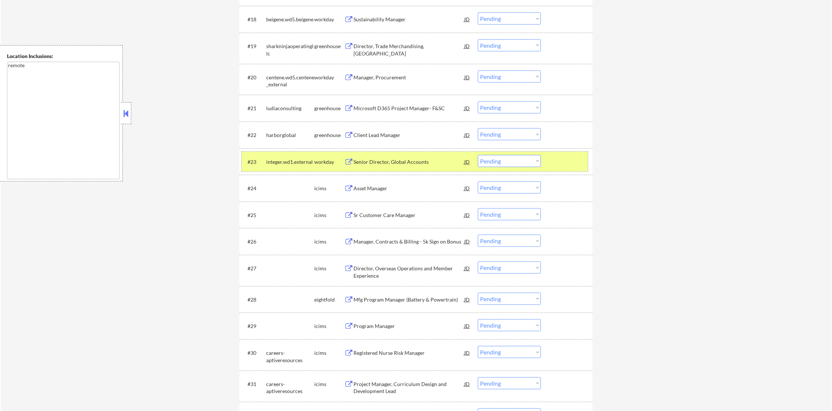
drag, startPoint x: 490, startPoint y: 169, endPoint x: 496, endPoint y: 158, distance: 12.3
click at [492, 163] on div "#23 integer.wd1.external workday Senior Director, Global Accounts JD Choose an …" at bounding box center [415, 162] width 346 height 20
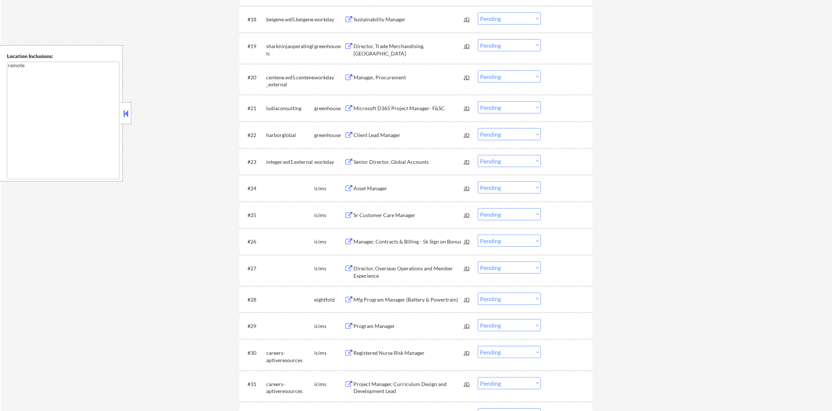
click at [496, 158] on select "Choose an option... Pending Applied Excluded (Questions) Excluded (Expired) Exc…" at bounding box center [509, 161] width 63 height 12
click at [478, 155] on select "Choose an option... Pending Applied Excluded (Questions) Excluded (Expired) Exc…" at bounding box center [509, 161] width 63 height 12
click at [407, 139] on div "Client Lead Manager" at bounding box center [409, 134] width 111 height 13
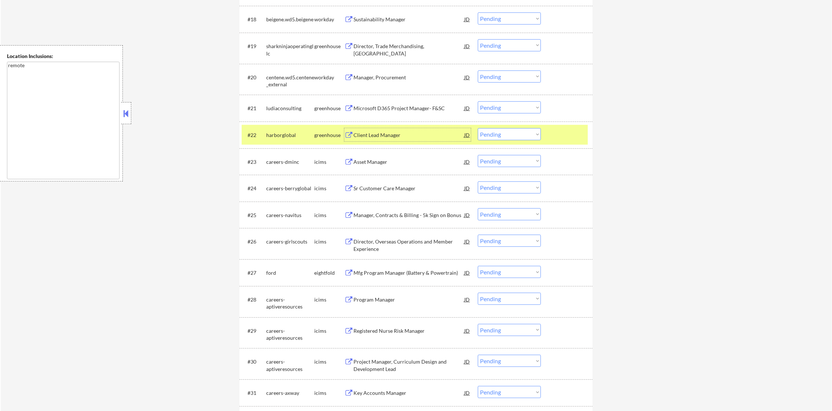
click at [483, 137] on select "Choose an option... Pending Applied Excluded (Questions) Excluded (Expired) Exc…" at bounding box center [509, 134] width 63 height 12
click at [478, 128] on select "Choose an option... Pending Applied Excluded (Questions) Excluded (Expired) Exc…" at bounding box center [509, 134] width 63 height 12
click at [298, 126] on div "#22 harborglobal greenhouse Client Lead Manager JD Choose an option... Pending …" at bounding box center [415, 135] width 346 height 20
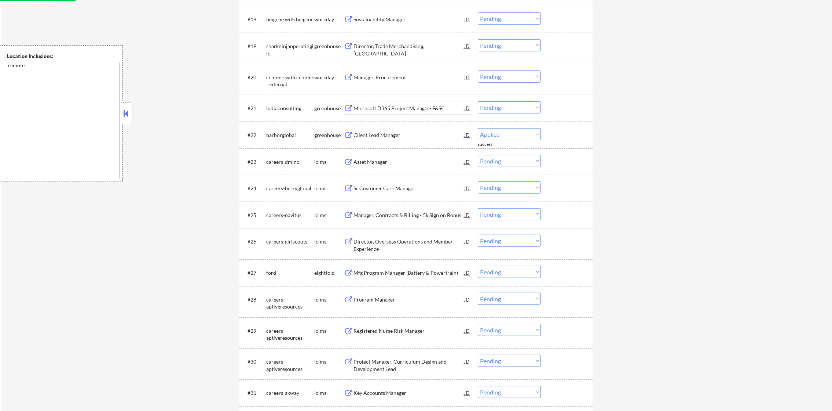
click at [405, 106] on div "Microsoft D365 Project Manager- F&SC" at bounding box center [409, 108] width 111 height 7
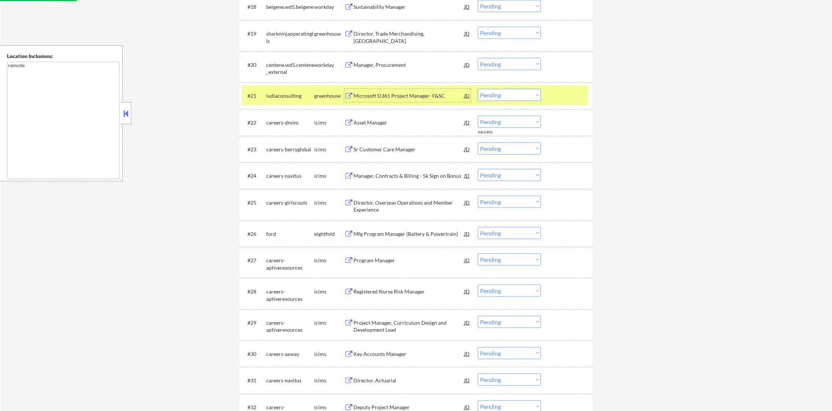
scroll to position [806, 0]
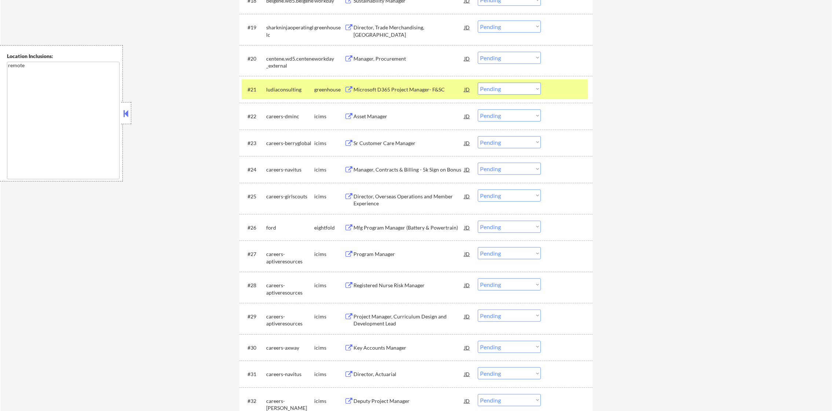
drag, startPoint x: 489, startPoint y: 93, endPoint x: 493, endPoint y: 94, distance: 3.8
click at [489, 93] on select "Choose an option... Pending Applied Excluded (Questions) Excluded (Expired) Exc…" at bounding box center [509, 89] width 63 height 12
click at [478, 83] on select "Choose an option... Pending Applied Excluded (Questions) Excluded (Expired) Exc…" at bounding box center [509, 89] width 63 height 12
click at [294, 94] on div "ludiaconsulting" at bounding box center [290, 89] width 48 height 13
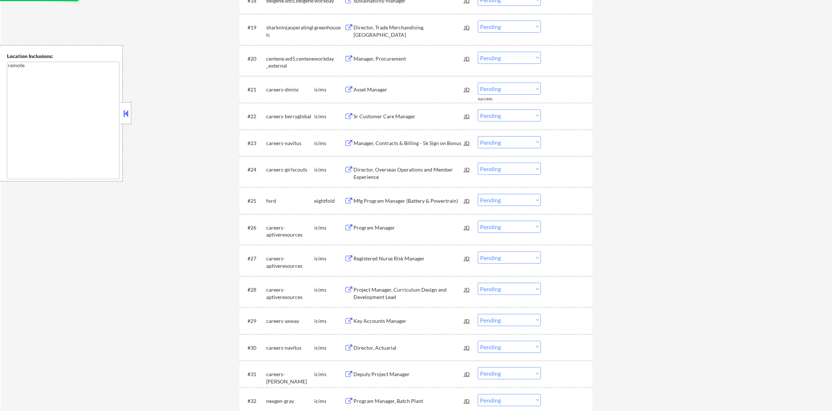
click at [384, 59] on div "Manager, Procurement" at bounding box center [409, 58] width 111 height 7
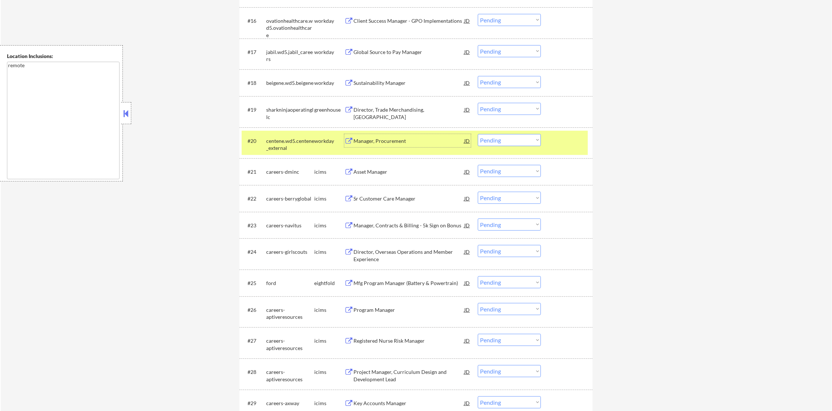
scroll to position [714, 0]
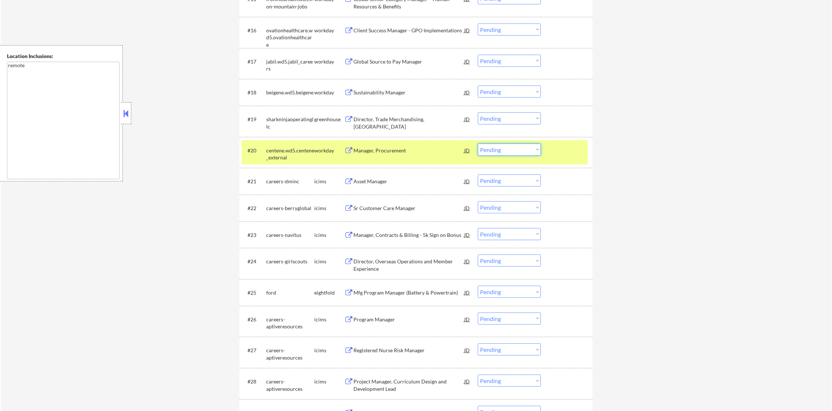
drag, startPoint x: 520, startPoint y: 145, endPoint x: 517, endPoint y: 157, distance: 12.5
click at [519, 146] on select "Choose an option... Pending Applied Excluded (Questions) Excluded (Expired) Exc…" at bounding box center [509, 149] width 63 height 12
click at [478, 143] on select "Choose an option... Pending Applied Excluded (Questions) Excluded (Expired) Exc…" at bounding box center [509, 149] width 63 height 12
click at [294, 165] on div "#20 centene.wd5.centene_external workday Manager, Procurement JD Choose an opti…" at bounding box center [416, 152] width 353 height 31
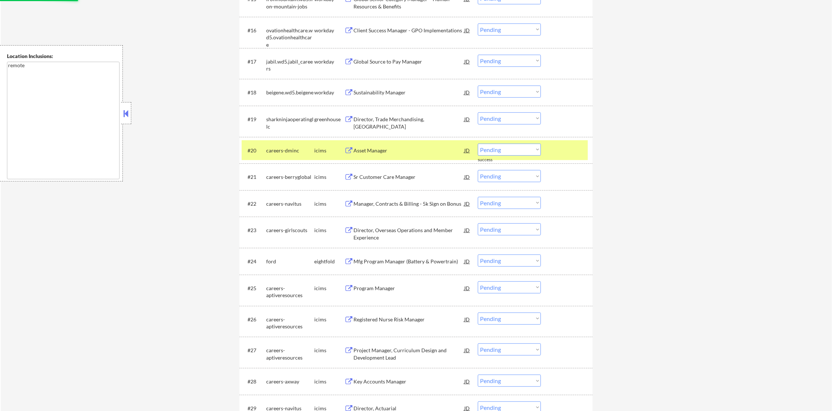
click at [300, 151] on div "careers-dminc" at bounding box center [290, 150] width 48 height 7
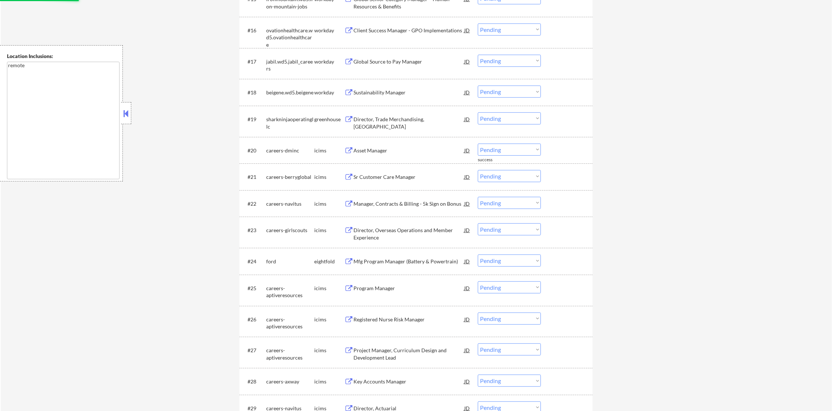
click at [402, 122] on div "Director, Trade Merchandising, [GEOGRAPHIC_DATA]" at bounding box center [409, 123] width 111 height 14
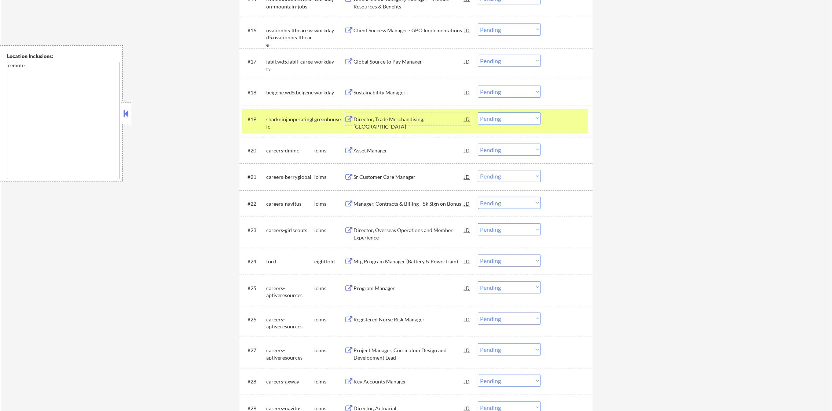
click at [494, 115] on select "Choose an option... Pending Applied Excluded (Questions) Excluded (Expired) Exc…" at bounding box center [509, 118] width 63 height 12
click at [478, 112] on select "Choose an option... Pending Applied Excluded (Questions) Excluded (Expired) Exc…" at bounding box center [509, 118] width 63 height 12
drag, startPoint x: 314, startPoint y: 106, endPoint x: 304, endPoint y: 110, distance: 10.4
click at [312, 106] on div "#19 sharkninjaoperatingllc greenhouse Director, Trade Merchandising, [GEOGRAPHI…" at bounding box center [416, 121] width 353 height 31
click at [298, 114] on div "sharkninjaoperatingllc" at bounding box center [290, 121] width 48 height 18
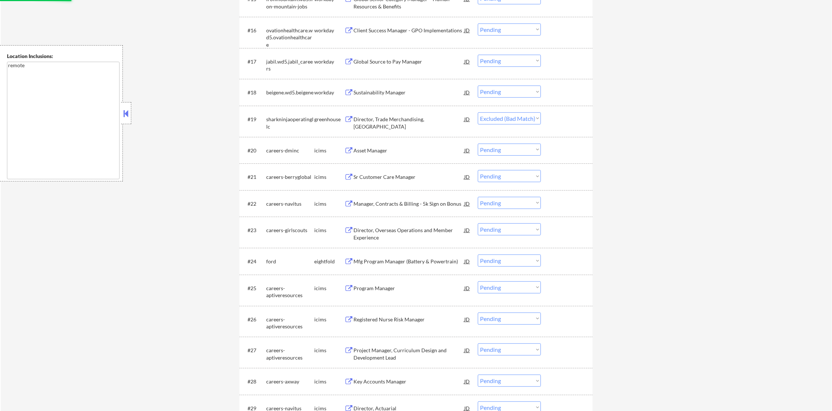
click at [416, 102] on div "#18 beigene.wd5.beigene workday Sustainability Manager [PERSON_NAME] an option.…" at bounding box center [415, 92] width 346 height 20
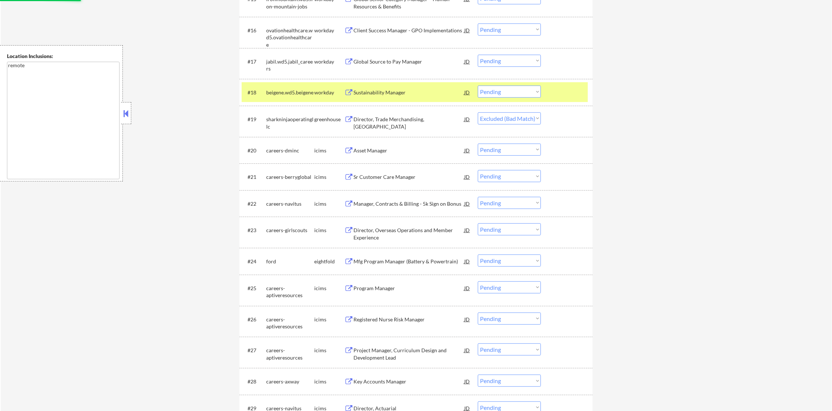
click at [303, 88] on div "beigene.wd5.beigene" at bounding box center [290, 91] width 48 height 13
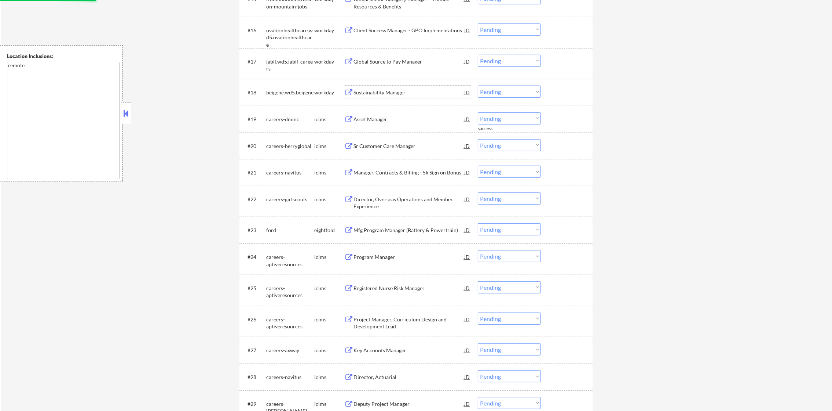
click at [394, 96] on div "Sustainability Manager" at bounding box center [409, 91] width 111 height 13
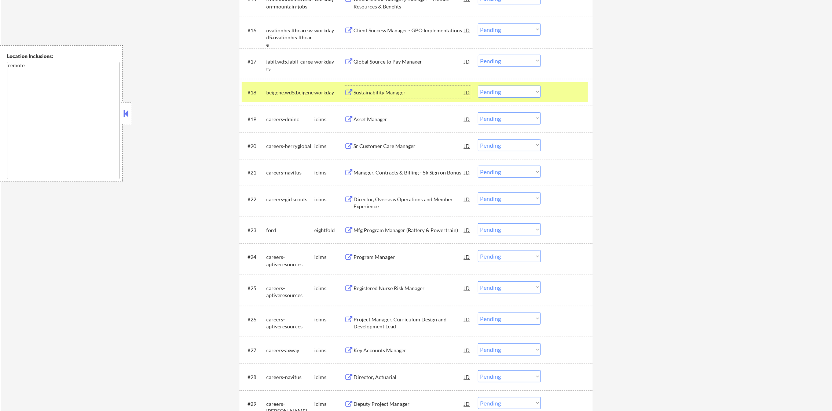
click at [484, 88] on select "Choose an option... Pending Applied Excluded (Questions) Excluded (Expired) Exc…" at bounding box center [509, 91] width 63 height 12
click at [478, 85] on select "Choose an option... Pending Applied Excluded (Questions) Excluded (Expired) Exc…" at bounding box center [509, 91] width 63 height 12
click at [286, 94] on div "beigene.wd5.beigene" at bounding box center [290, 92] width 48 height 7
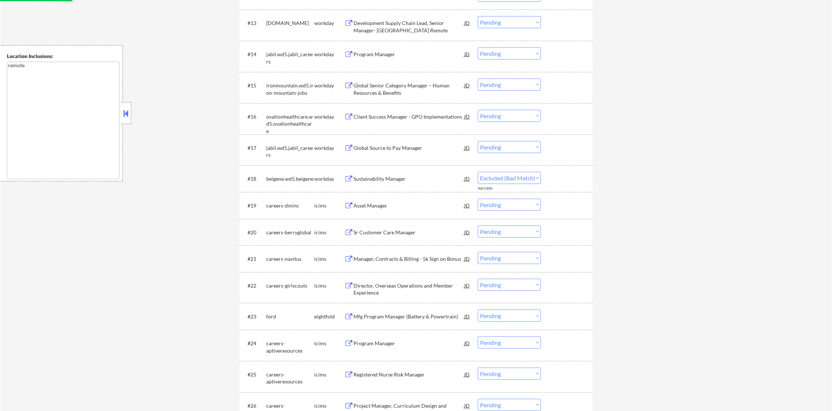
scroll to position [622, 0]
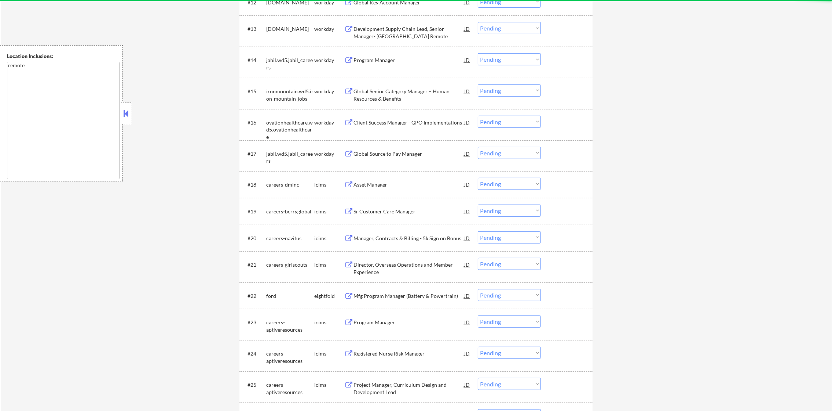
click at [393, 161] on div "#17 jabil.wd5.jabil_careers workday Global Source to Pay Manager JD Choose an o…" at bounding box center [415, 155] width 346 height 24
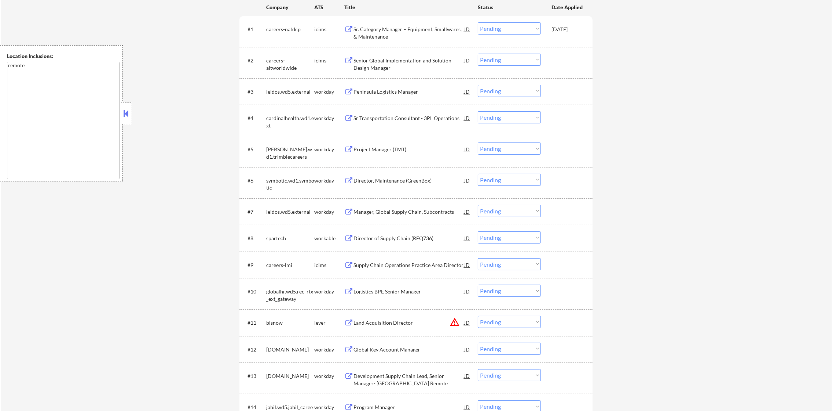
scroll to position [201, 0]
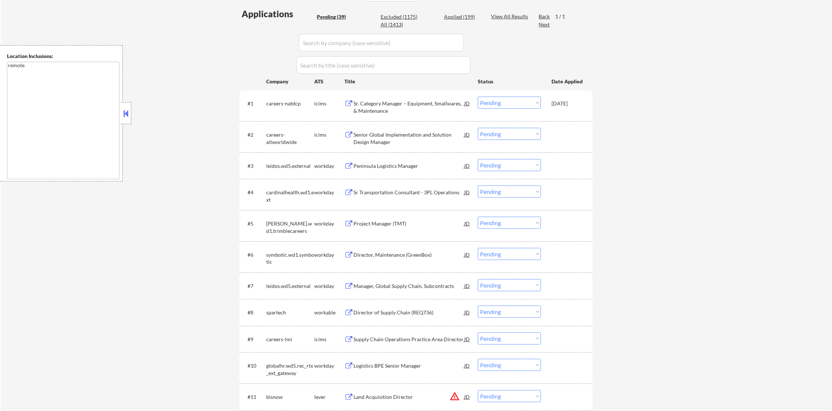
click at [446, 164] on div "Peninsula Logistics Manager" at bounding box center [409, 165] width 111 height 7
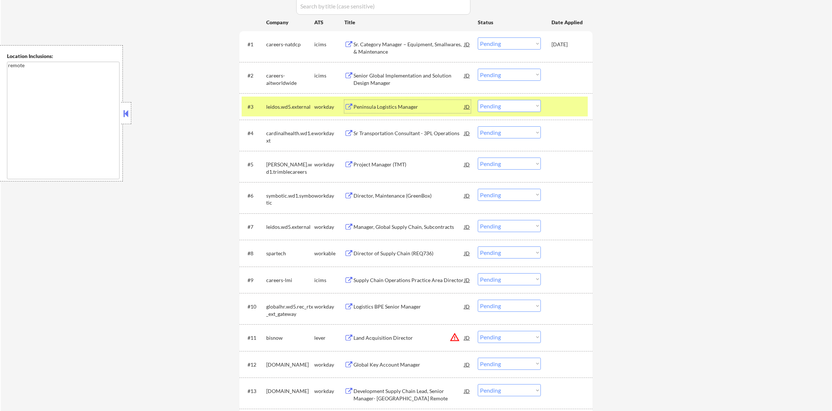
scroll to position [275, 0]
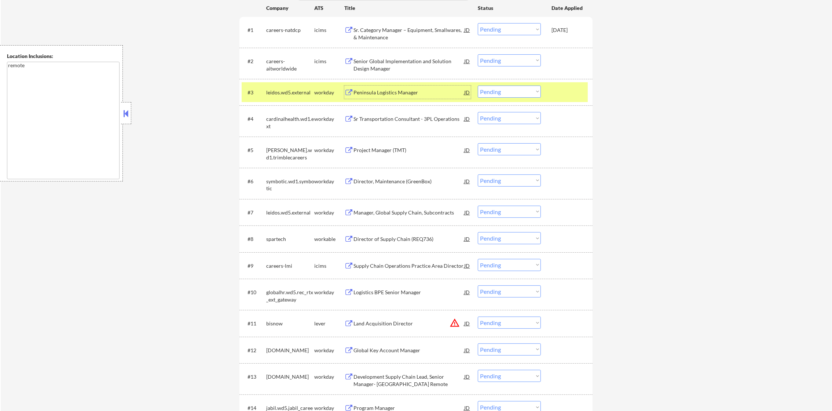
click at [503, 86] on select "Choose an option... Pending Applied Excluded (Questions) Excluded (Expired) Exc…" at bounding box center [509, 91] width 63 height 12
click at [478, 85] on select "Choose an option... Pending Applied Excluded (Questions) Excluded (Expired) Exc…" at bounding box center [509, 91] width 63 height 12
click at [292, 90] on div "leidos.wd5.external" at bounding box center [290, 92] width 48 height 7
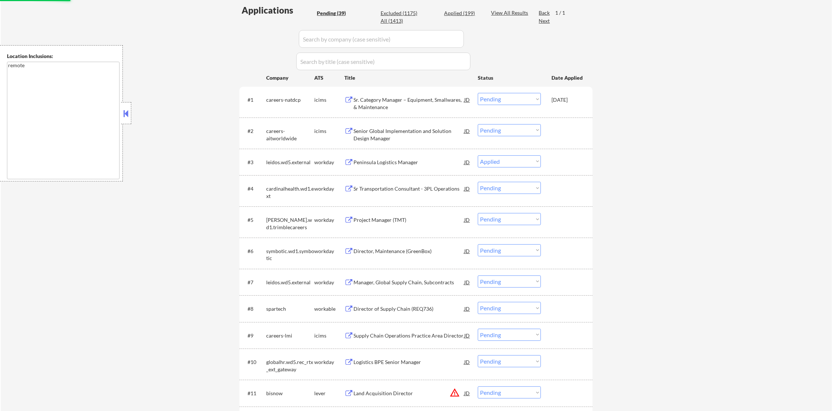
scroll to position [201, 0]
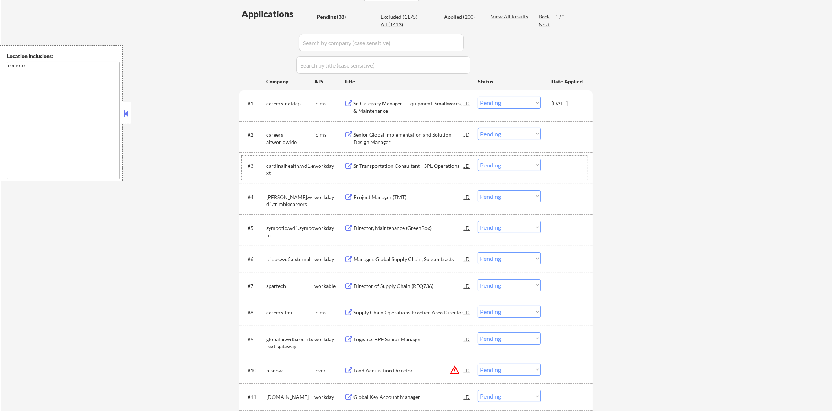
click at [501, 14] on div "View All Results" at bounding box center [510, 16] width 39 height 7
click at [478, 14] on div "Applied (200)" at bounding box center [462, 16] width 37 height 7
click at [461, 15] on div "Applied (200)" at bounding box center [462, 16] width 37 height 7
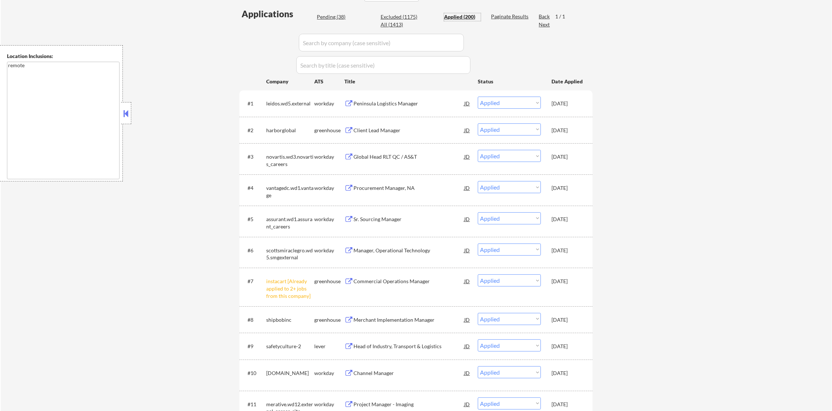
click at [505, 101] on select "Choose an option... Pending Applied Excluded (Questions) Excluded (Expired) Exc…" at bounding box center [509, 102] width 63 height 12
click at [478, 96] on select "Choose an option... Pending Applied Excluded (Questions) Excluded (Expired) Exc…" at bounding box center [509, 102] width 63 height 12
click at [345, 14] on div "Pending (38)" at bounding box center [335, 16] width 37 height 7
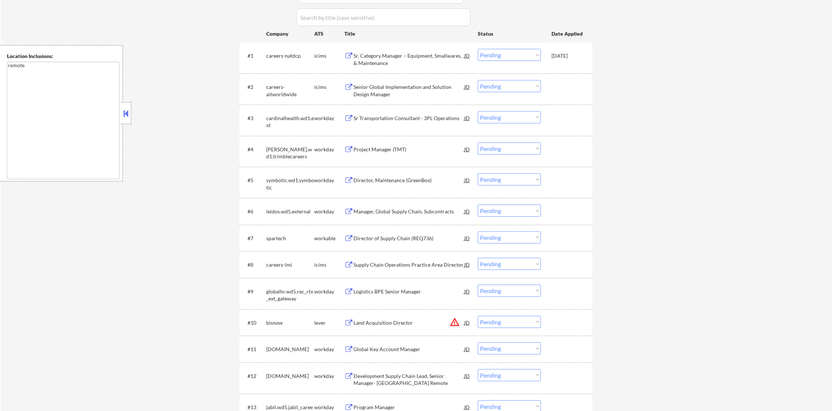
scroll to position [256, 0]
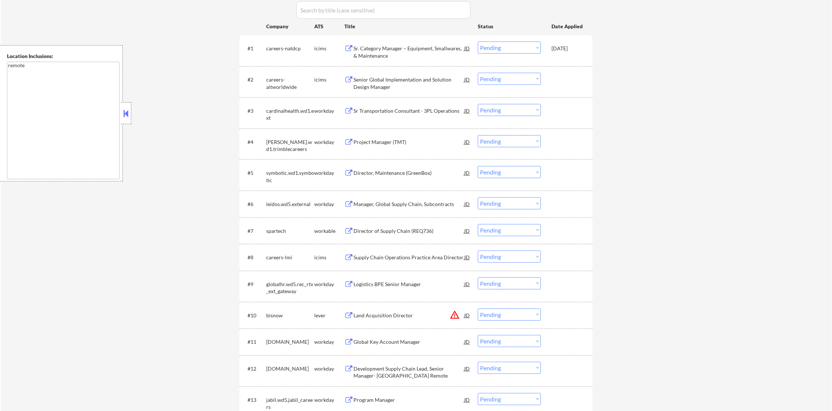
click at [406, 108] on div "Sr Transportation Consultant - 3PL Operations" at bounding box center [409, 110] width 111 height 7
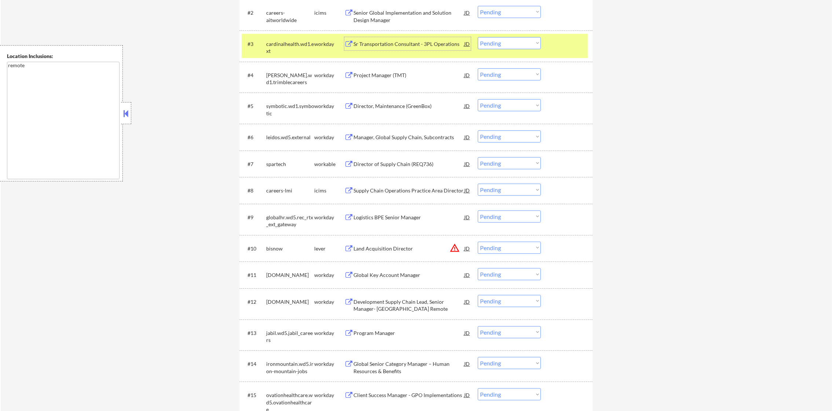
scroll to position [330, 0]
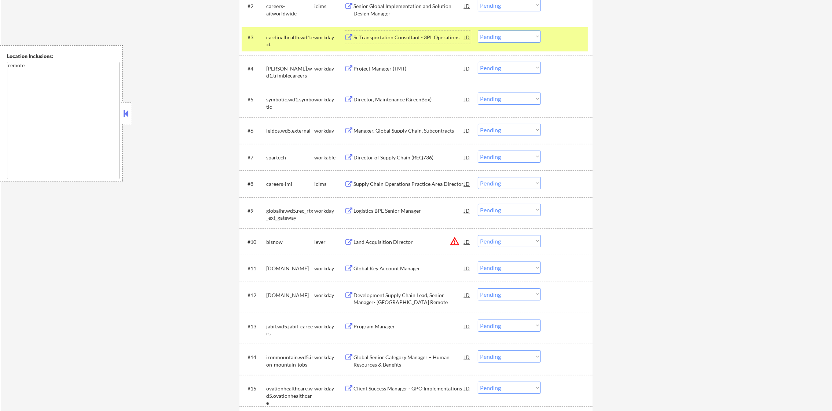
click at [490, 36] on select "Choose an option... Pending Applied Excluded (Questions) Excluded (Expired) Exc…" at bounding box center [509, 36] width 63 height 12
click at [478, 30] on select "Choose an option... Pending Applied Excluded (Questions) Excluded (Expired) Exc…" at bounding box center [509, 36] width 63 height 12
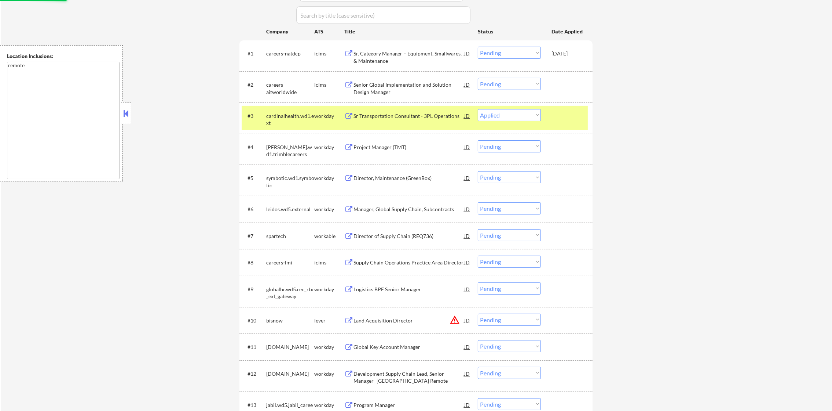
scroll to position [238, 0]
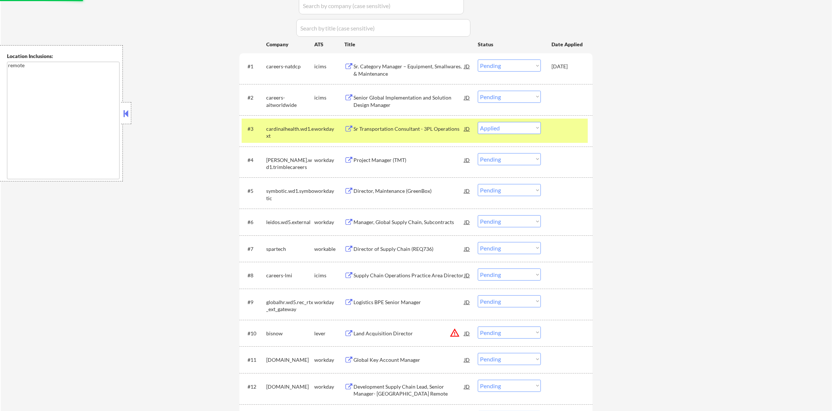
click at [283, 140] on div "#3 cardinalhealth.wd1.ext workday Sr Transportation Consultant - 3PL Operations…" at bounding box center [415, 131] width 346 height 24
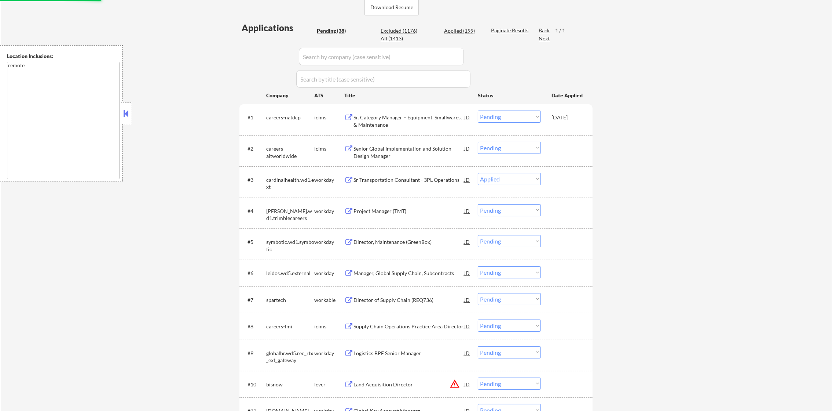
scroll to position [201, 0]
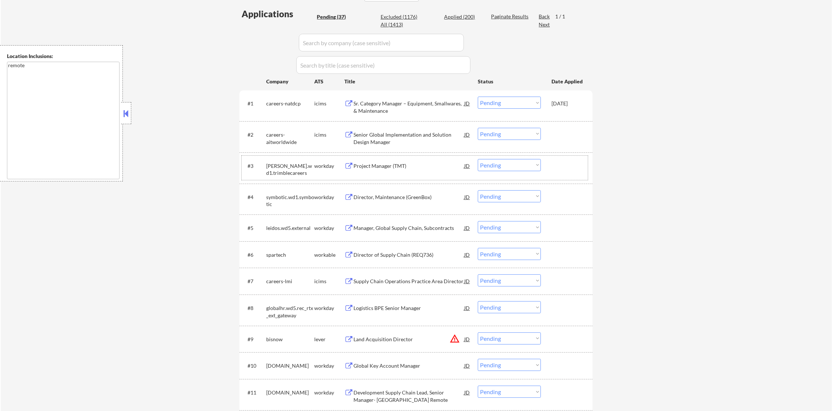
click at [389, 168] on div "Project Manager (TMT)" at bounding box center [409, 165] width 111 height 7
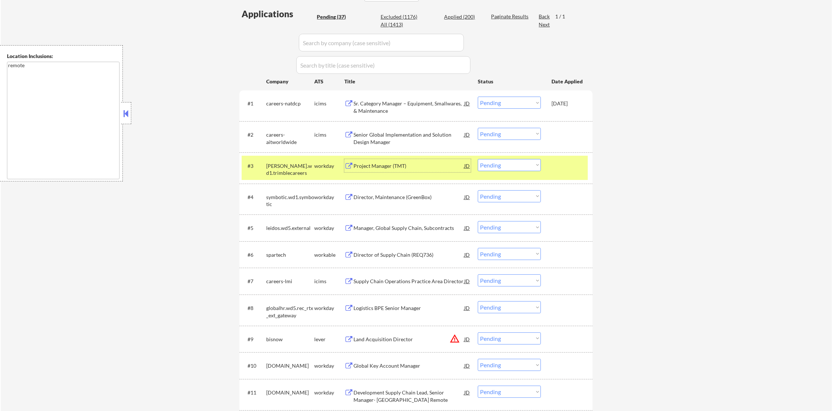
click at [495, 158] on div "#3 [PERSON_NAME].wd1.trimblecareers workday Project Manager (TMT) JD Choose an …" at bounding box center [415, 168] width 346 height 24
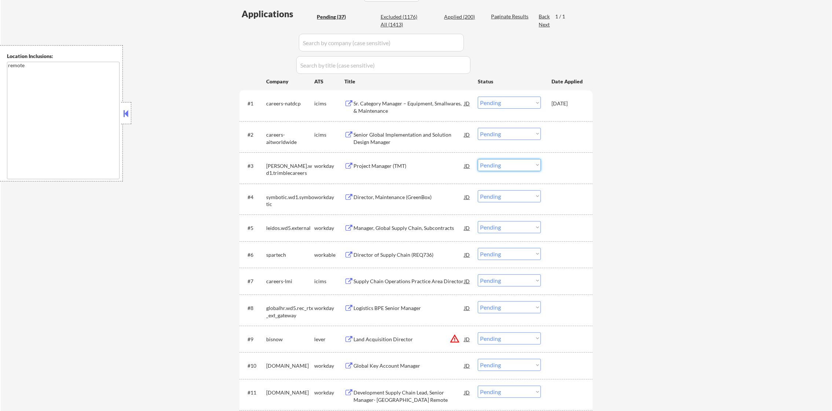
drag, startPoint x: 497, startPoint y: 163, endPoint x: 501, endPoint y: 170, distance: 7.7
click at [497, 163] on select "Choose an option... Pending Applied Excluded (Questions) Excluded (Expired) Exc…" at bounding box center [509, 165] width 63 height 12
click at [478, 159] on select "Choose an option... Pending Applied Excluded (Questions) Excluded (Expired) Exc…" at bounding box center [509, 165] width 63 height 12
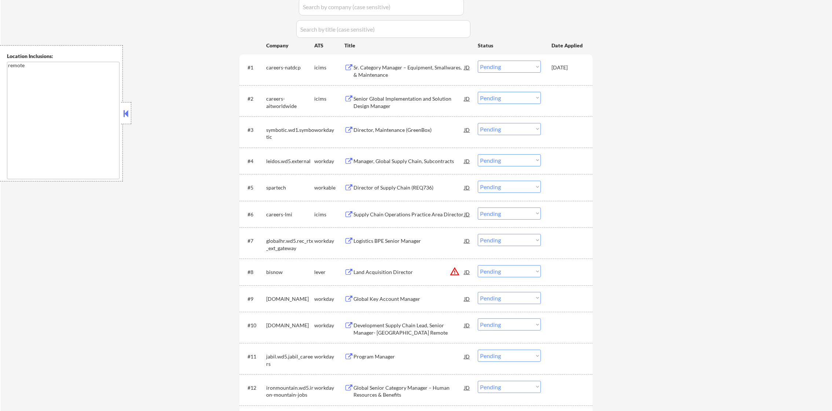
scroll to position [330, 0]
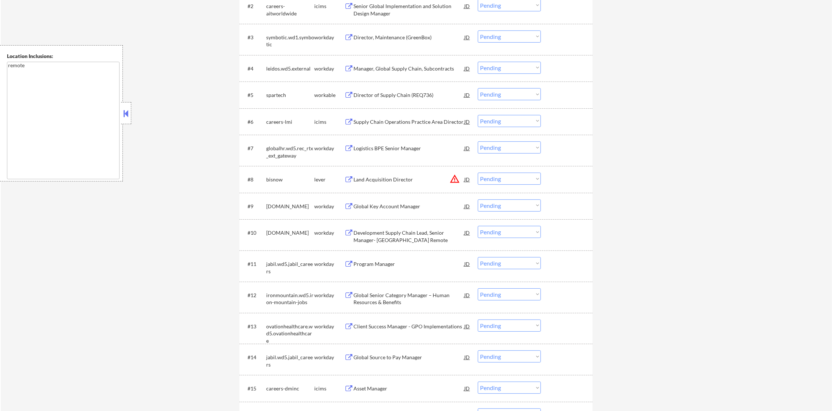
drag, startPoint x: 497, startPoint y: 180, endPoint x: 500, endPoint y: 182, distance: 3.8
click at [497, 180] on select "Choose an option... Pending Applied Excluded (Questions) Excluded (Expired) Exc…" at bounding box center [509, 178] width 63 height 12
click at [478, 172] on select "Choose an option... Pending Applied Excluded (Questions) Excluded (Expired) Exc…" at bounding box center [509, 178] width 63 height 12
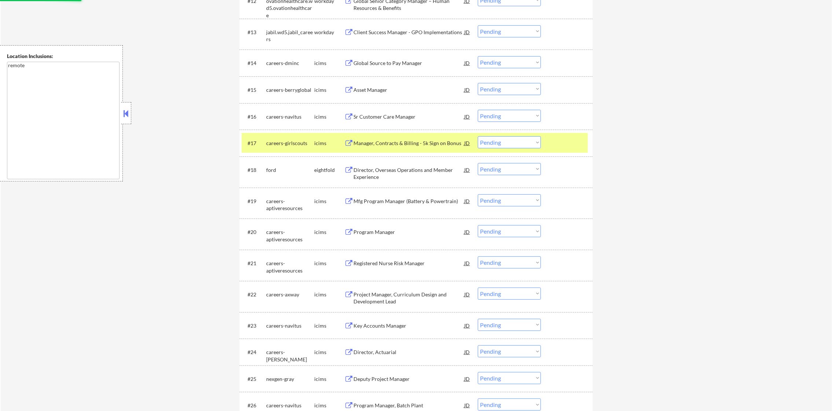
scroll to position [536, 0]
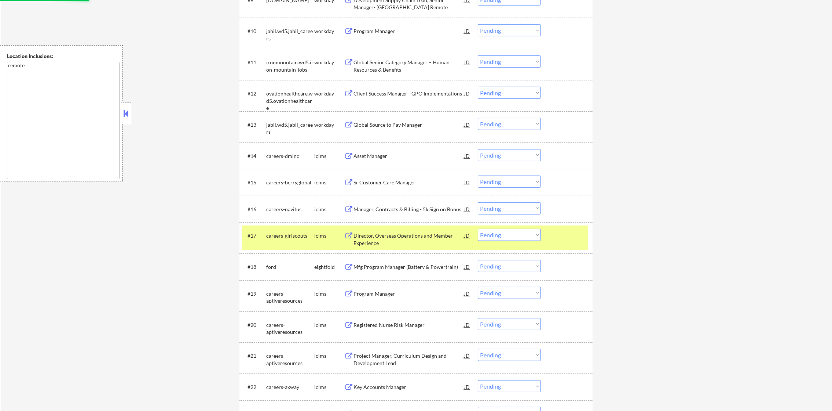
click at [290, 222] on div "#17 careers-girlscouts icims Director, Overseas Operations and Member Experienc…" at bounding box center [416, 237] width 353 height 31
click at [300, 237] on div "careers-girlscouts" at bounding box center [290, 235] width 48 height 7
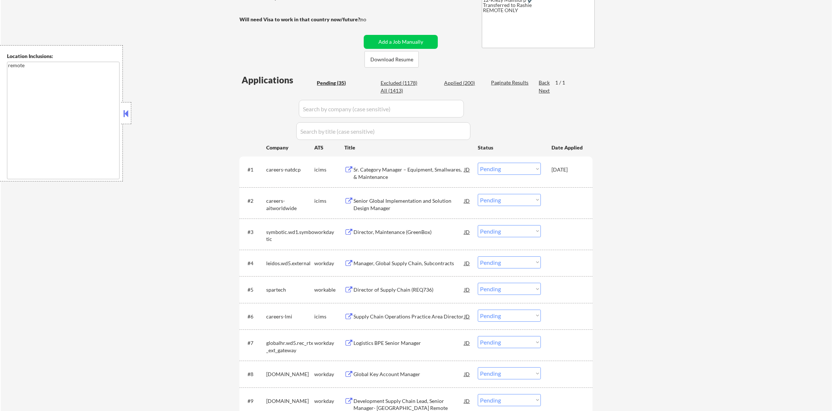
scroll to position [113, 0]
